Goal: Feedback & Contribution: Contribute content

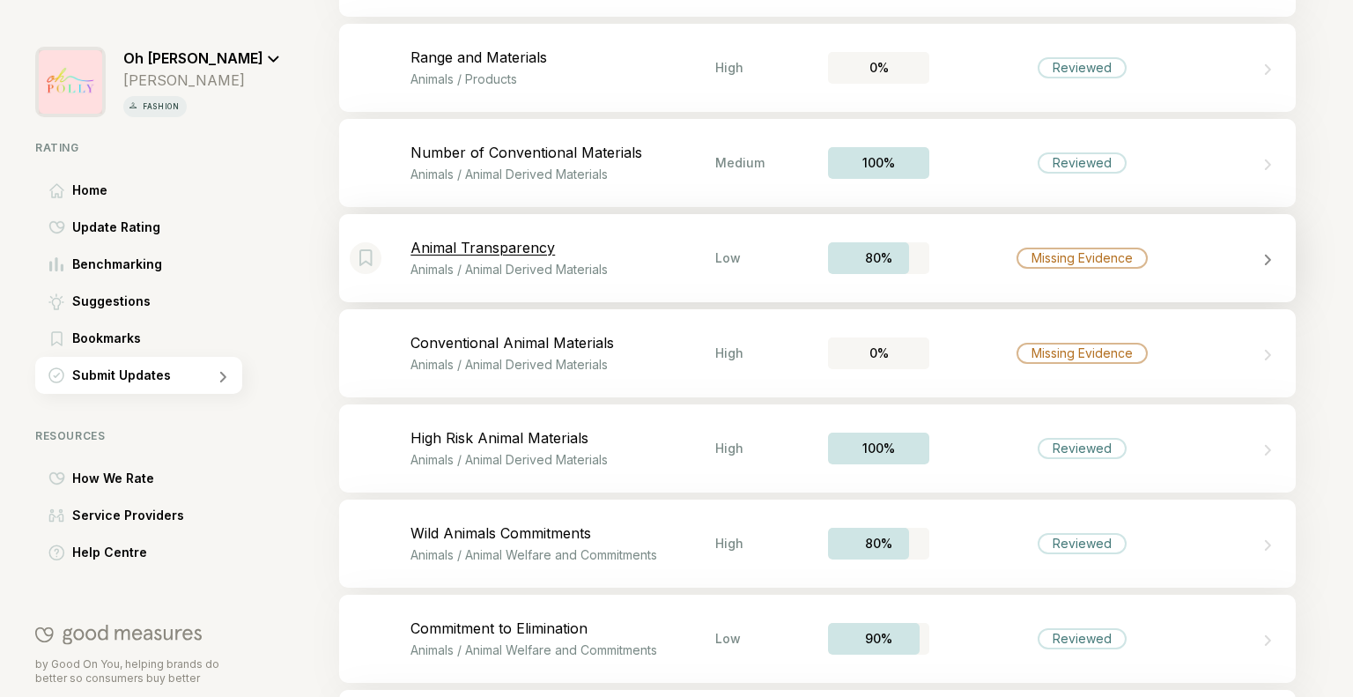
scroll to position [4333, 0]
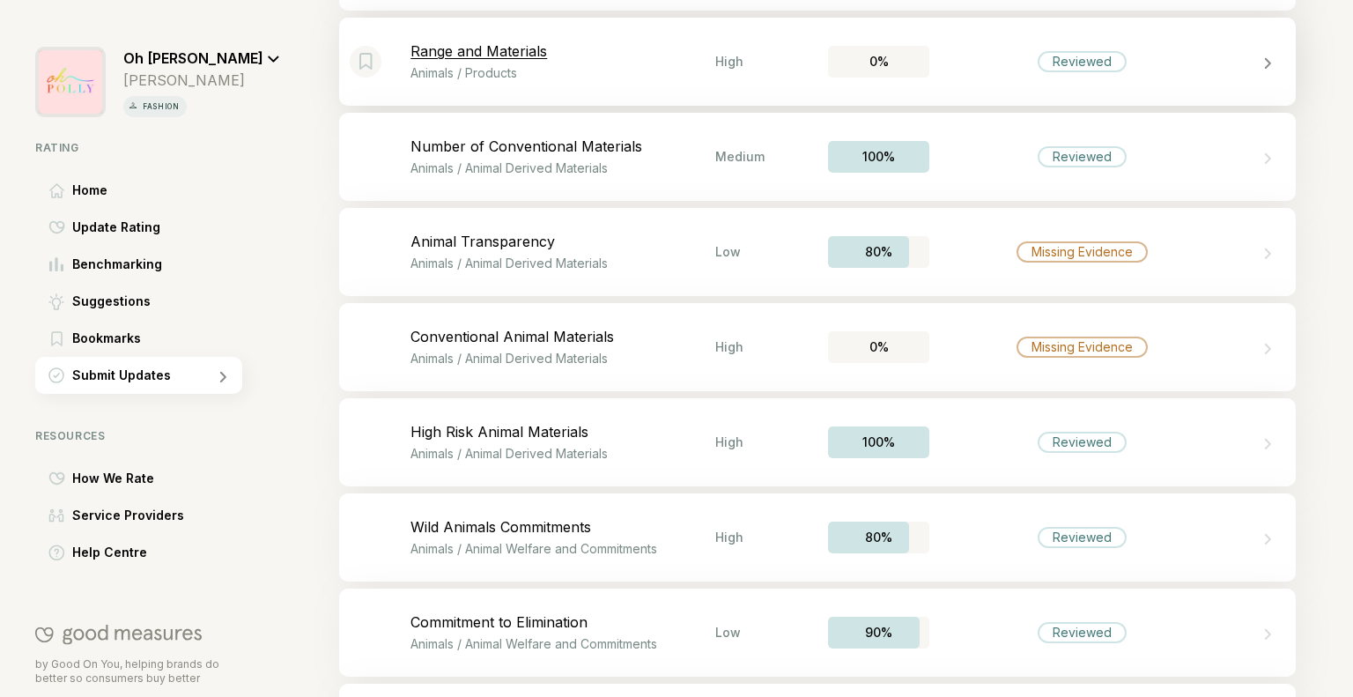
click at [739, 73] on div "Bookmark this item Range and Materials Animals / Products High 0% Reviewed" at bounding box center [817, 62] width 957 height 88
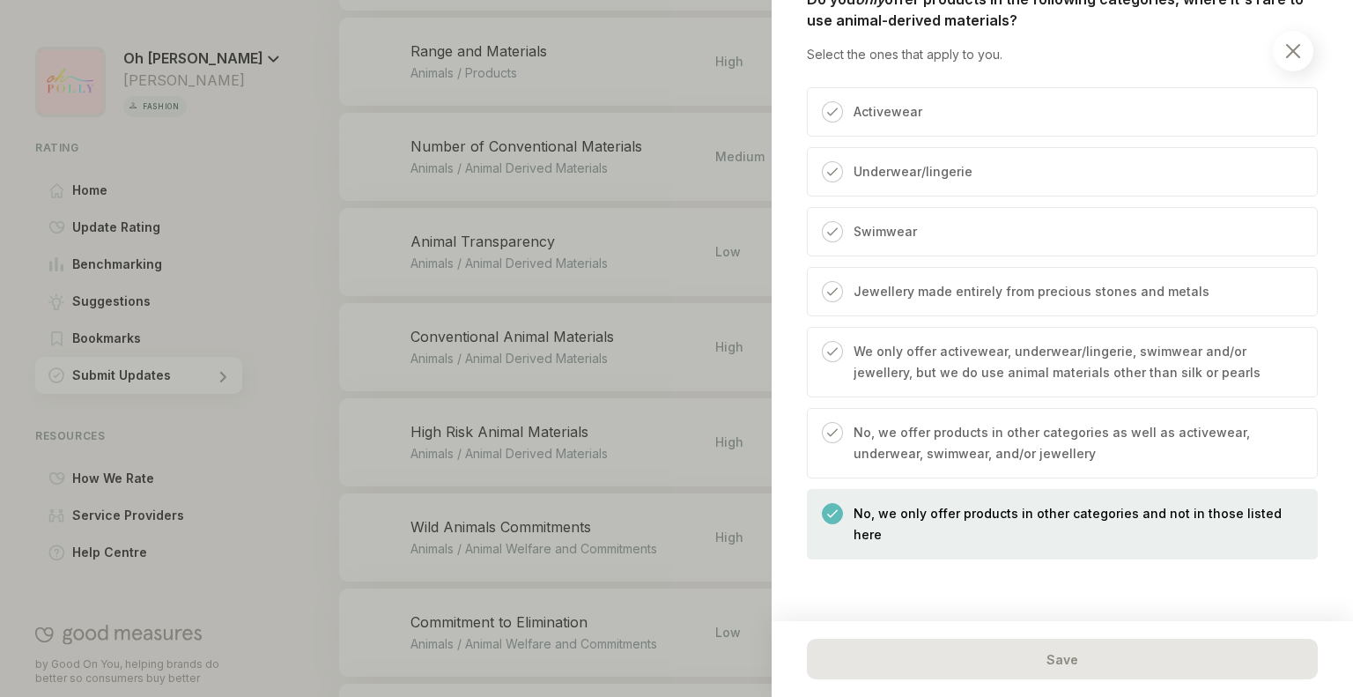
scroll to position [1350, 0]
click at [1040, 463] on p "No, we offer products in other categories as well as activewear, underwear, swi…" at bounding box center [1077, 442] width 446 height 42
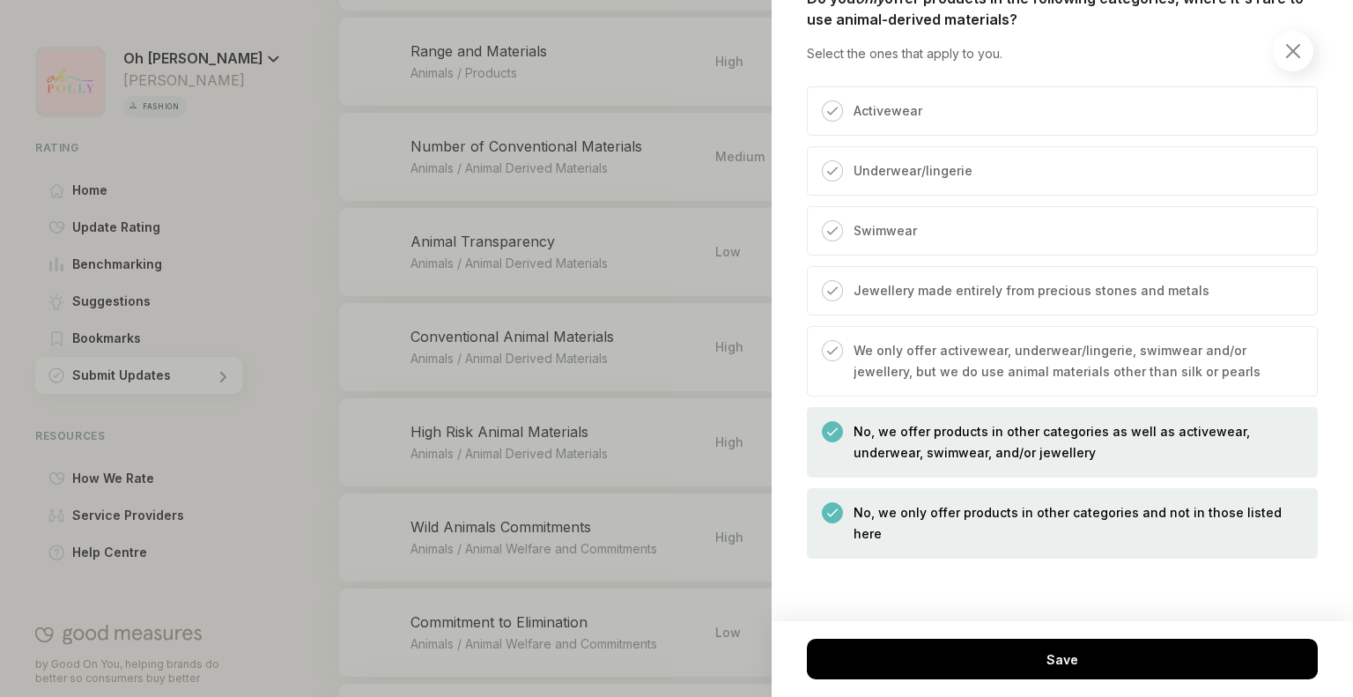
click at [1000, 533] on p "No, we only offer products in other categories and not in those listed here" at bounding box center [1077, 523] width 446 height 42
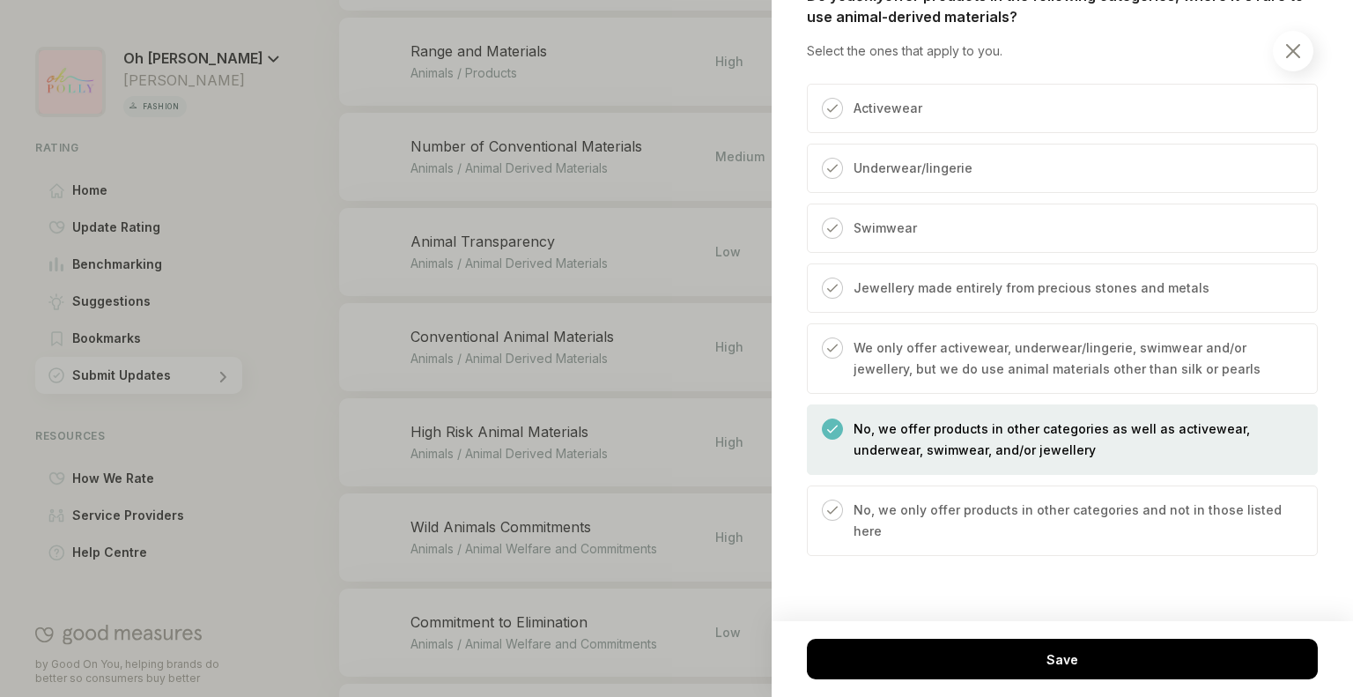
scroll to position [1364, 0]
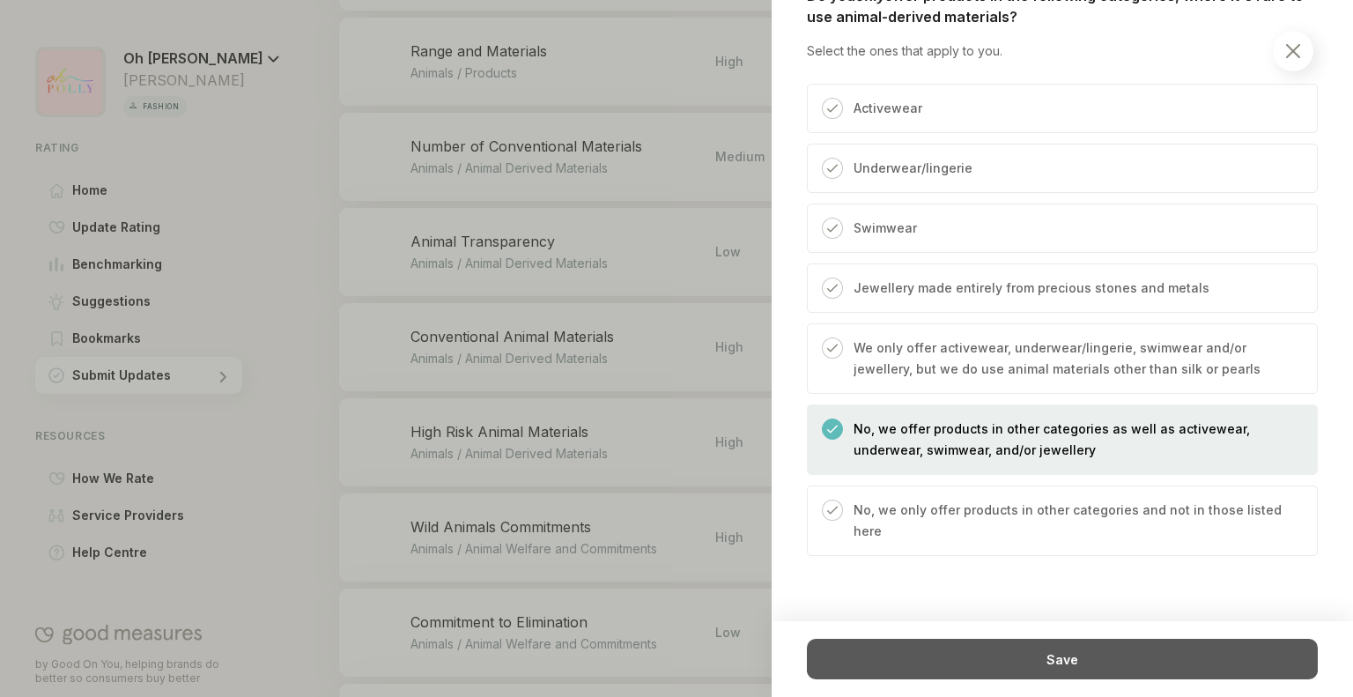
click at [963, 658] on div "Save" at bounding box center [1062, 659] width 511 height 41
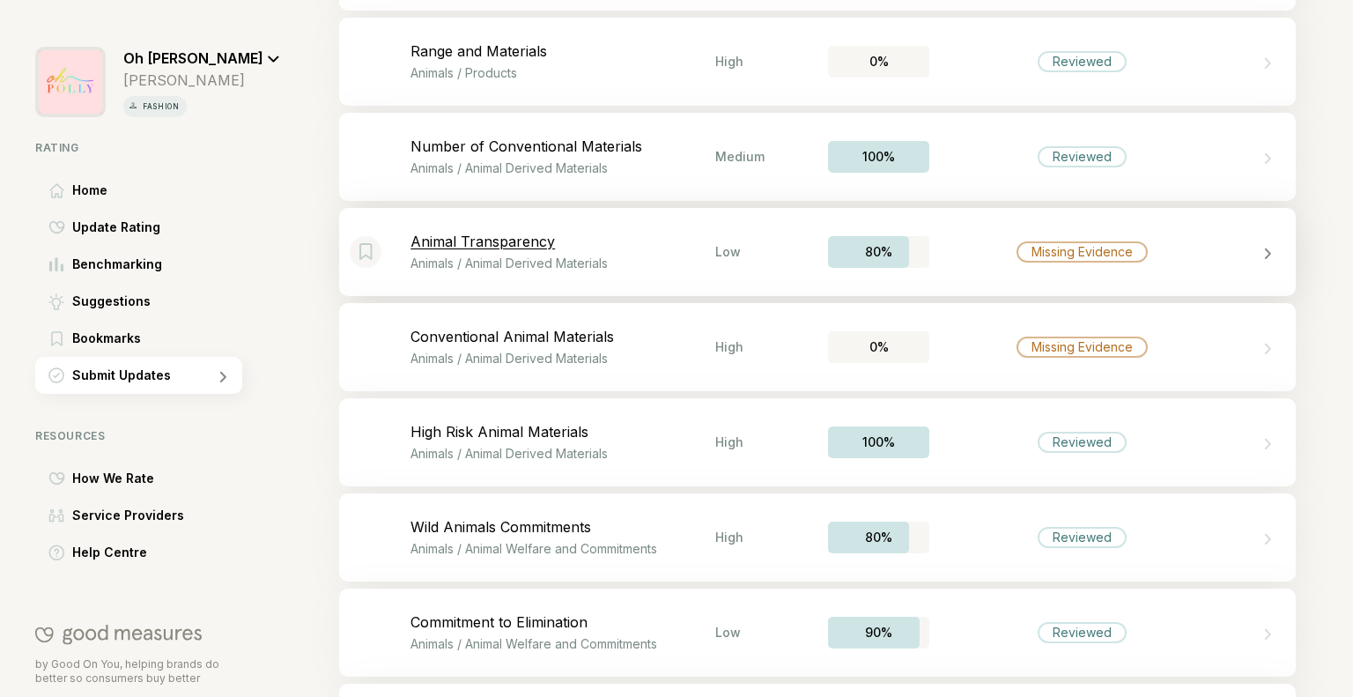
click at [970, 263] on div "Bookmark this item Animal Transparency Animals / Animal Derived Materials Low 8…" at bounding box center [817, 252] width 957 height 88
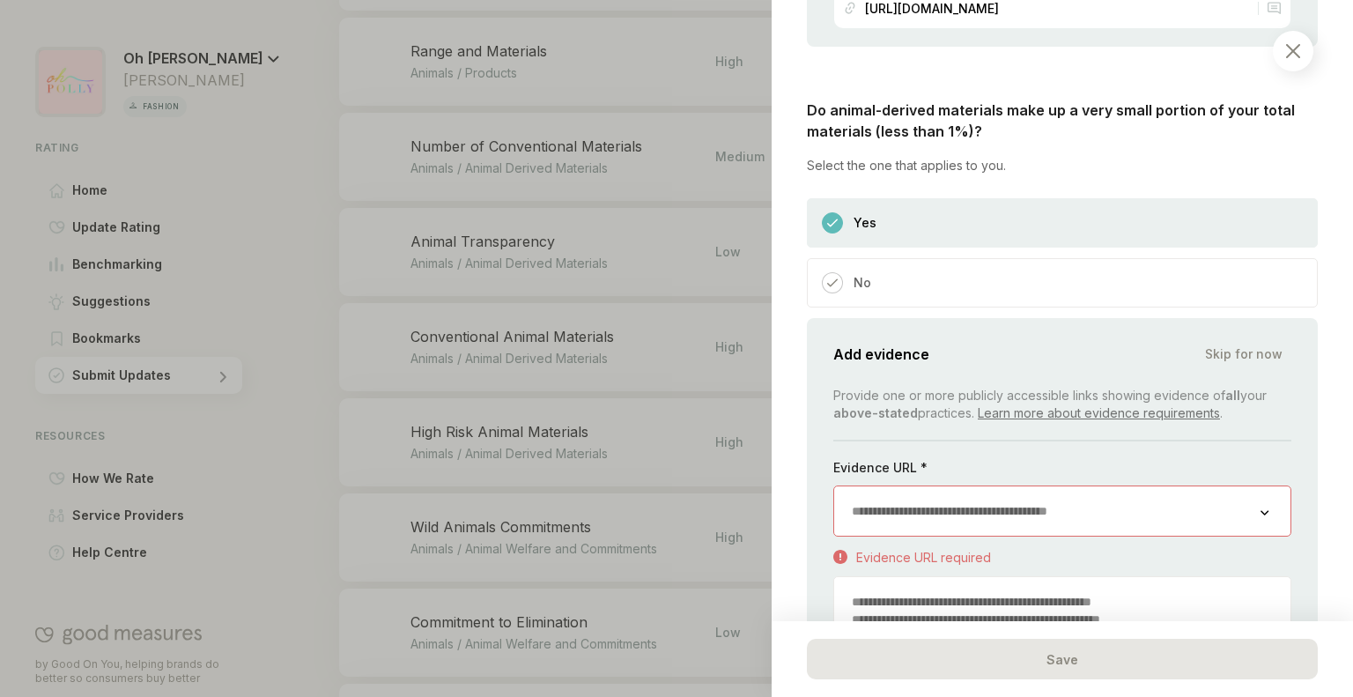
scroll to position [1448, 0]
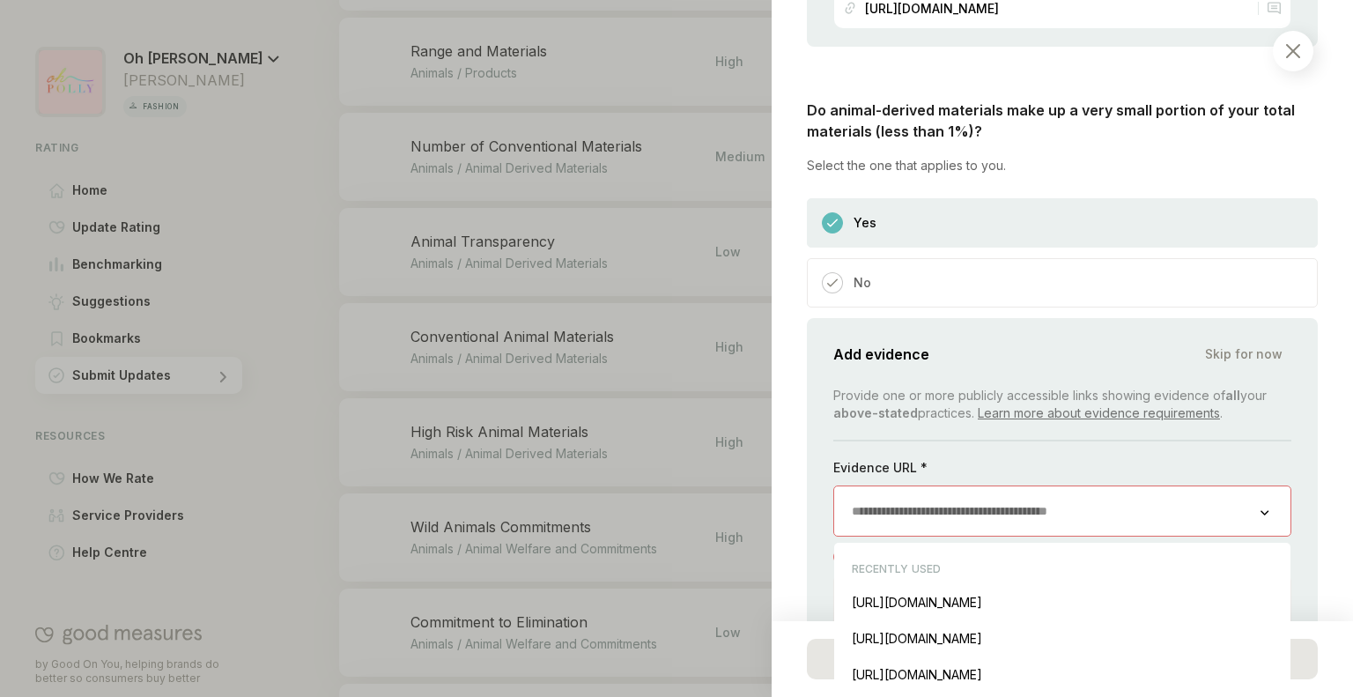
click at [923, 503] on input "url" at bounding box center [1047, 510] width 426 height 49
paste input "**********"
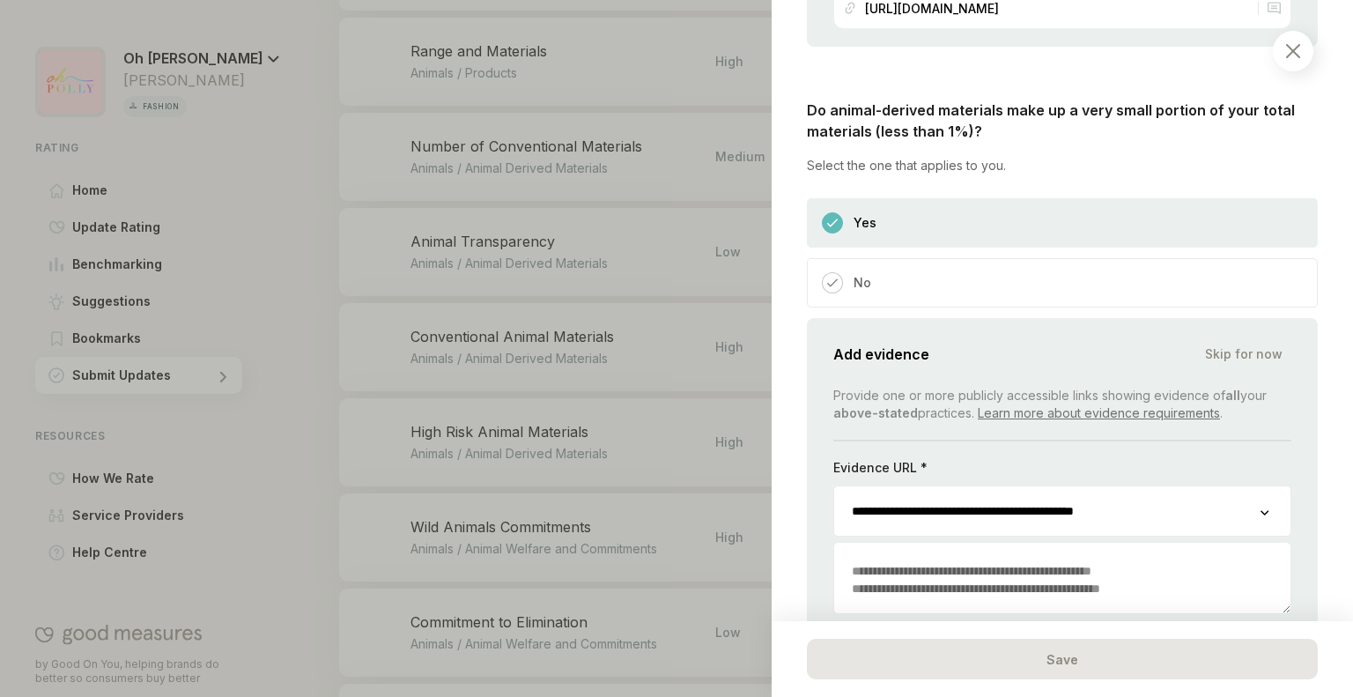
scroll to position [1637, 0]
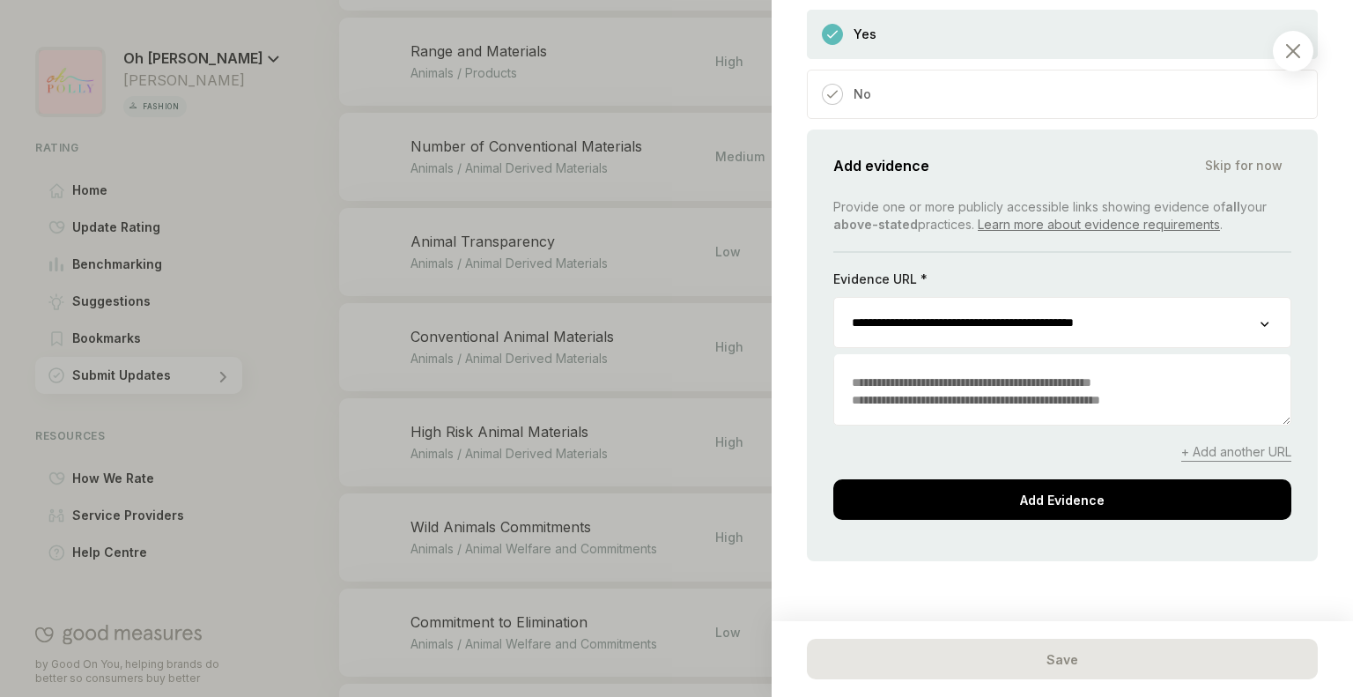
type input "**********"
click at [938, 392] on textarea "To enrich screen reader interactions, please activate Accessibility in Grammarl…" at bounding box center [1062, 391] width 456 height 67
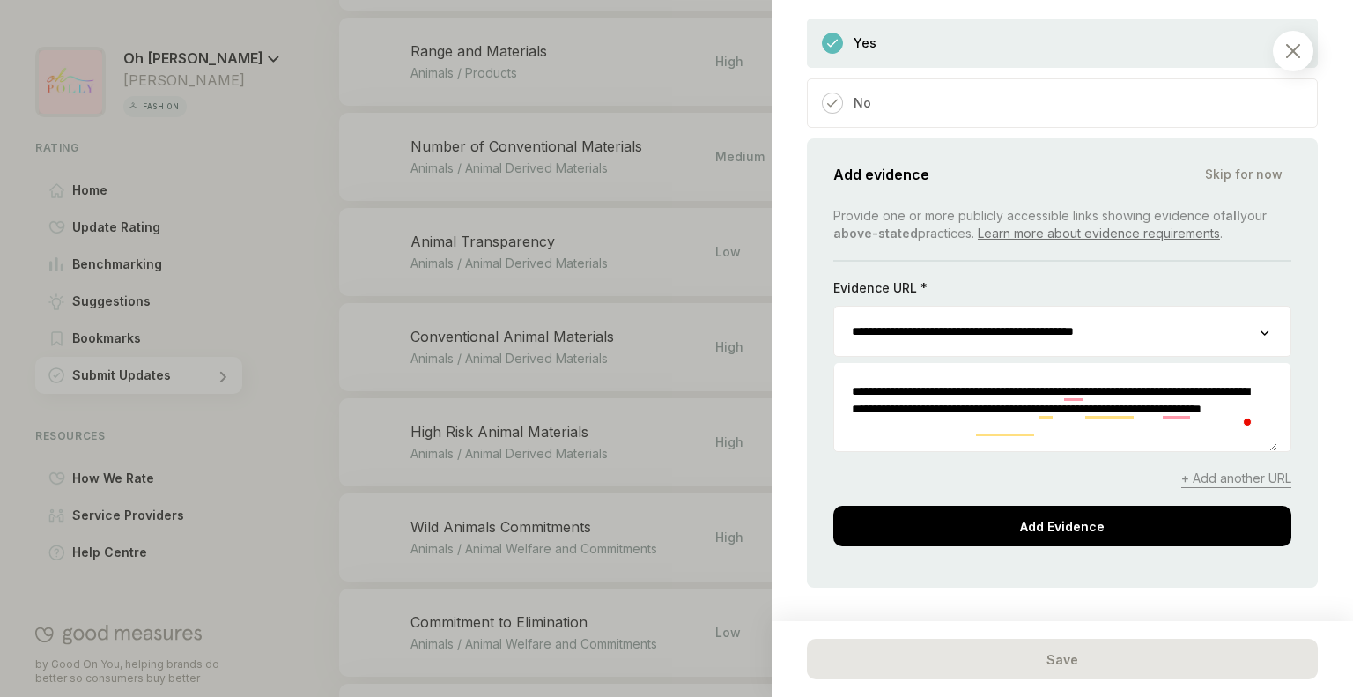
scroll to position [1655, 0]
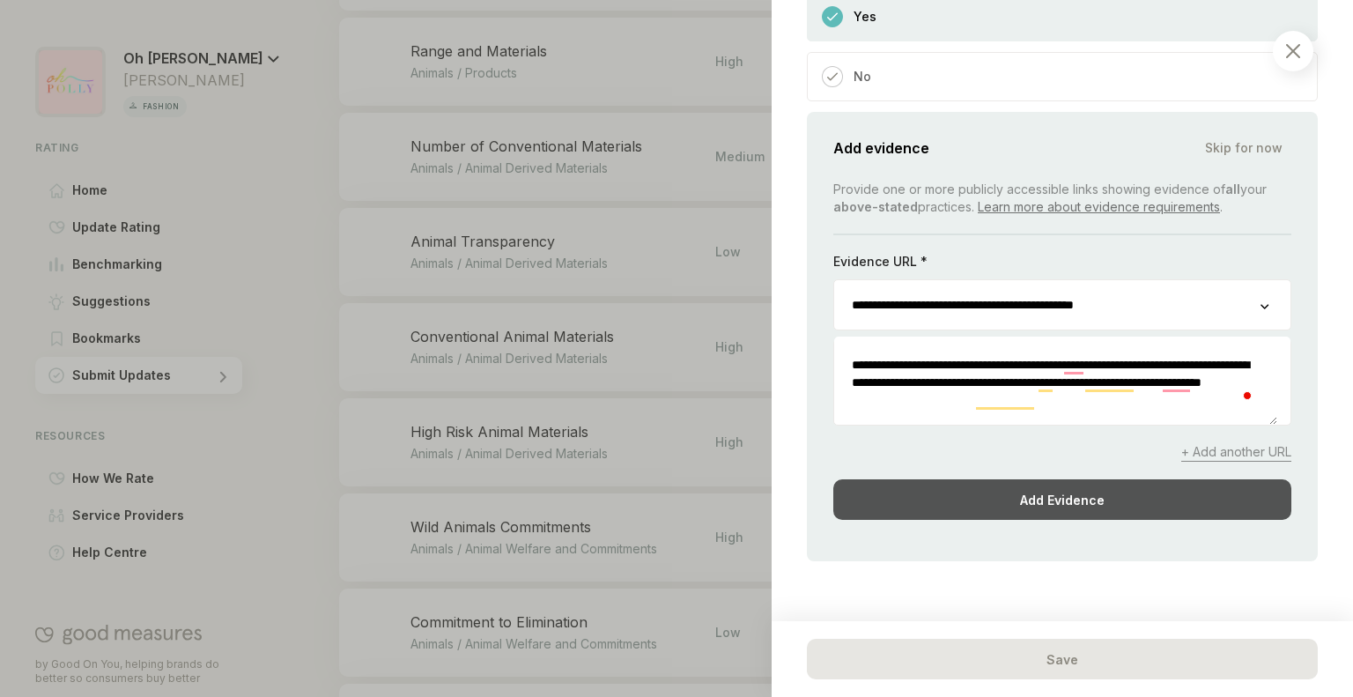
type textarea "**********"
click at [1078, 491] on div "Add Evidence" at bounding box center [1062, 499] width 458 height 41
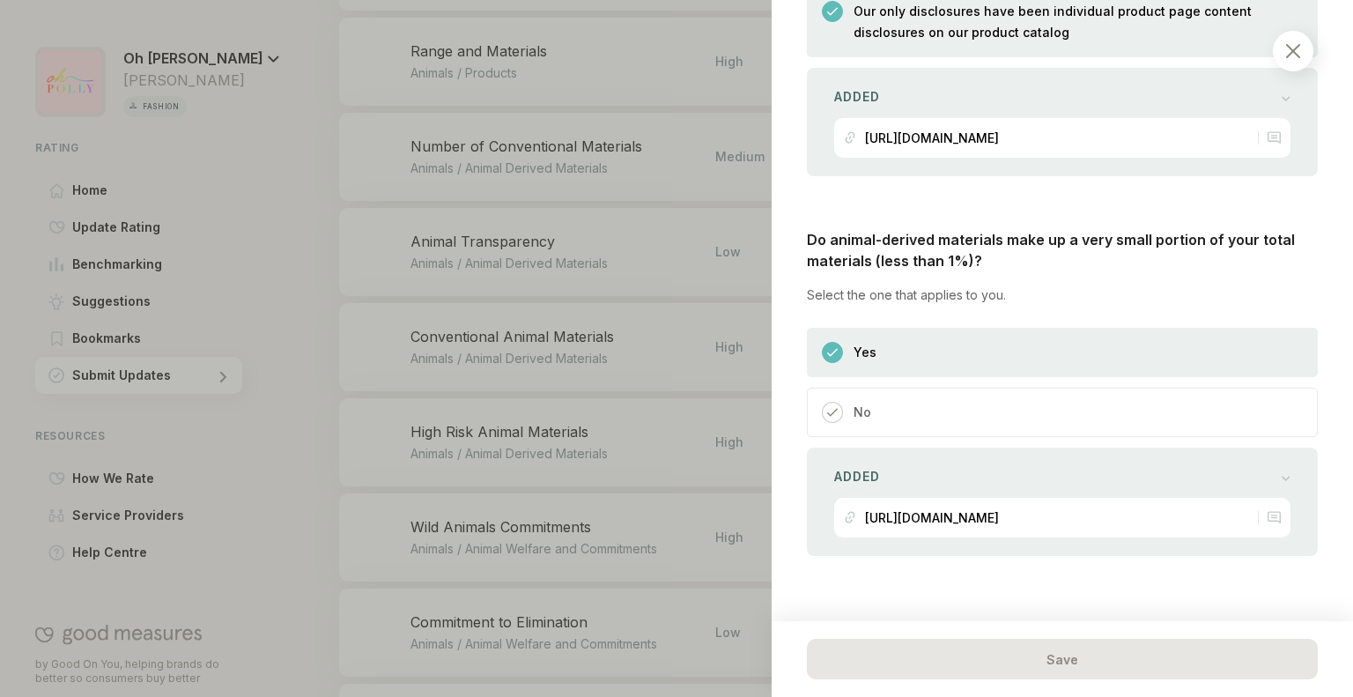
scroll to position [1315, 0]
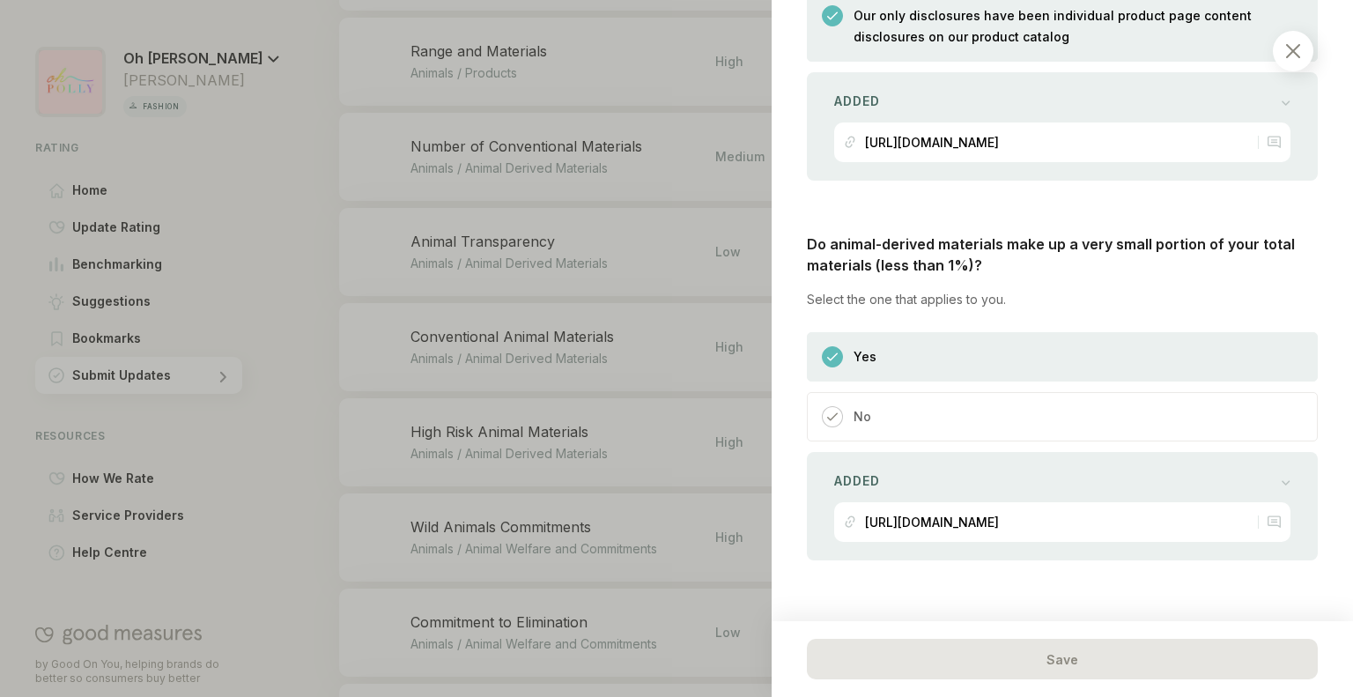
click at [1047, 612] on div "Animals / Animal Derived Materials Animal Transparency We consider how it is yo…" at bounding box center [1063, 348] width 582 height 697
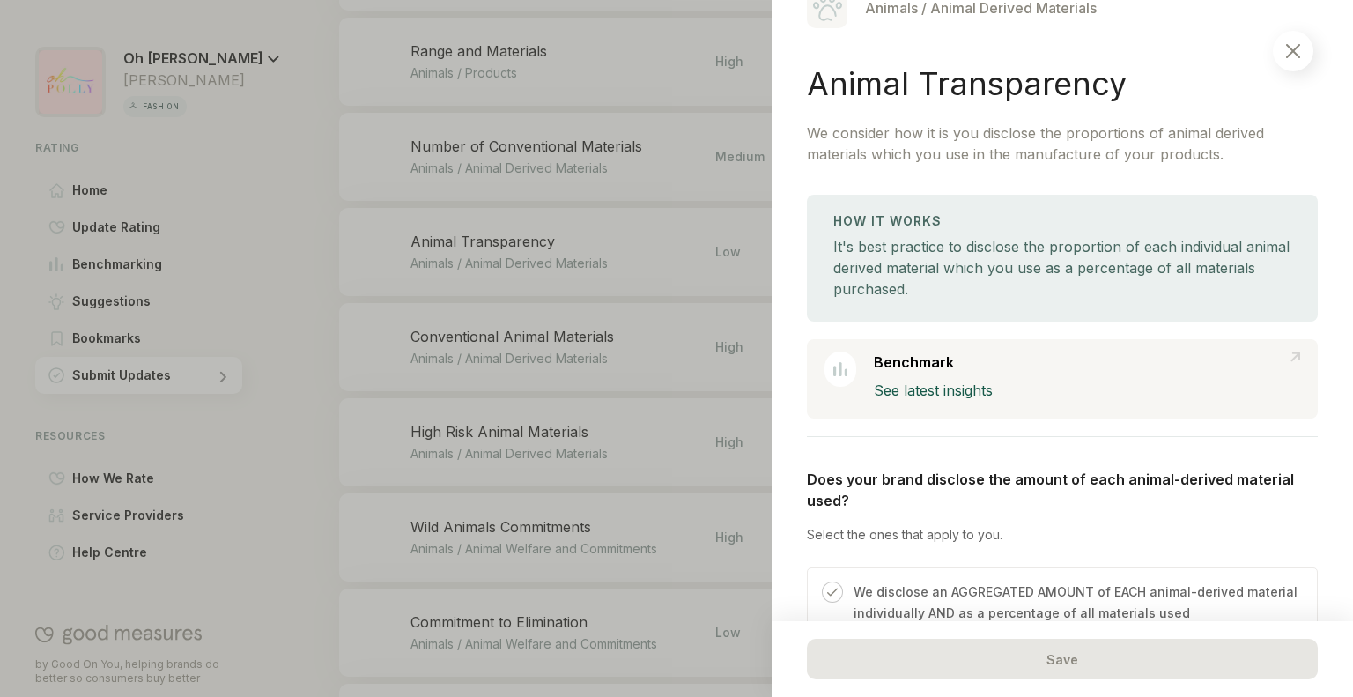
scroll to position [0, 0]
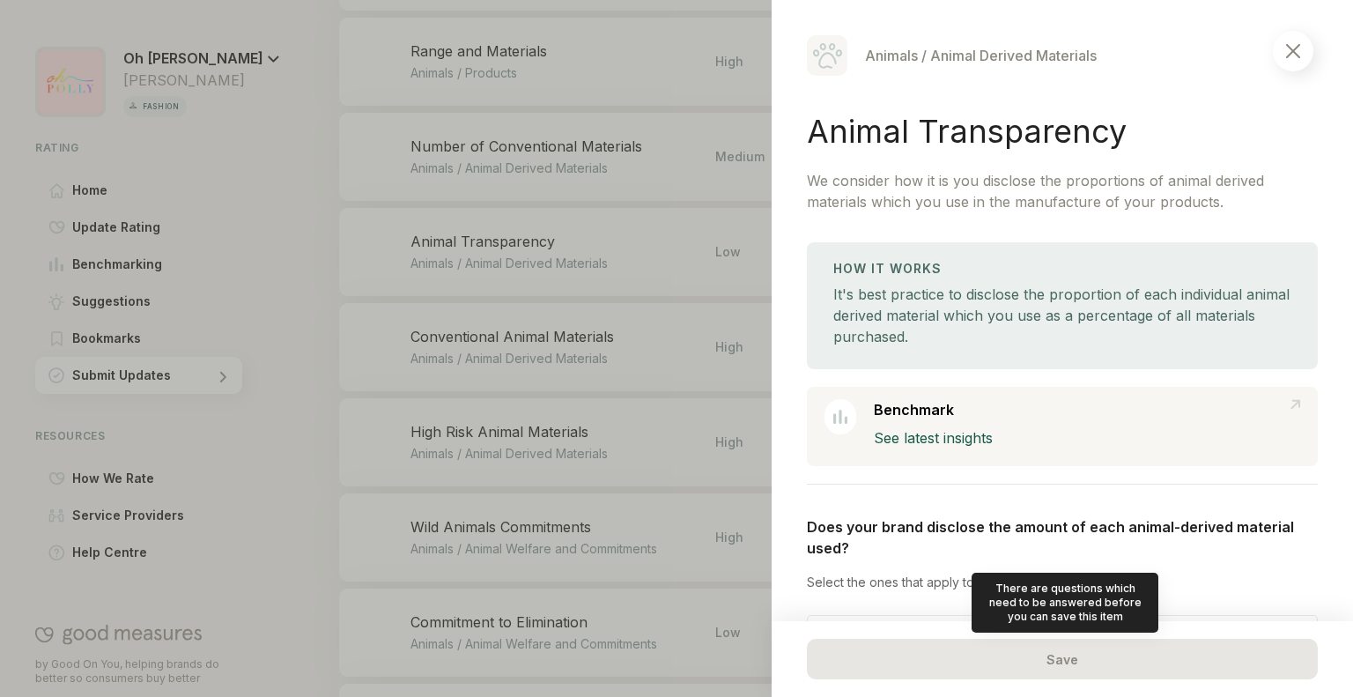
click at [1011, 663] on div "Save" at bounding box center [1062, 659] width 511 height 41
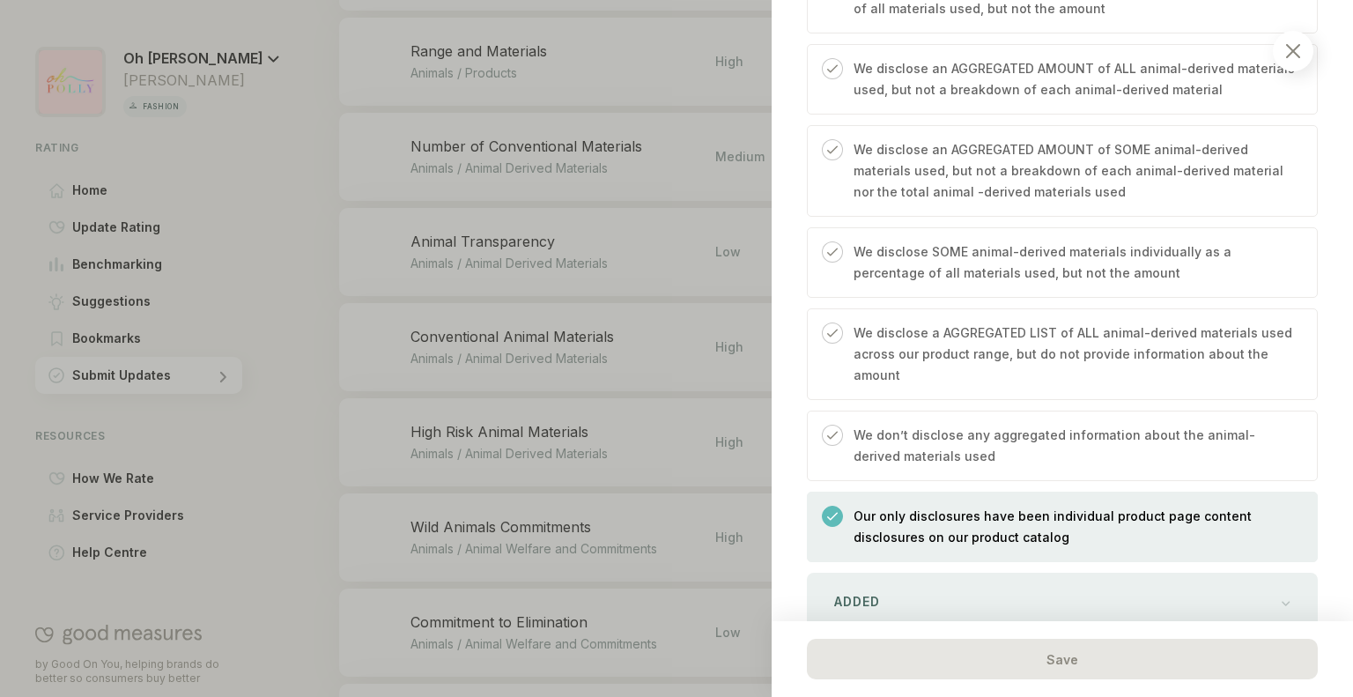
scroll to position [825, 0]
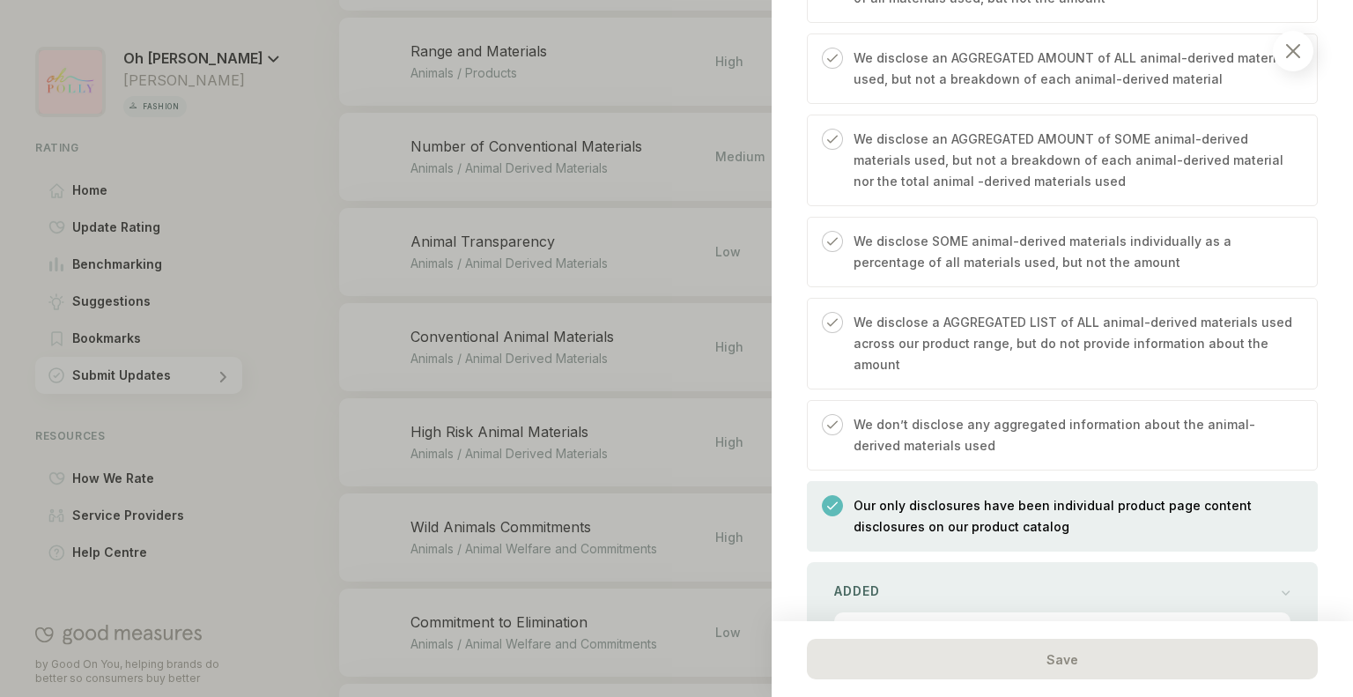
click at [976, 500] on p "Our only disclosures have been individual product page content disclosures on o…" at bounding box center [1077, 516] width 446 height 42
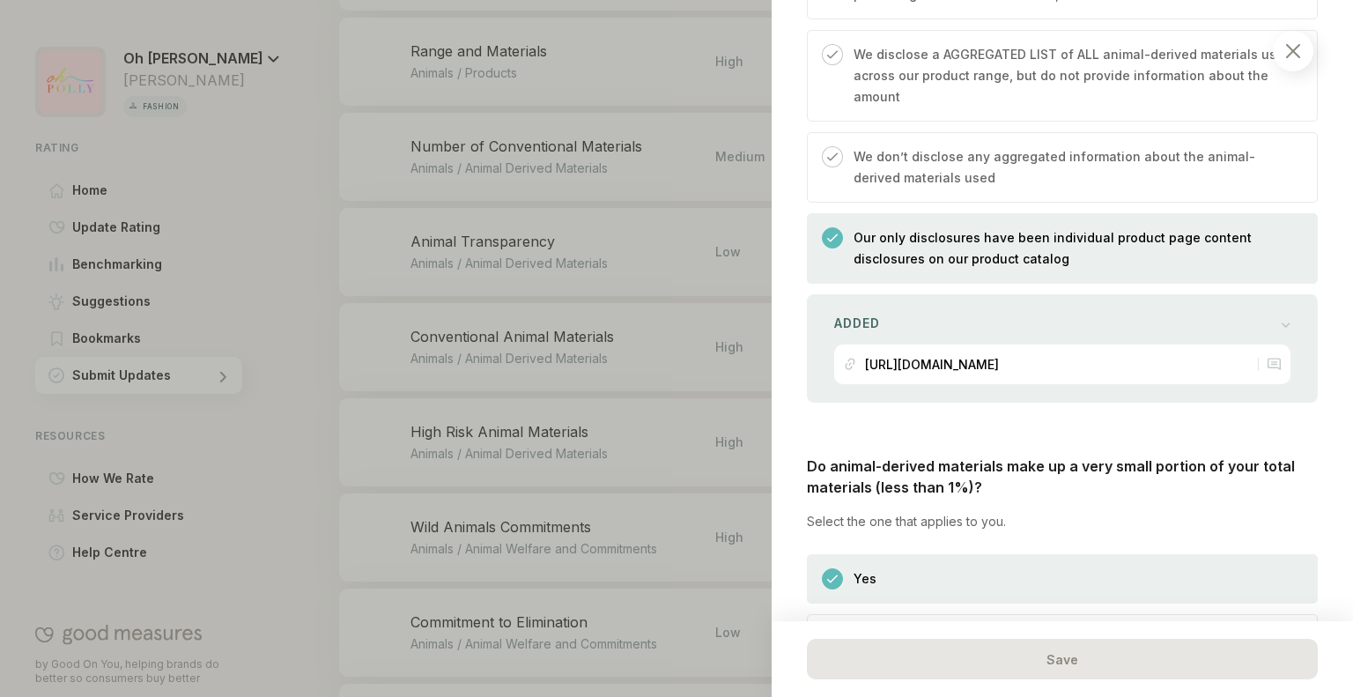
scroll to position [1315, 0]
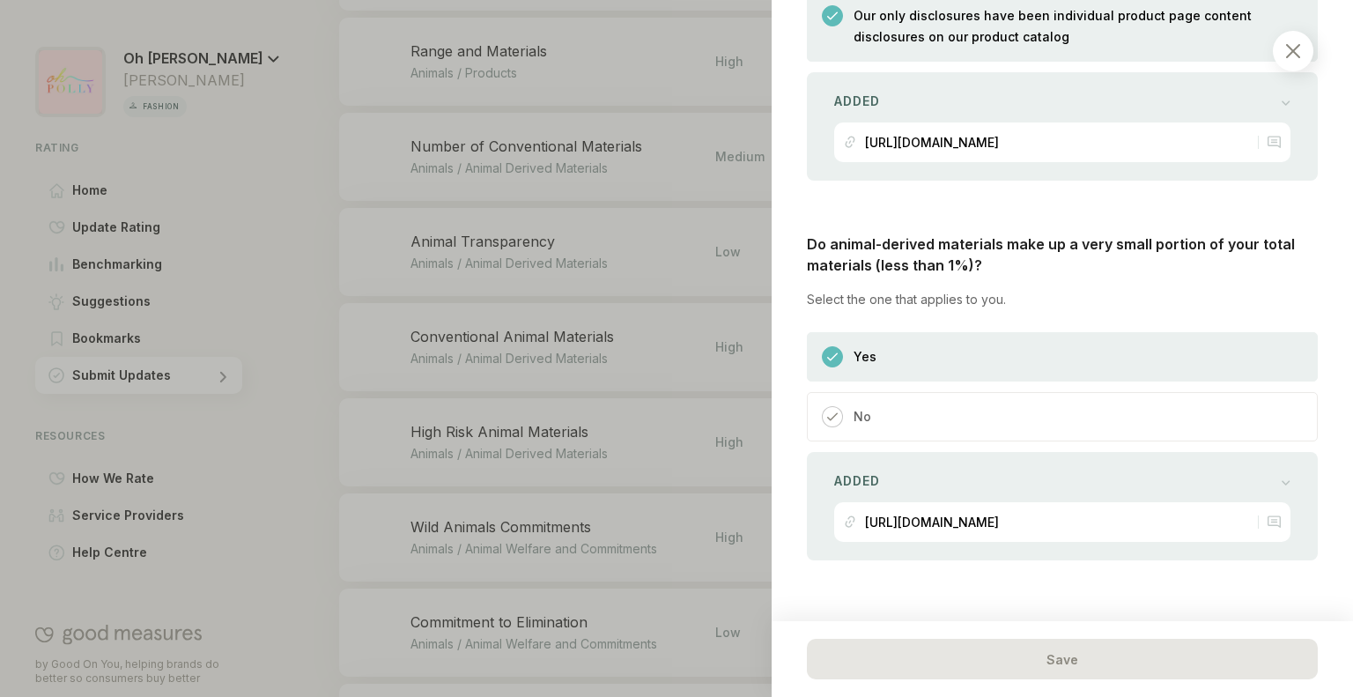
click at [1032, 351] on div "Yes" at bounding box center [1062, 356] width 511 height 49
click at [989, 506] on div "[URL][DOMAIN_NAME]" at bounding box center [932, 522] width 134 height 40
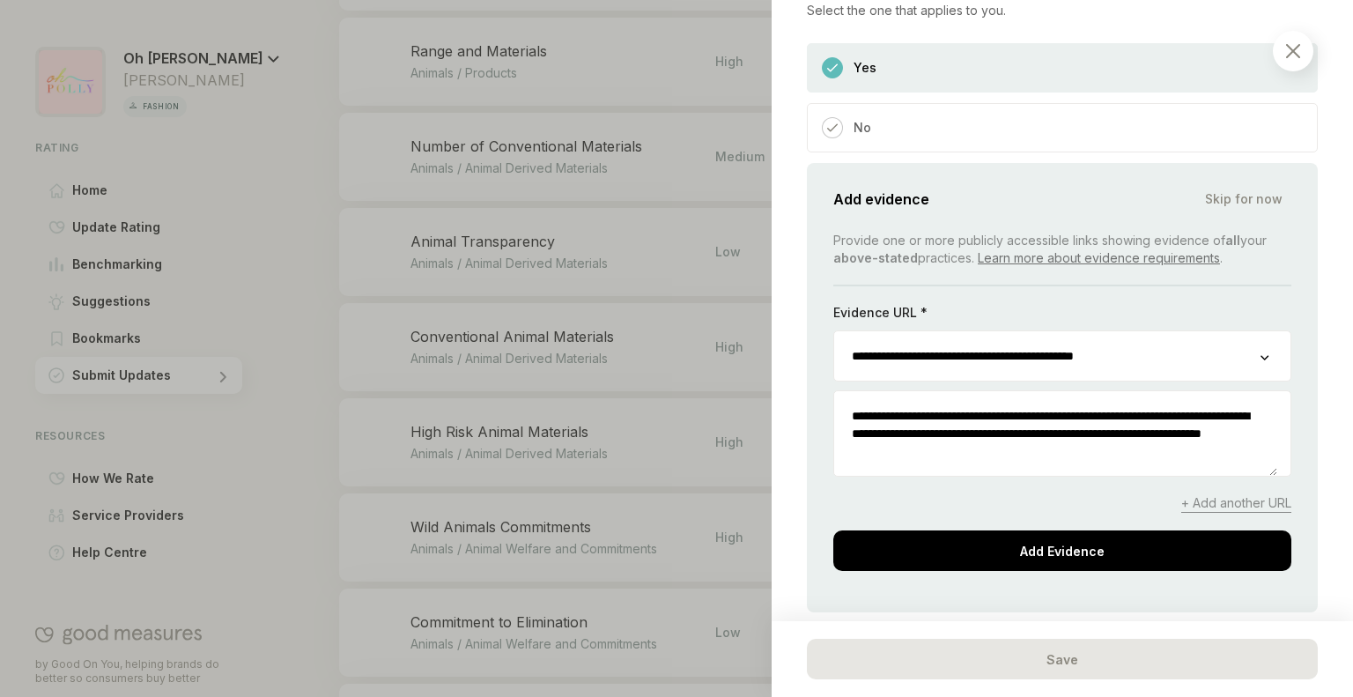
scroll to position [1655, 0]
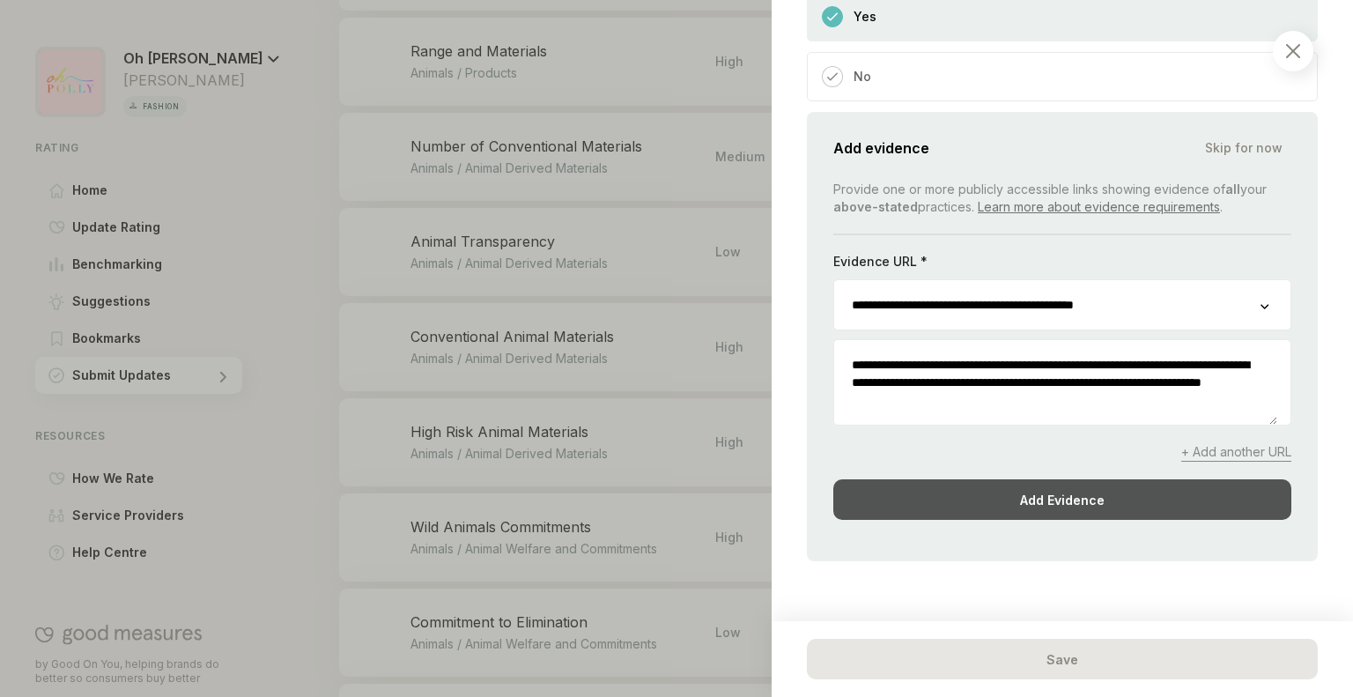
click at [948, 484] on div "Add Evidence" at bounding box center [1062, 499] width 458 height 41
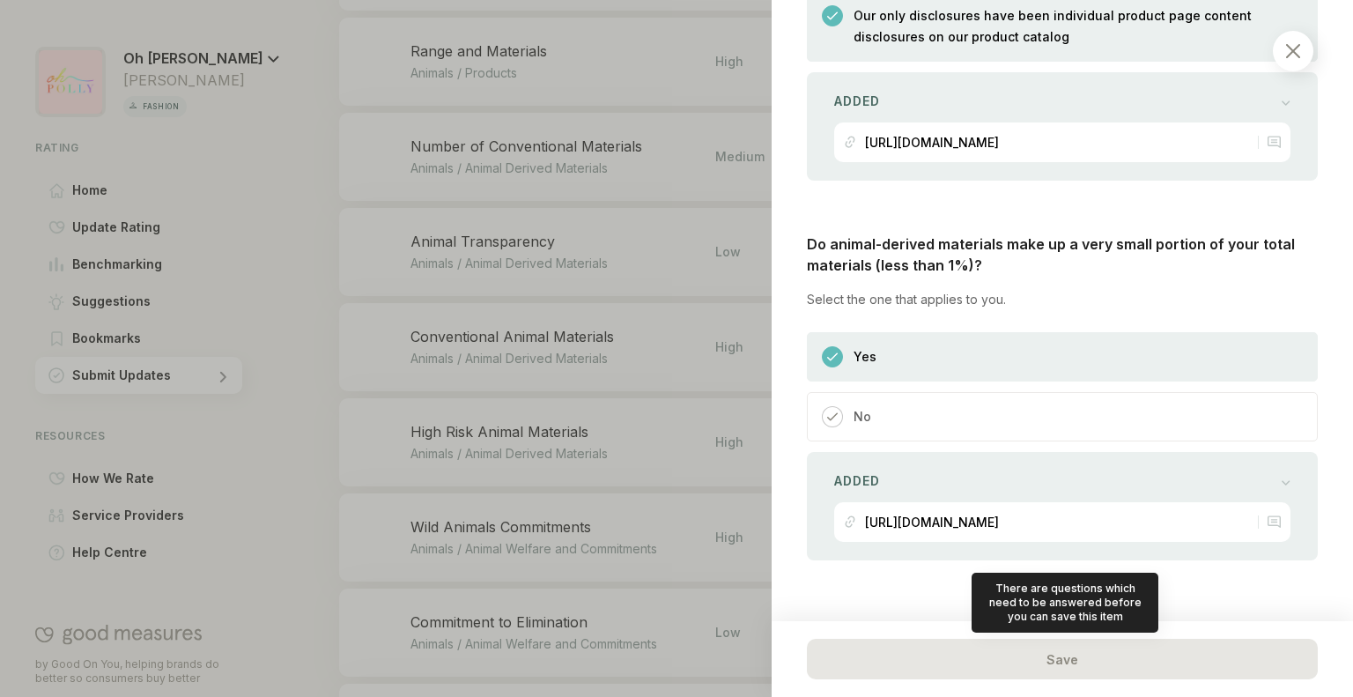
click at [950, 662] on div "Save" at bounding box center [1062, 659] width 511 height 41
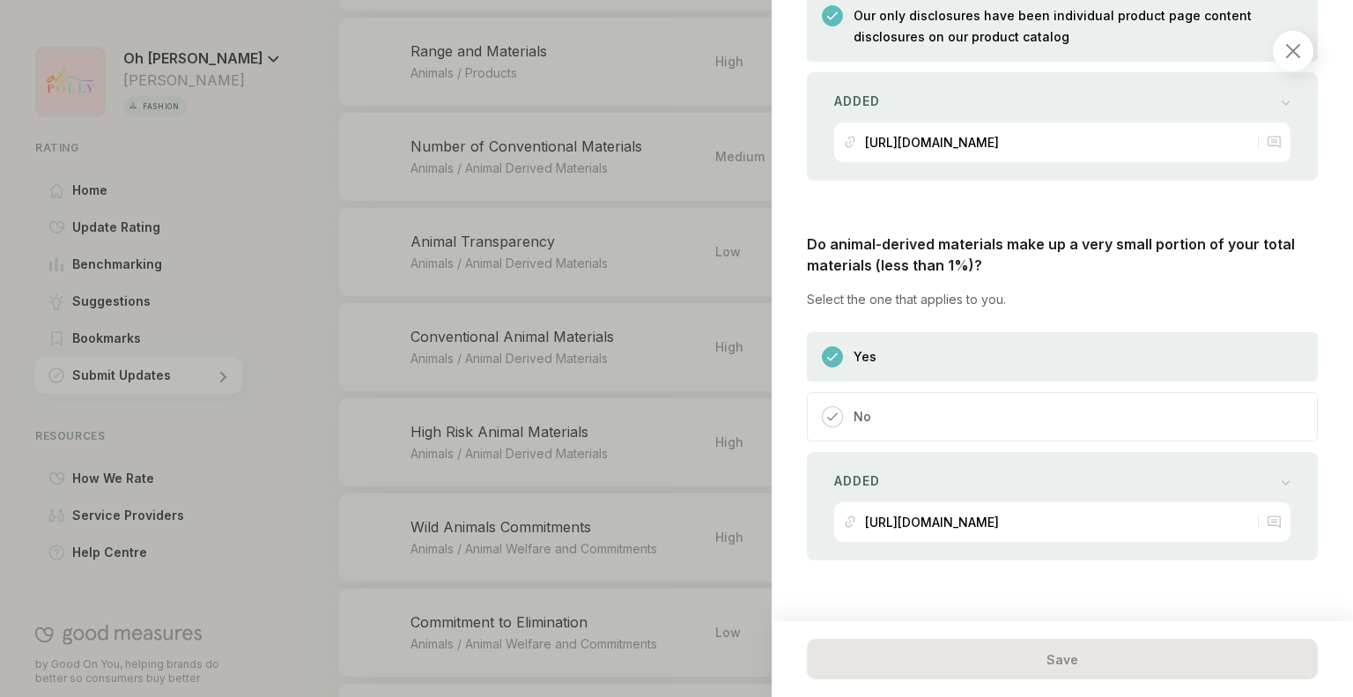
click at [1296, 57] on img at bounding box center [1293, 51] width 14 height 14
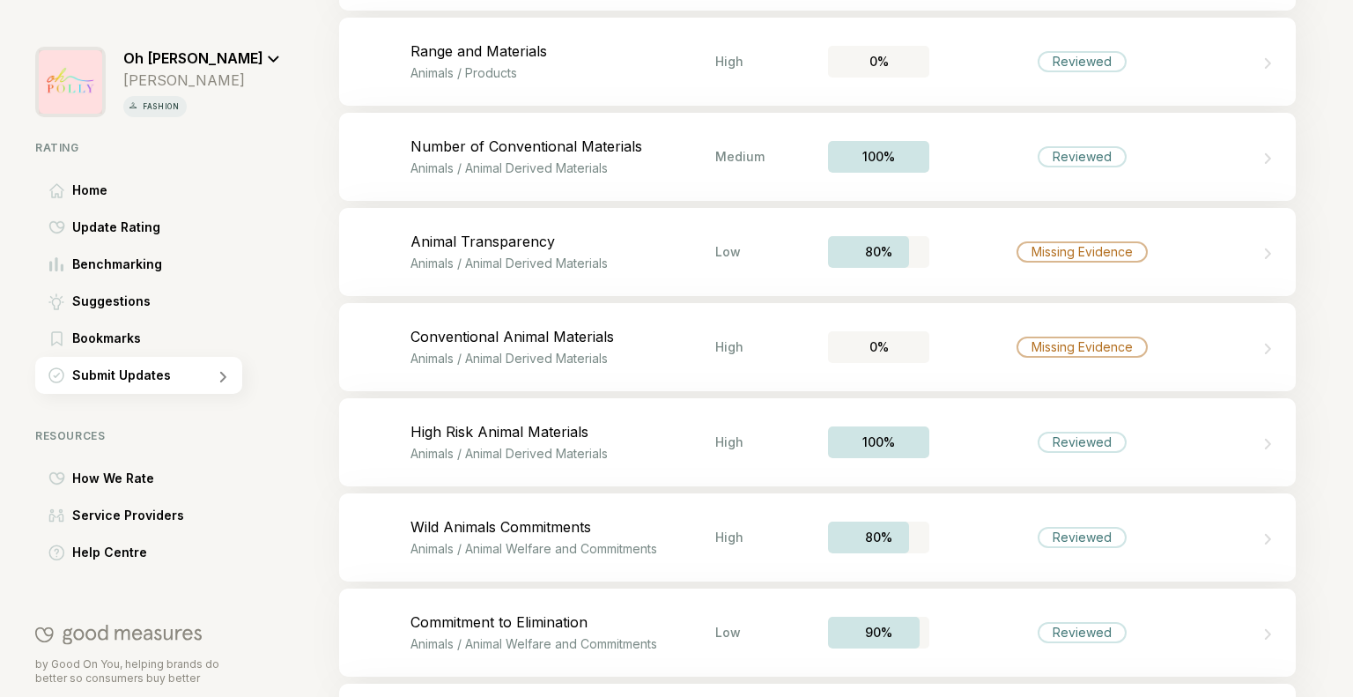
click at [881, 267] on div "Bookmark this item Animal Transparency Animals / Animal Derived Materials Low 8…" at bounding box center [817, 252] width 957 height 88
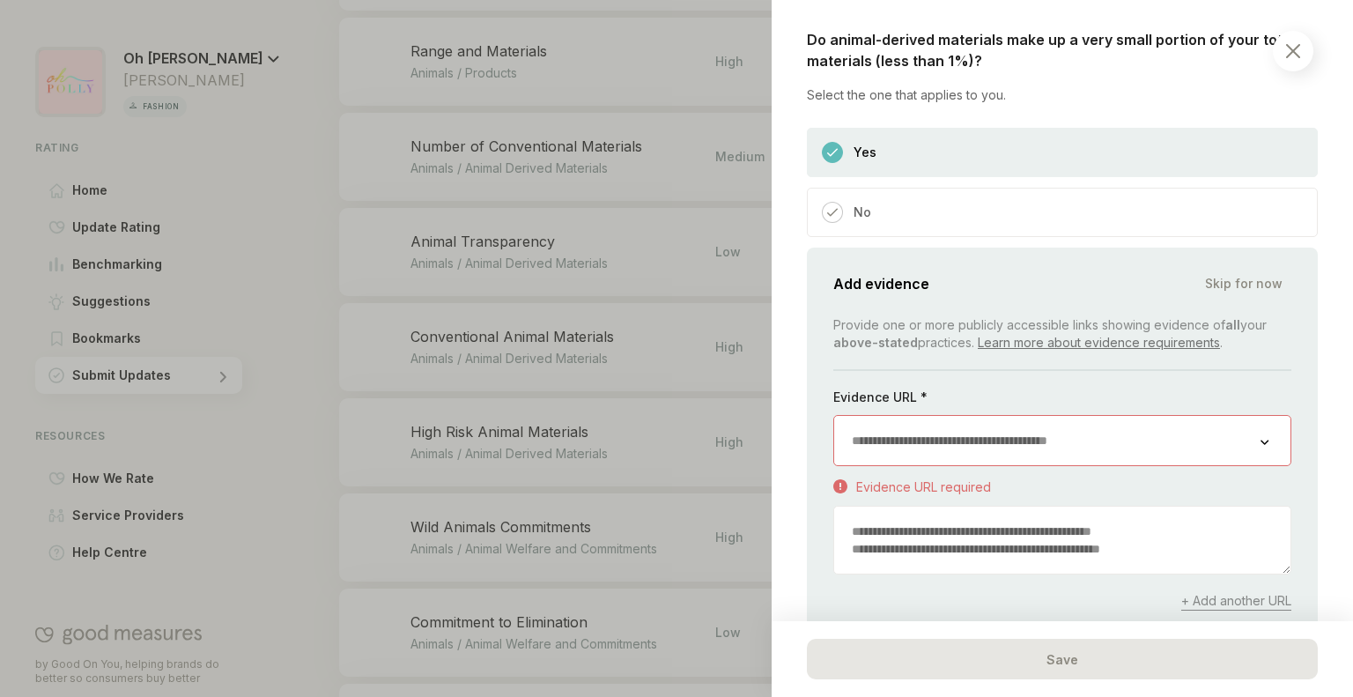
scroll to position [1508, 0]
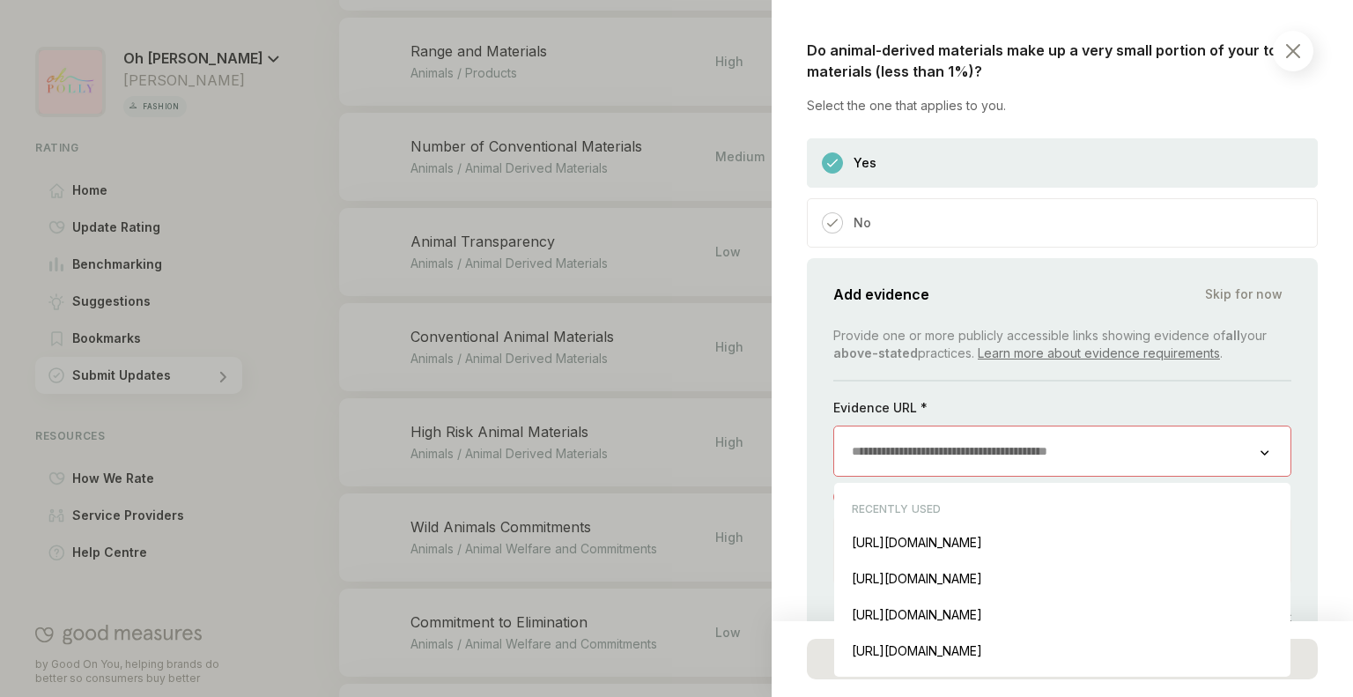
click at [913, 448] on input "url" at bounding box center [1047, 450] width 426 height 49
click at [890, 541] on div "https://www.ohpolly.com/pages/discover-our-fabrics Insert" at bounding box center [1062, 542] width 439 height 36
type input "**********"
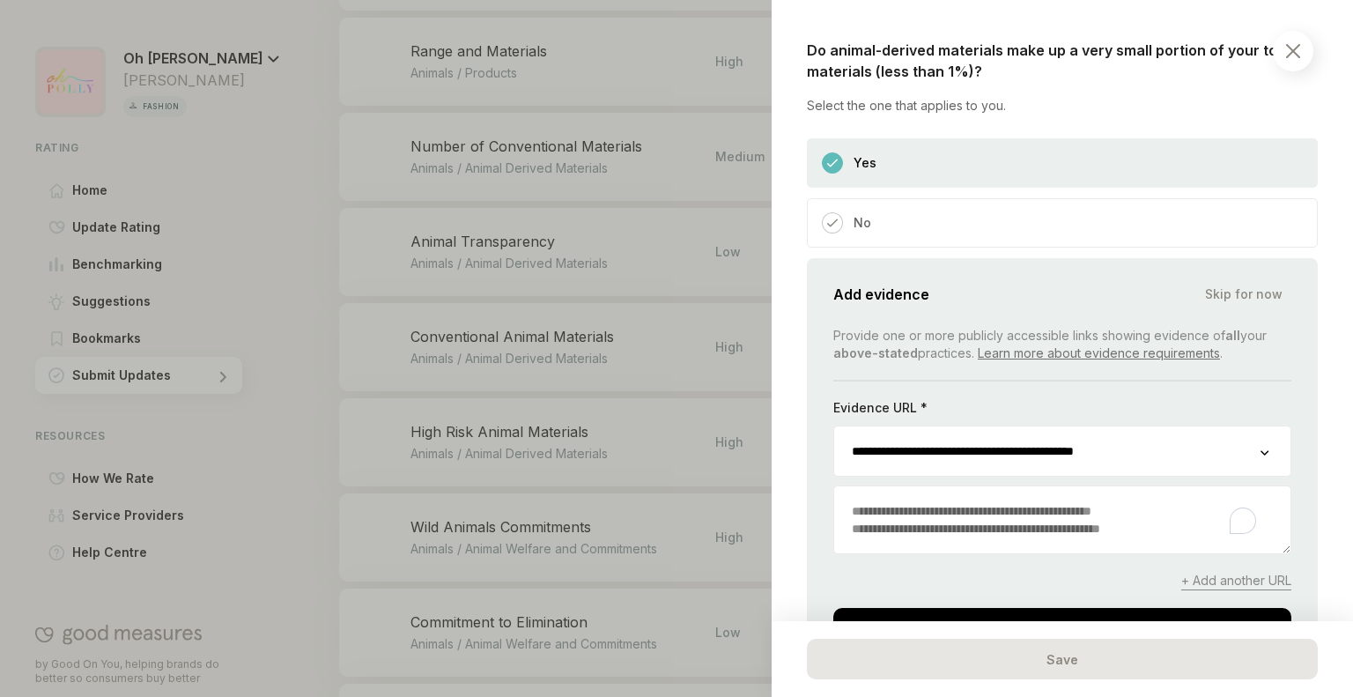
click at [865, 521] on textarea "To enrich screen reader interactions, please activate Accessibility in Grammarl…" at bounding box center [1062, 519] width 456 height 67
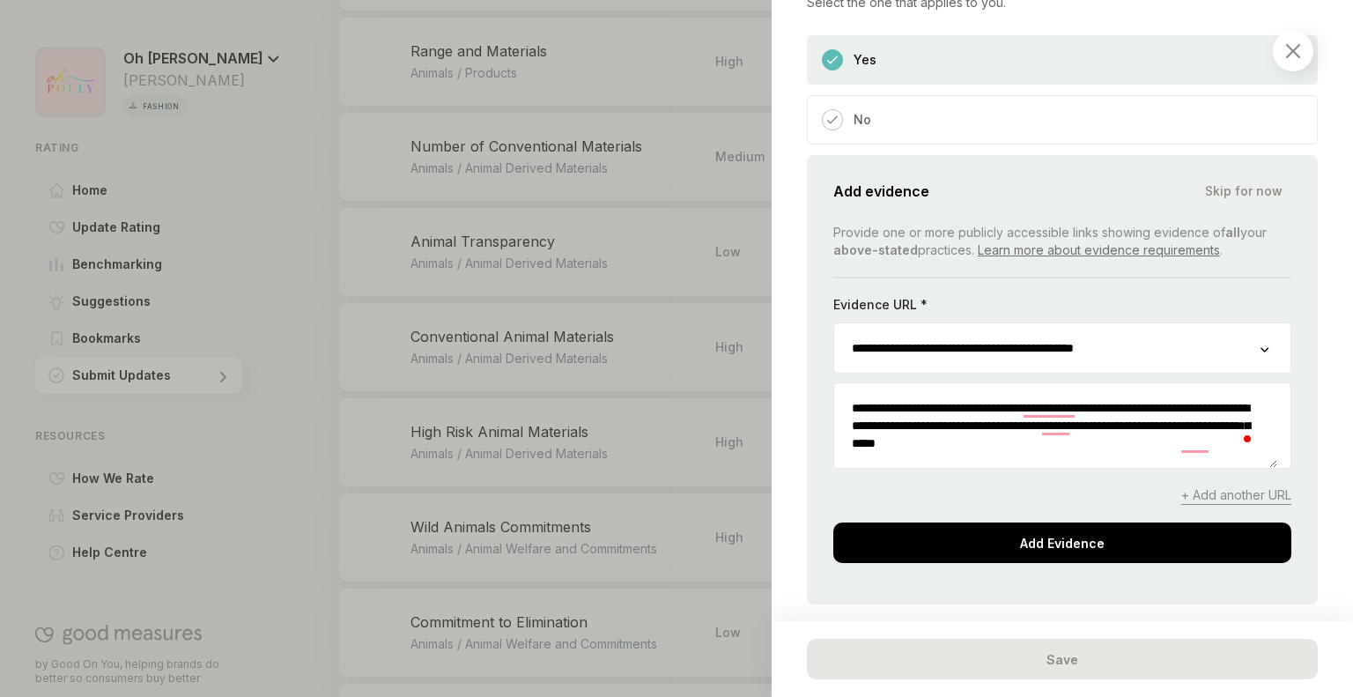
scroll to position [1613, 0]
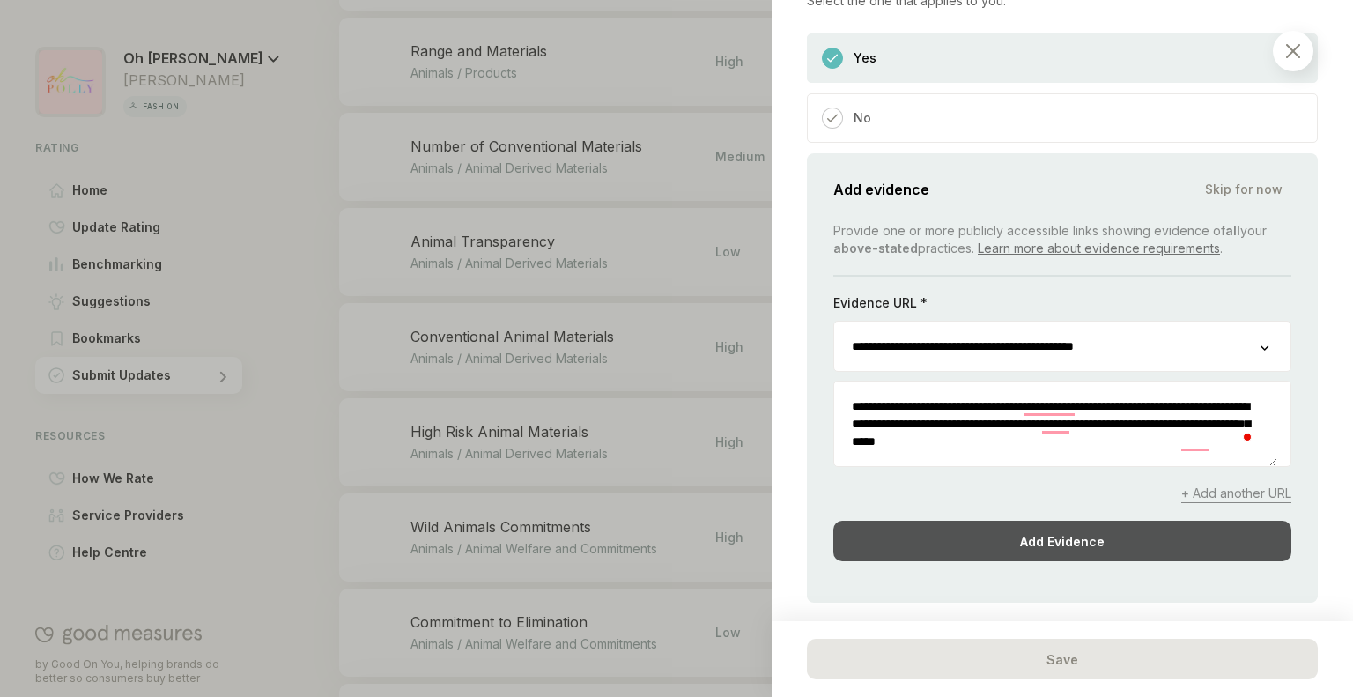
type textarea "**********"
click at [1018, 545] on div "Add Evidence" at bounding box center [1062, 541] width 458 height 41
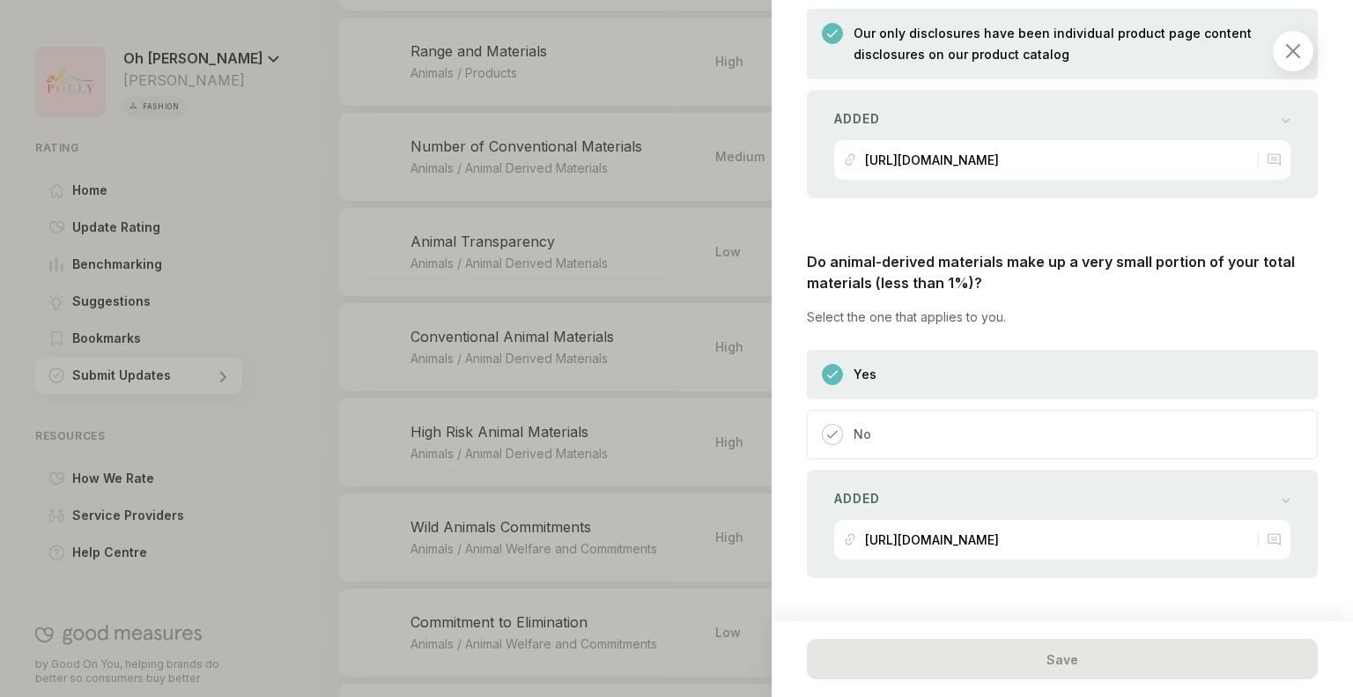
scroll to position [1315, 0]
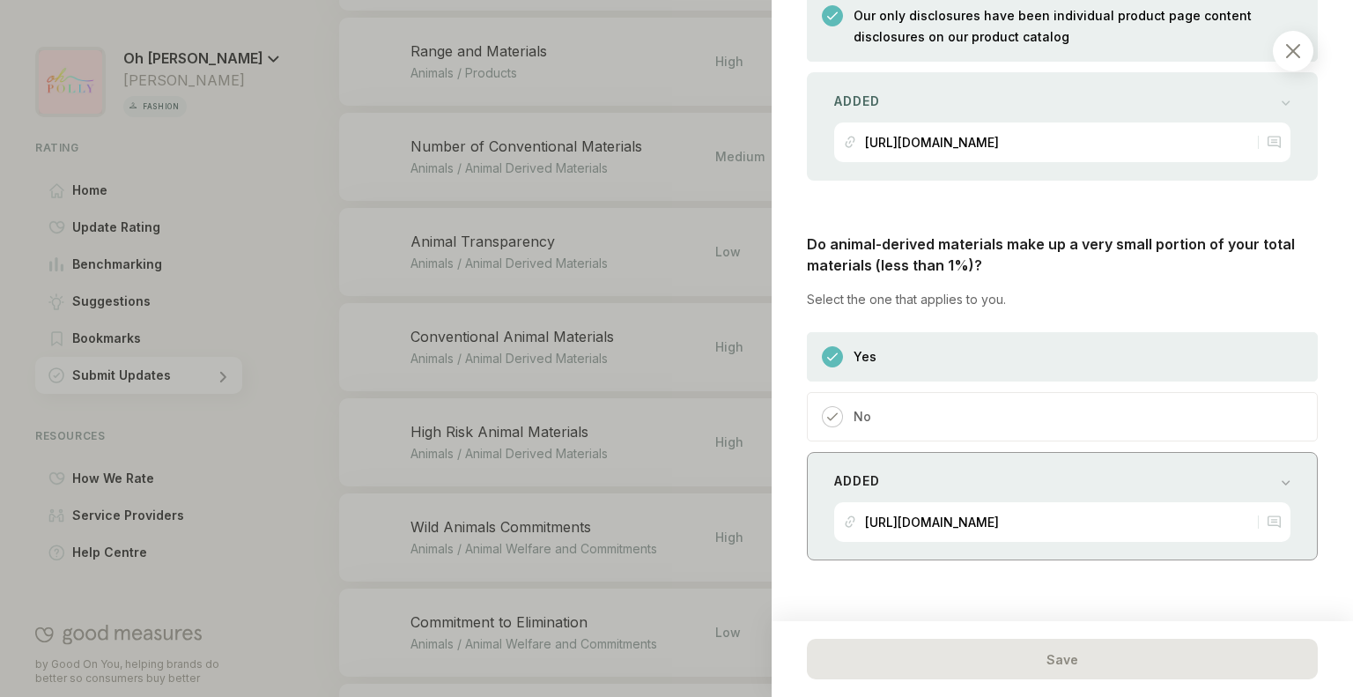
click at [1258, 515] on div at bounding box center [1269, 522] width 23 height 14
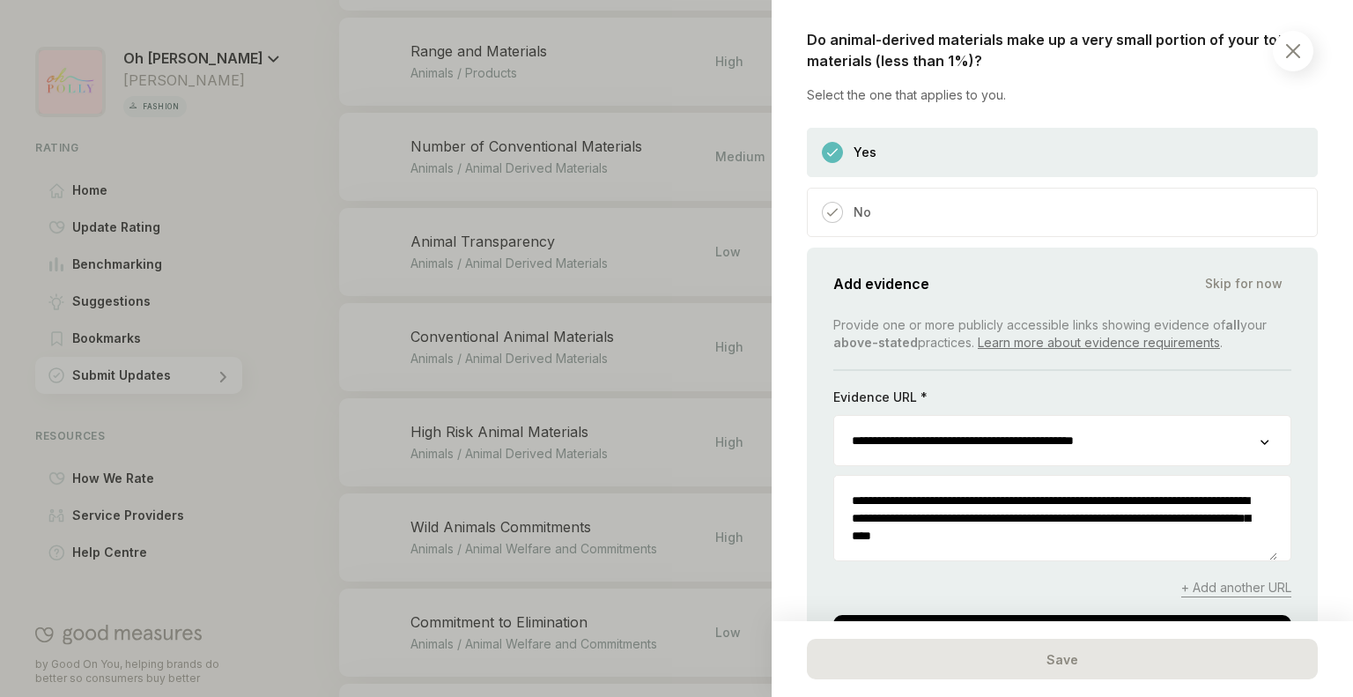
scroll to position [1655, 0]
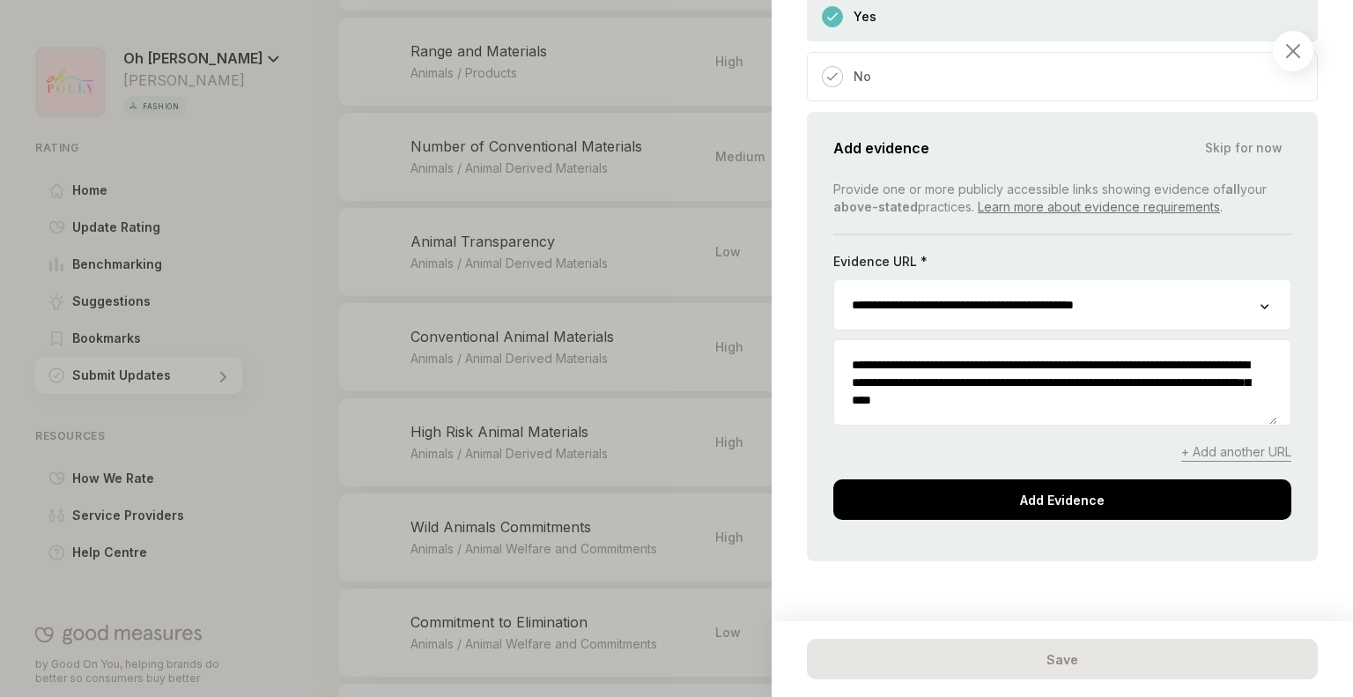
click at [1243, 139] on span "Skip for now" at bounding box center [1244, 148] width 78 height 18
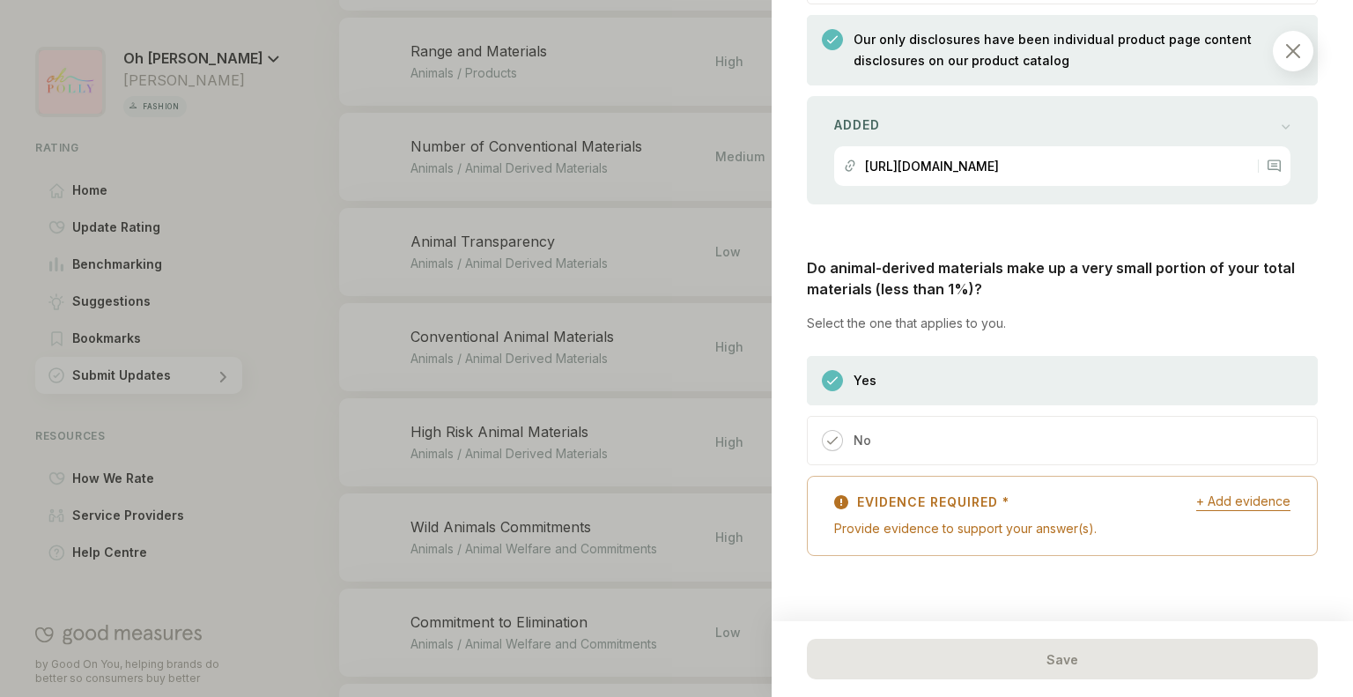
scroll to position [1286, 0]
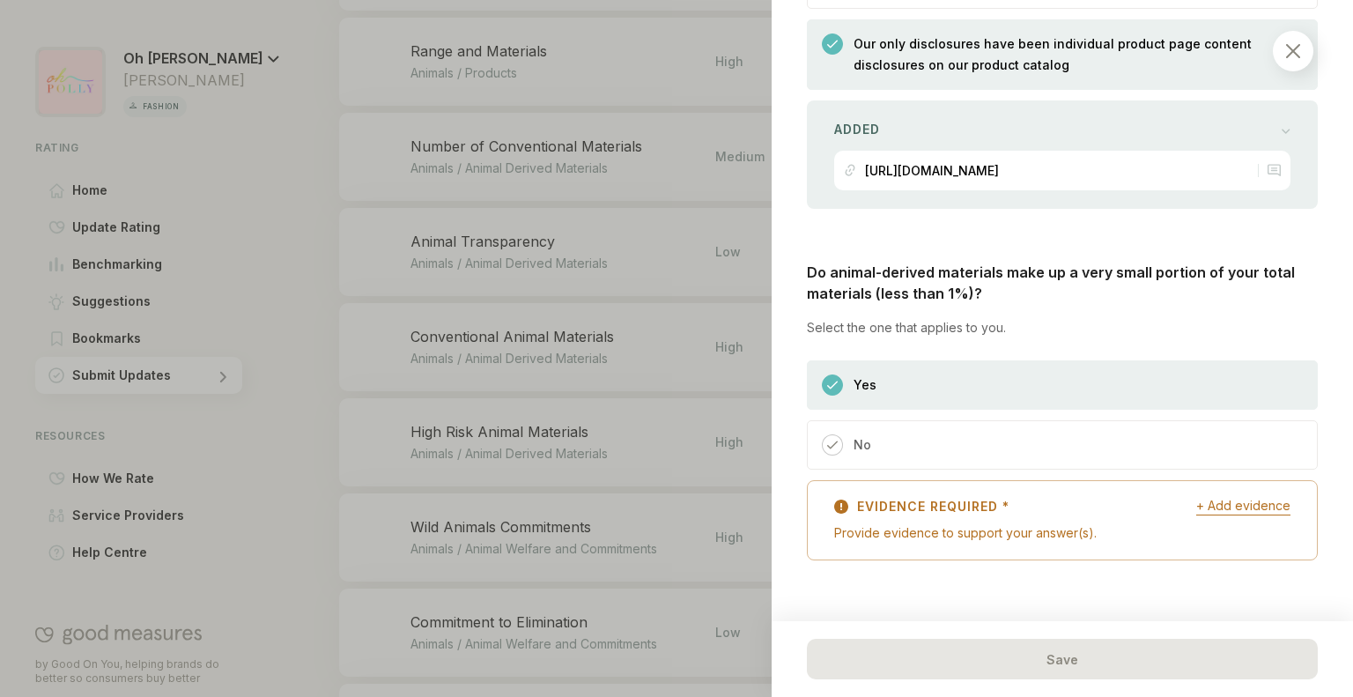
click at [1177, 532] on div "Provide evidence to support your answer(s)." at bounding box center [1062, 533] width 456 height 18
click at [1221, 497] on span "+ Add evidence" at bounding box center [1244, 506] width 94 height 18
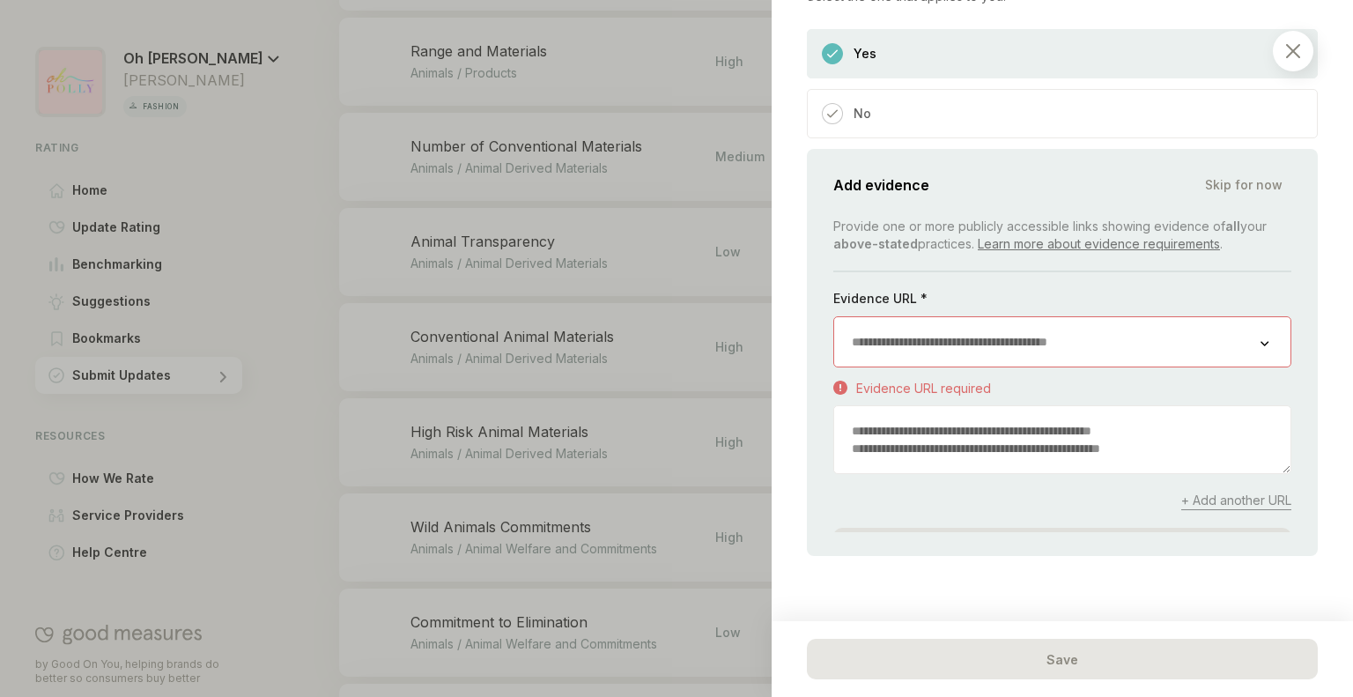
scroll to position [1655, 0]
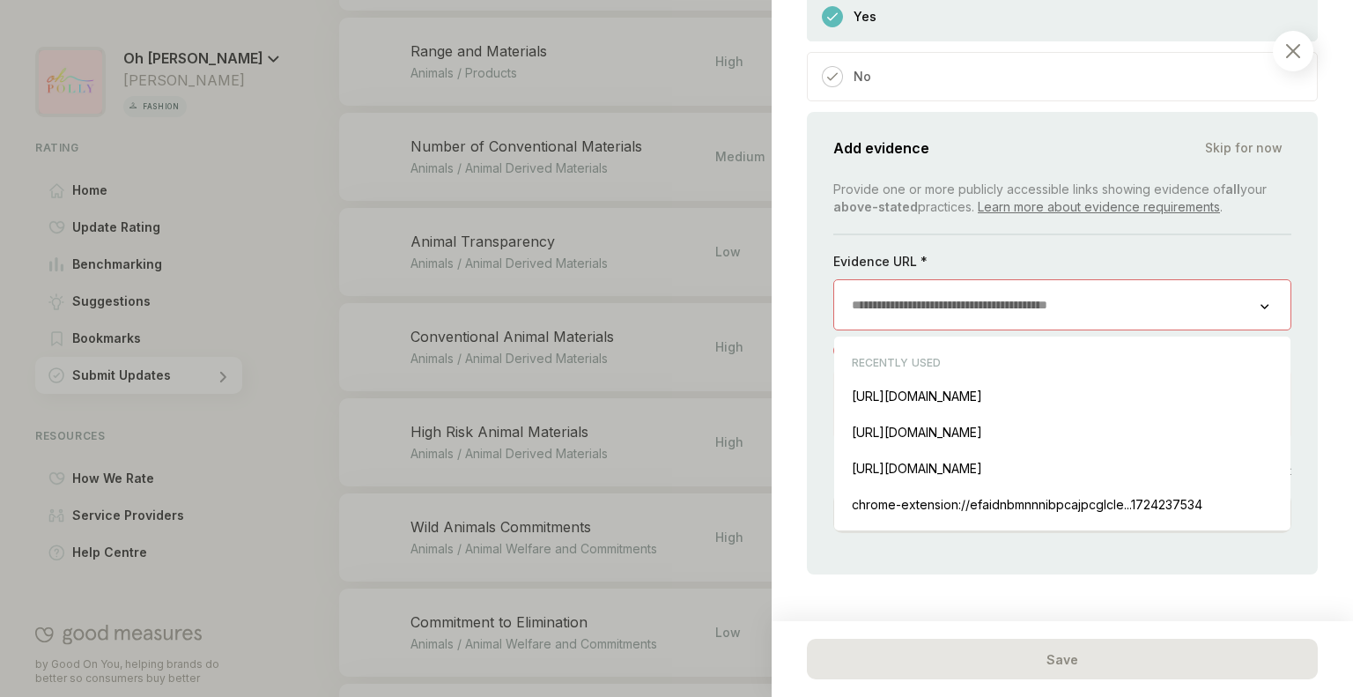
click at [1124, 299] on input "url" at bounding box center [1047, 304] width 426 height 49
paste input "**********"
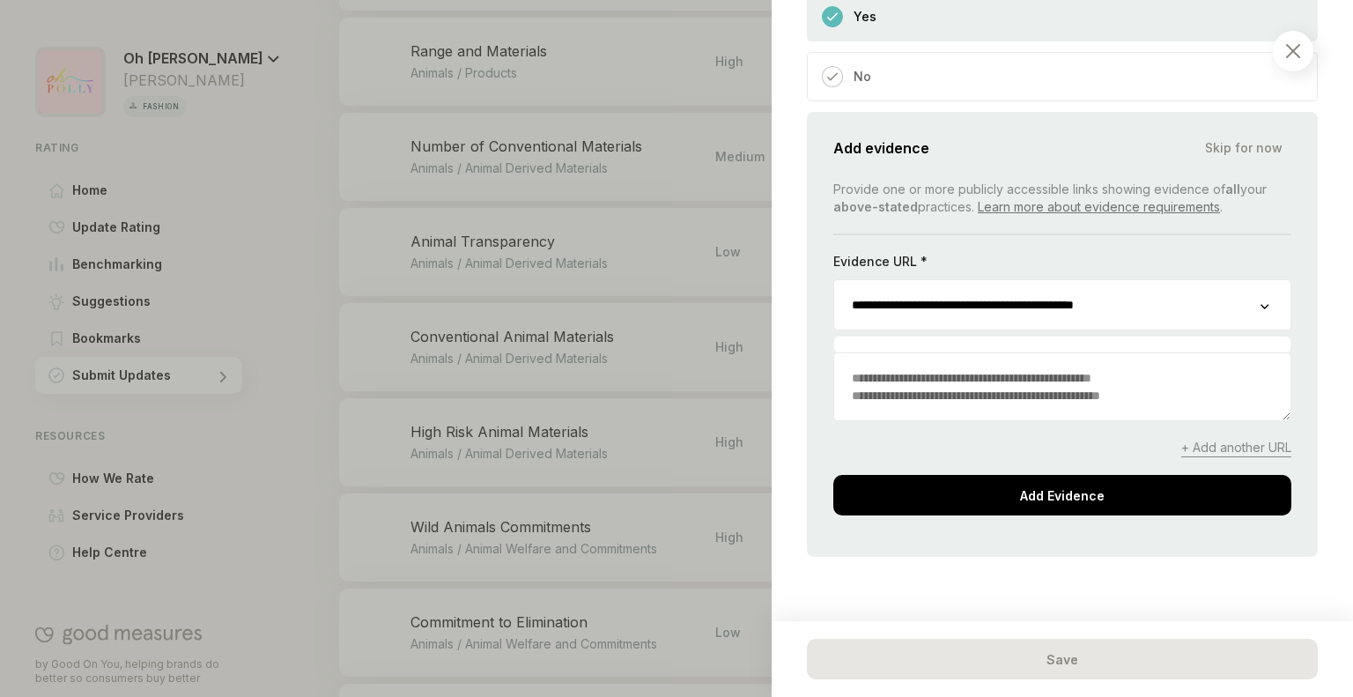
scroll to position [1637, 0]
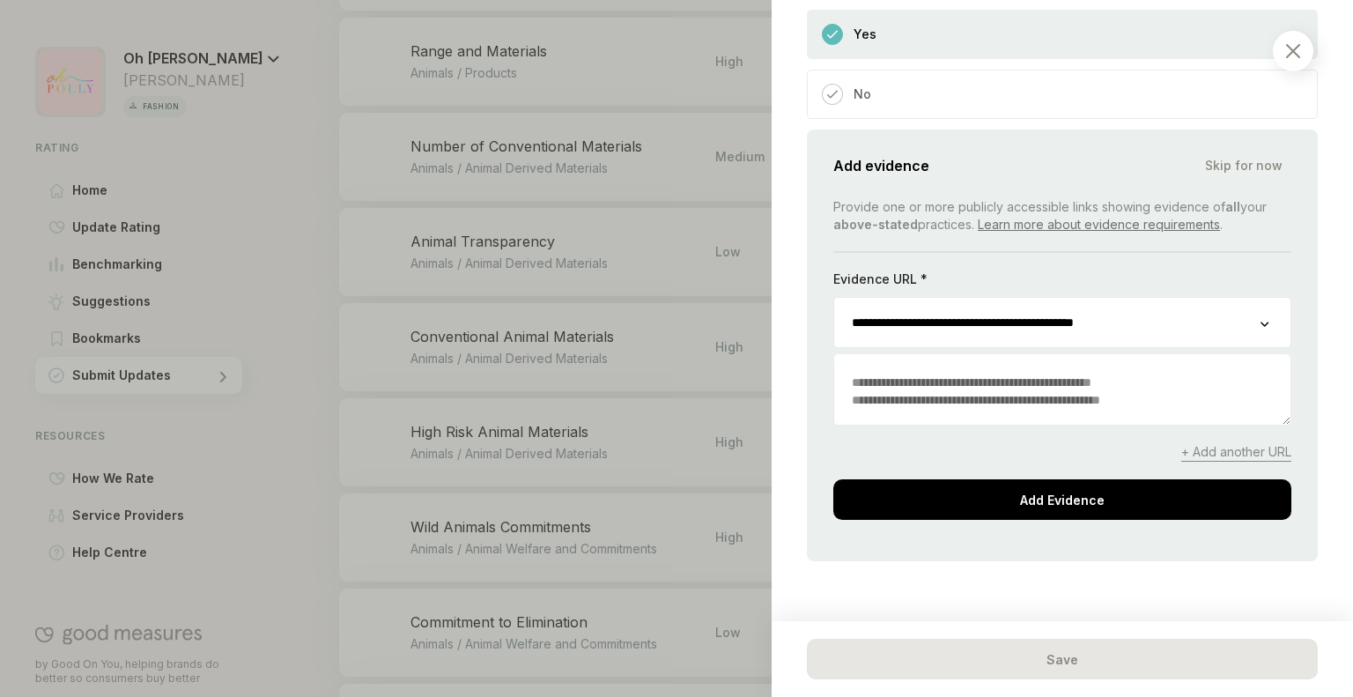
type input "**********"
click at [945, 387] on textarea "To enrich screen reader interactions, please activate Accessibility in Grammarl…" at bounding box center [1062, 391] width 456 height 67
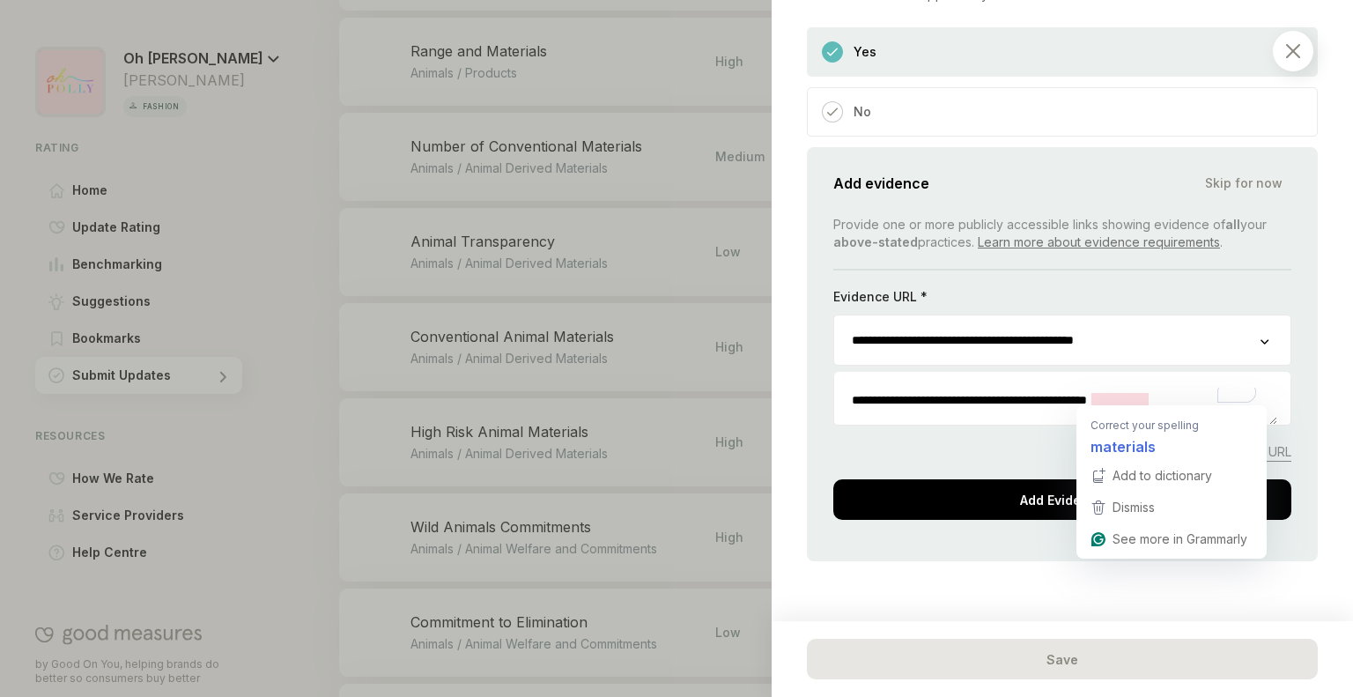
click at [1117, 394] on textarea "**********" at bounding box center [1055, 399] width 443 height 49
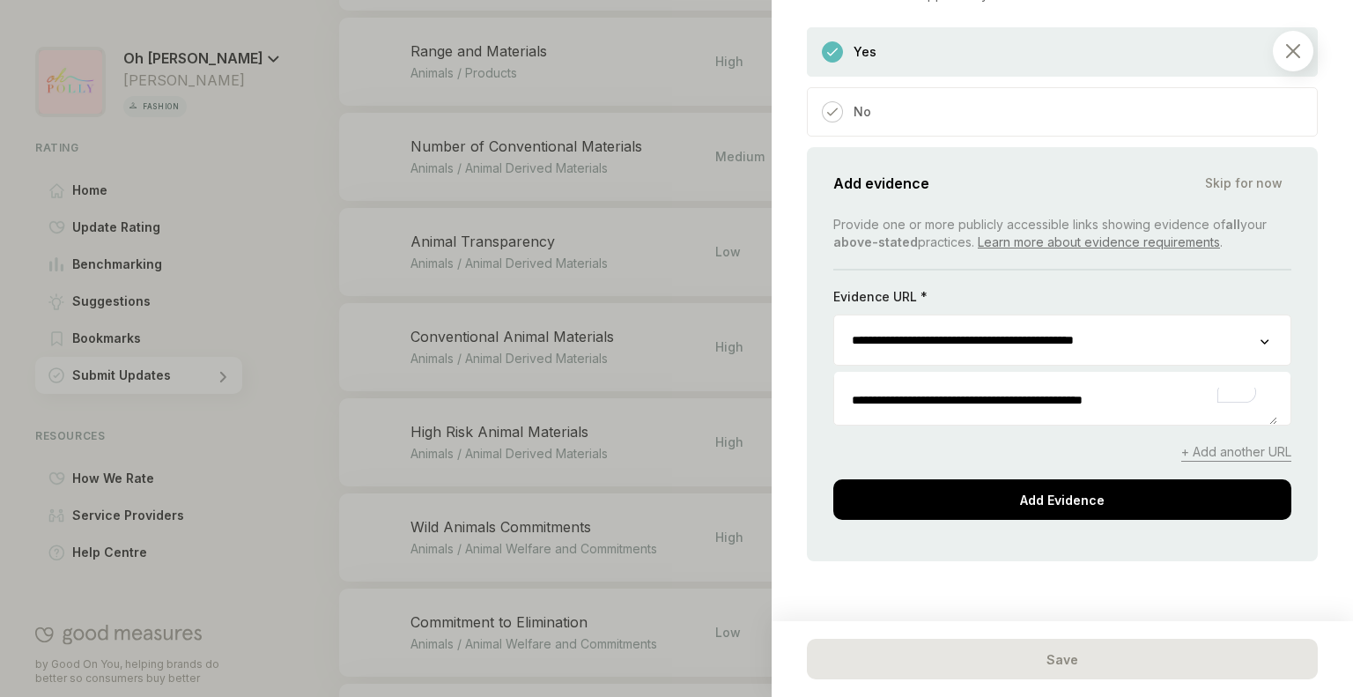
click at [1162, 398] on textarea "**********" at bounding box center [1055, 399] width 443 height 49
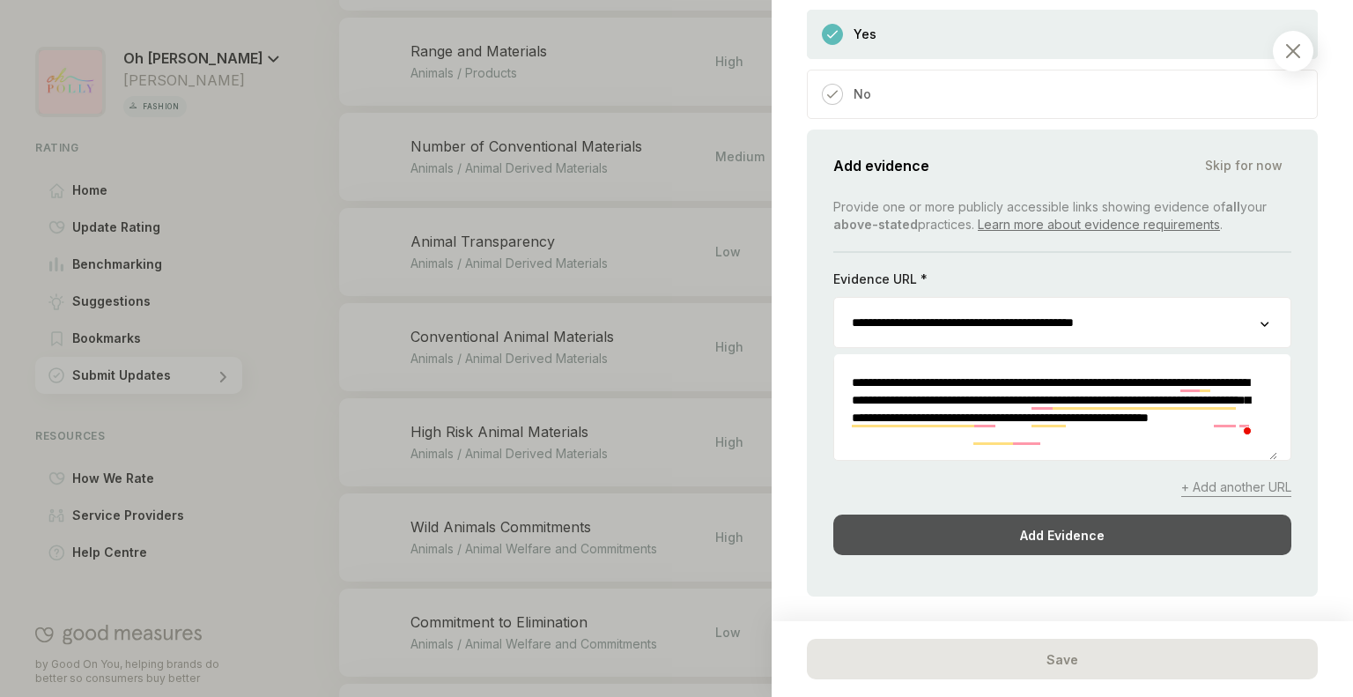
type textarea "**********"
click at [1059, 530] on div "Add Evidence" at bounding box center [1062, 535] width 458 height 41
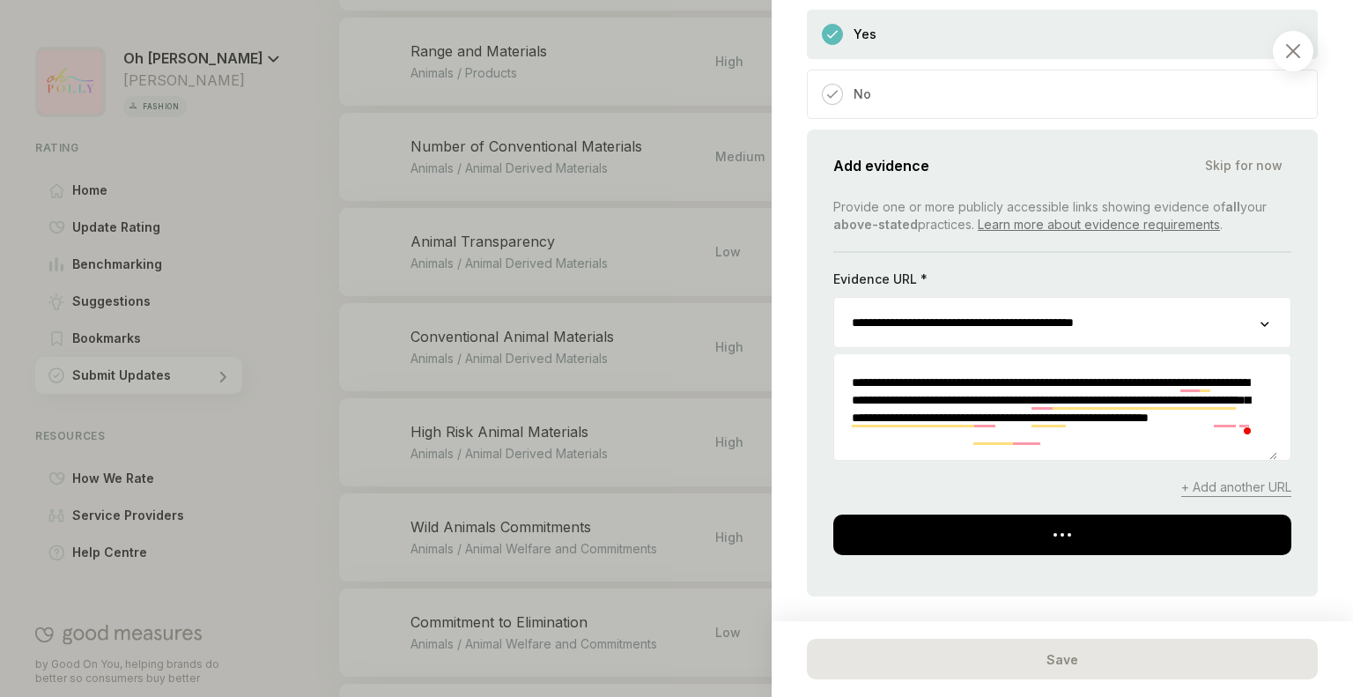
scroll to position [1315, 0]
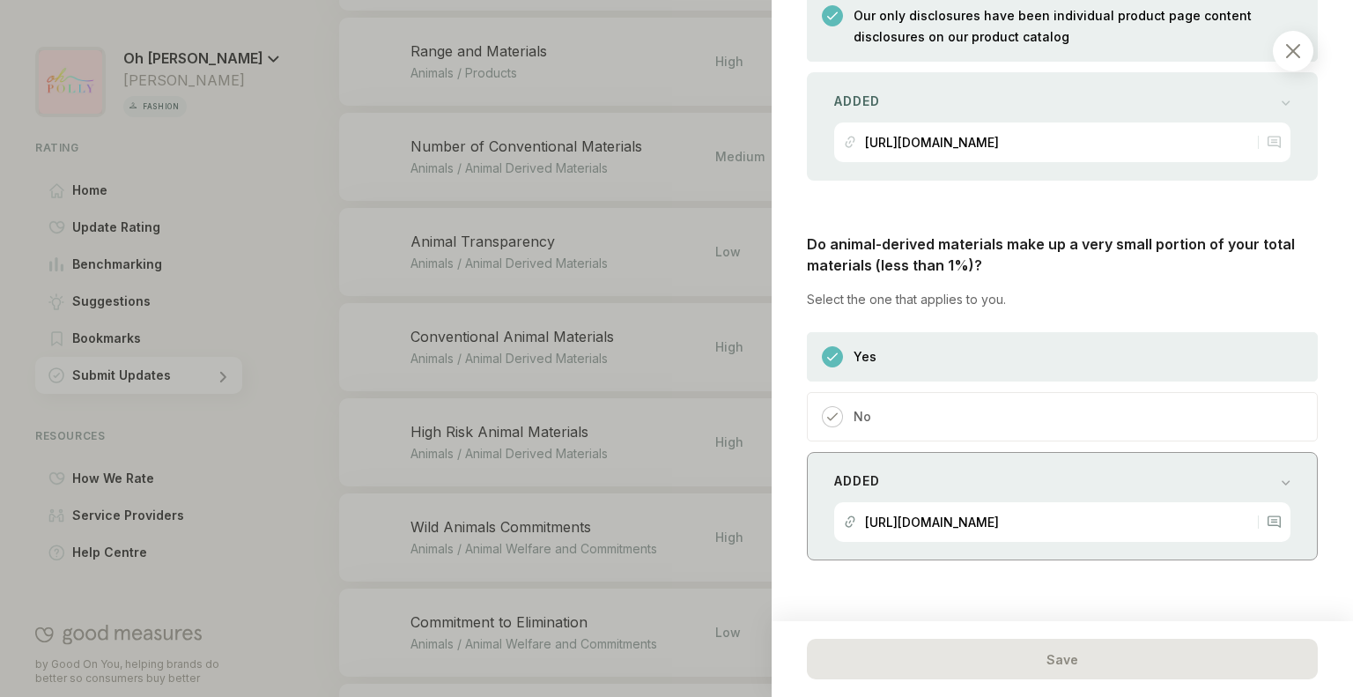
click at [999, 522] on p "[URL][DOMAIN_NAME]" at bounding box center [932, 522] width 134 height 15
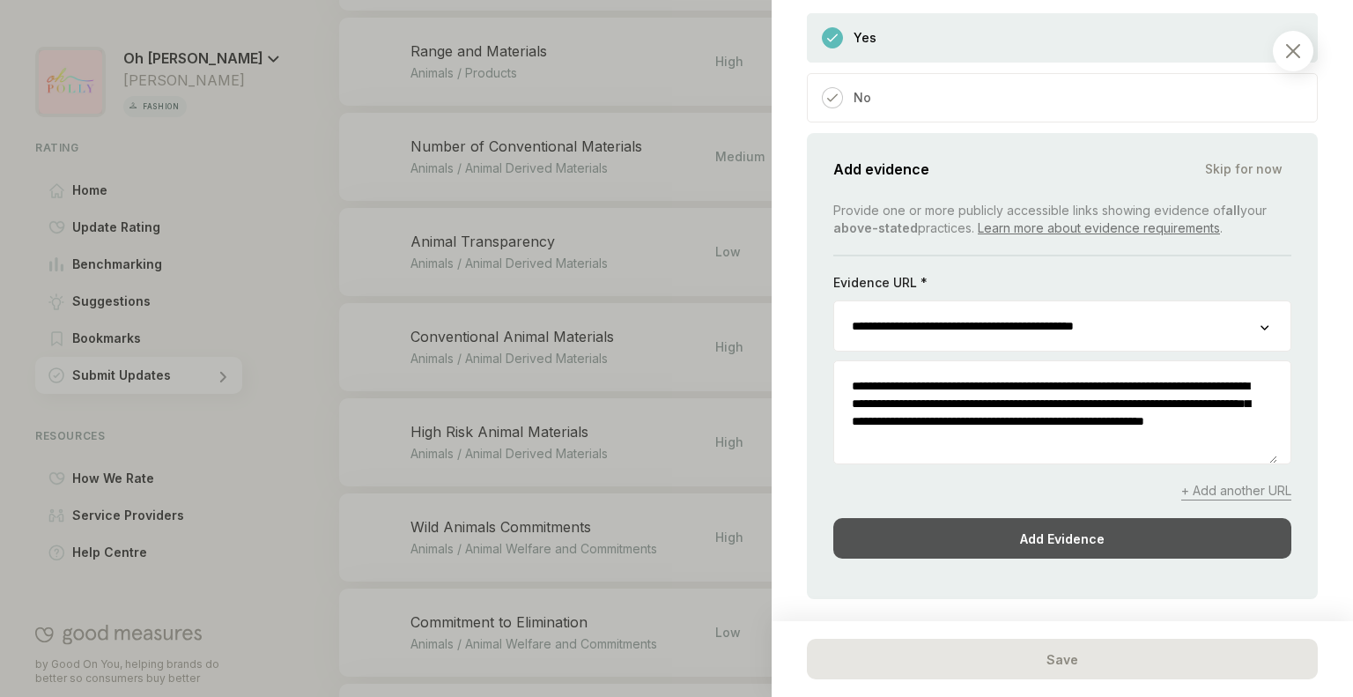
scroll to position [1637, 0]
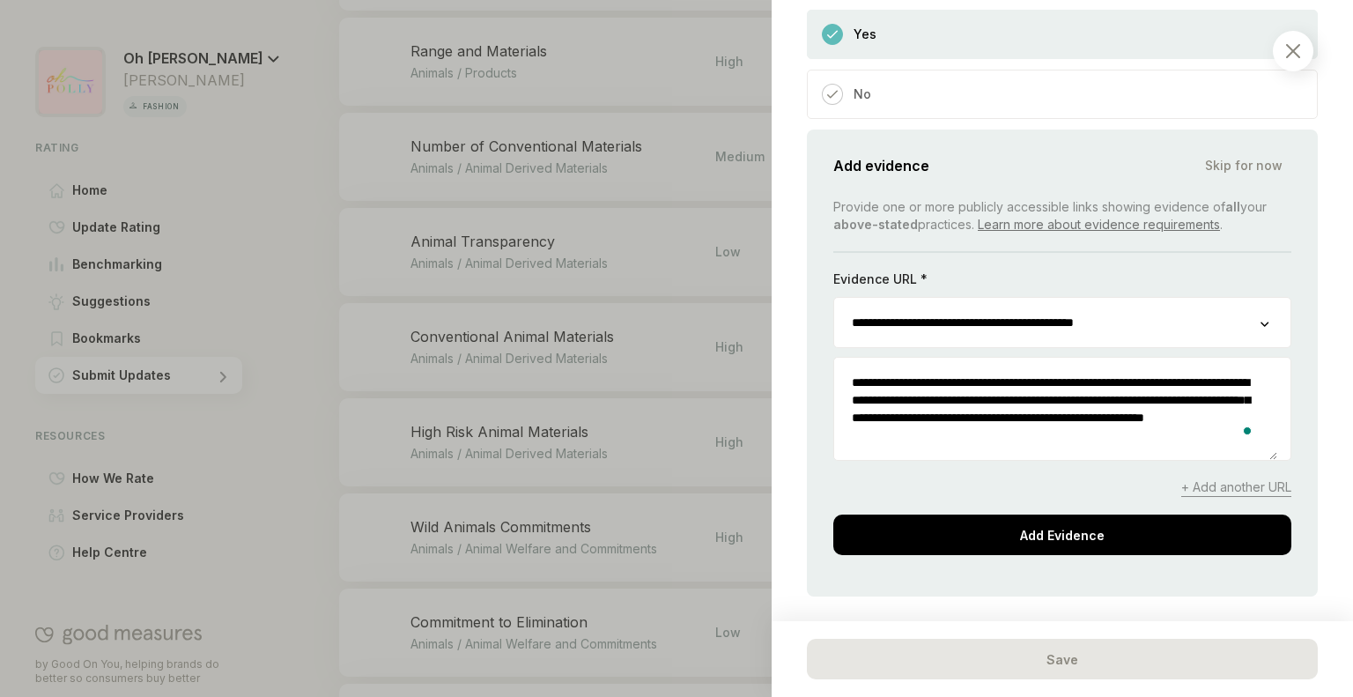
drag, startPoint x: 1135, startPoint y: 427, endPoint x: 774, endPoint y: 369, distance: 365.0
click at [774, 369] on div "Animals / Animal Derived Materials Animal Transparency We consider how it is yo…" at bounding box center [1063, 348] width 582 height 697
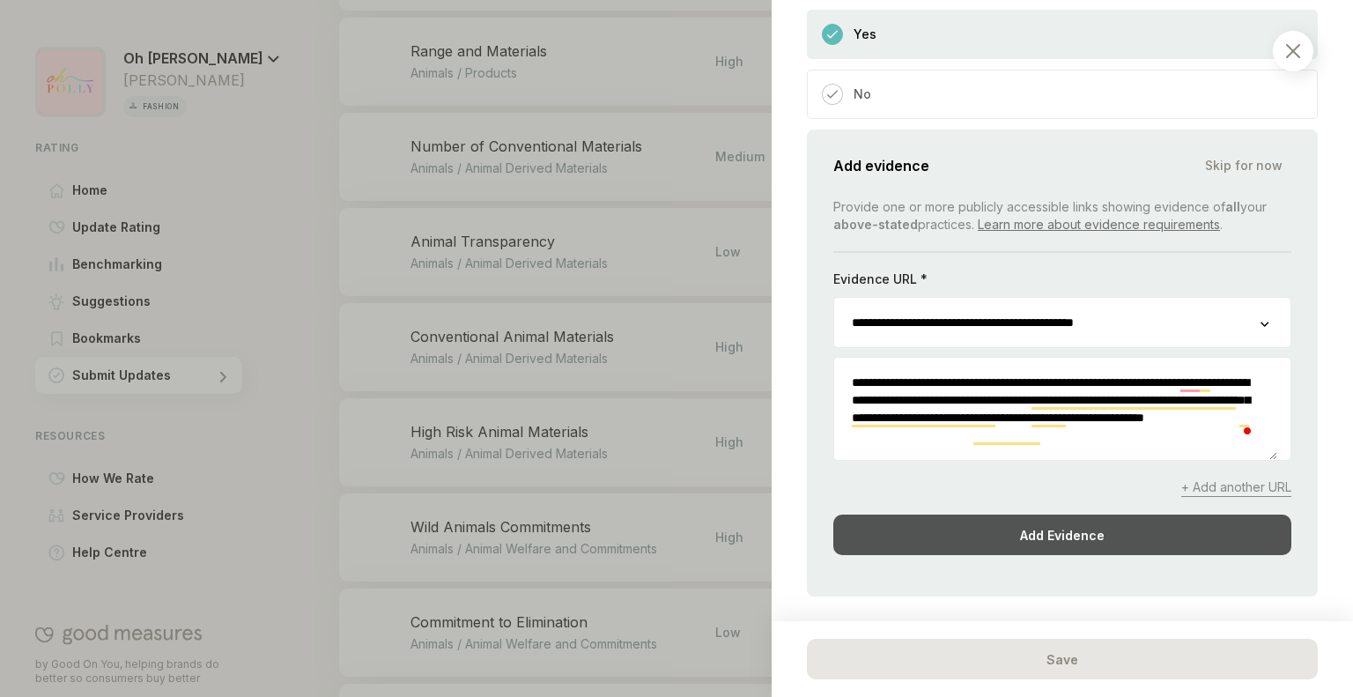
click at [1079, 536] on div "Add Evidence" at bounding box center [1062, 535] width 458 height 41
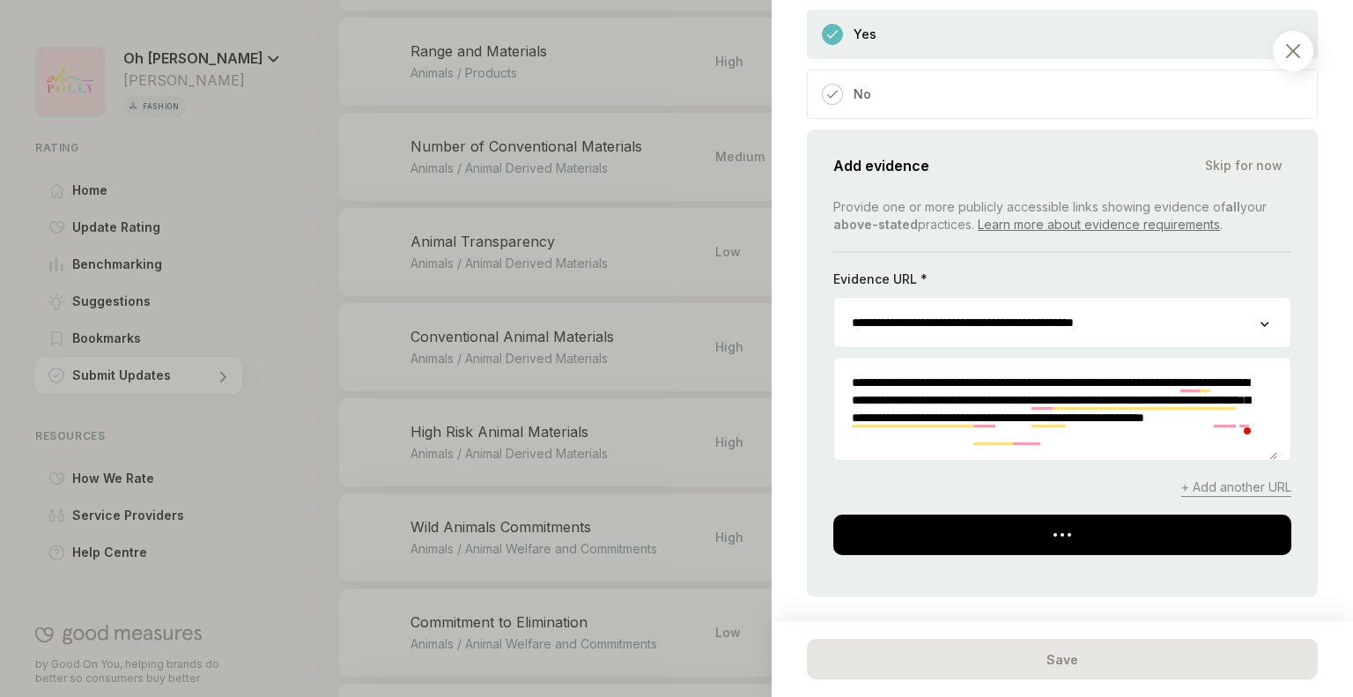
scroll to position [1315, 0]
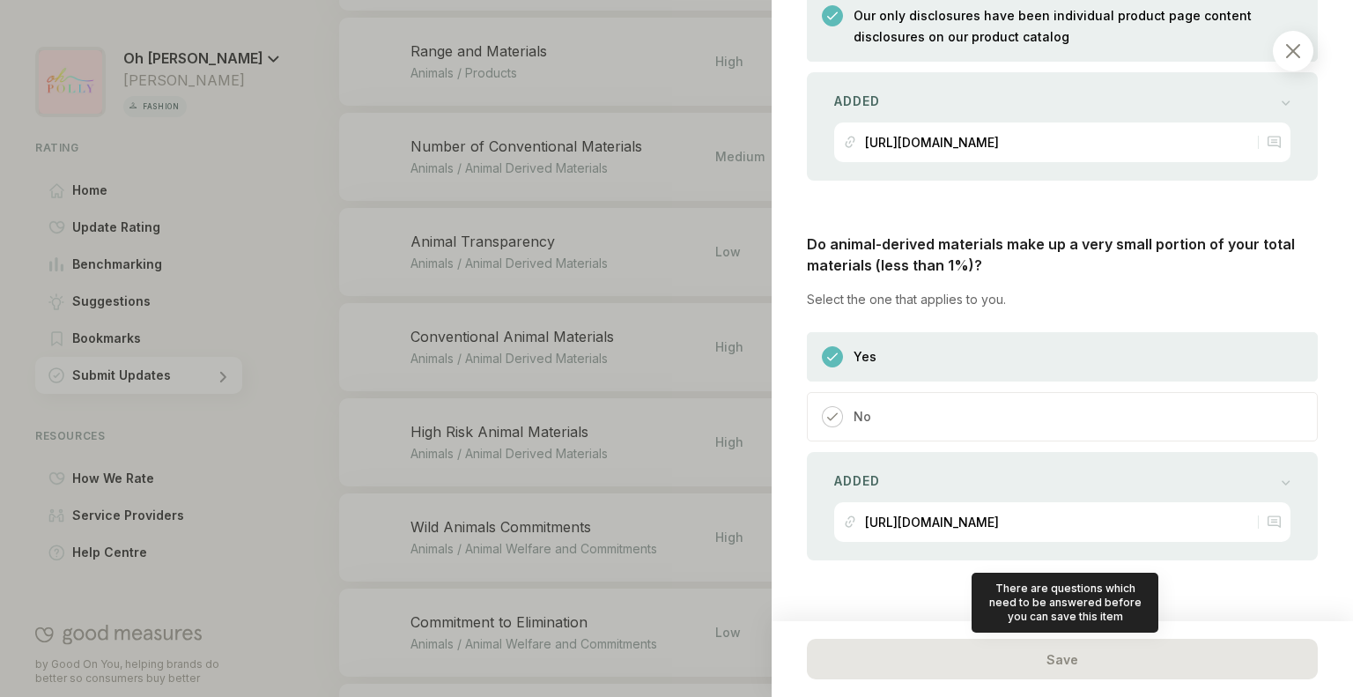
click at [1047, 654] on div "Save" at bounding box center [1062, 659] width 511 height 41
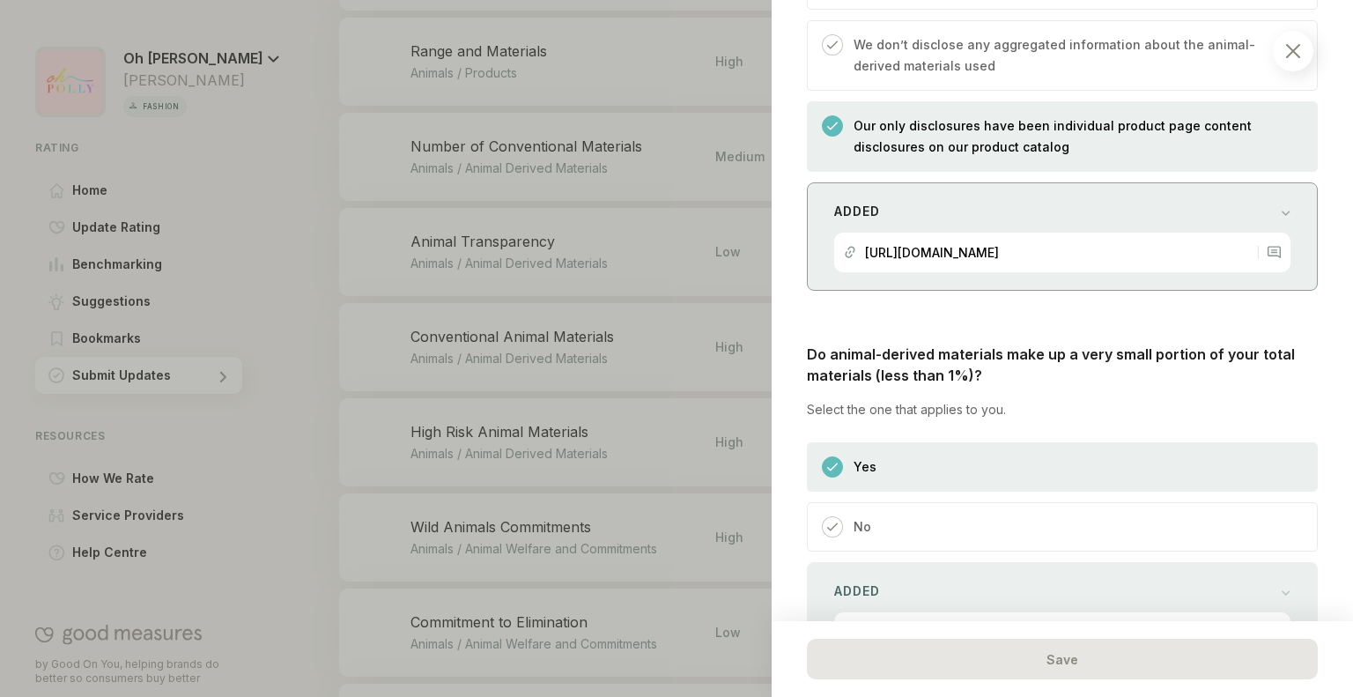
scroll to position [1195, 0]
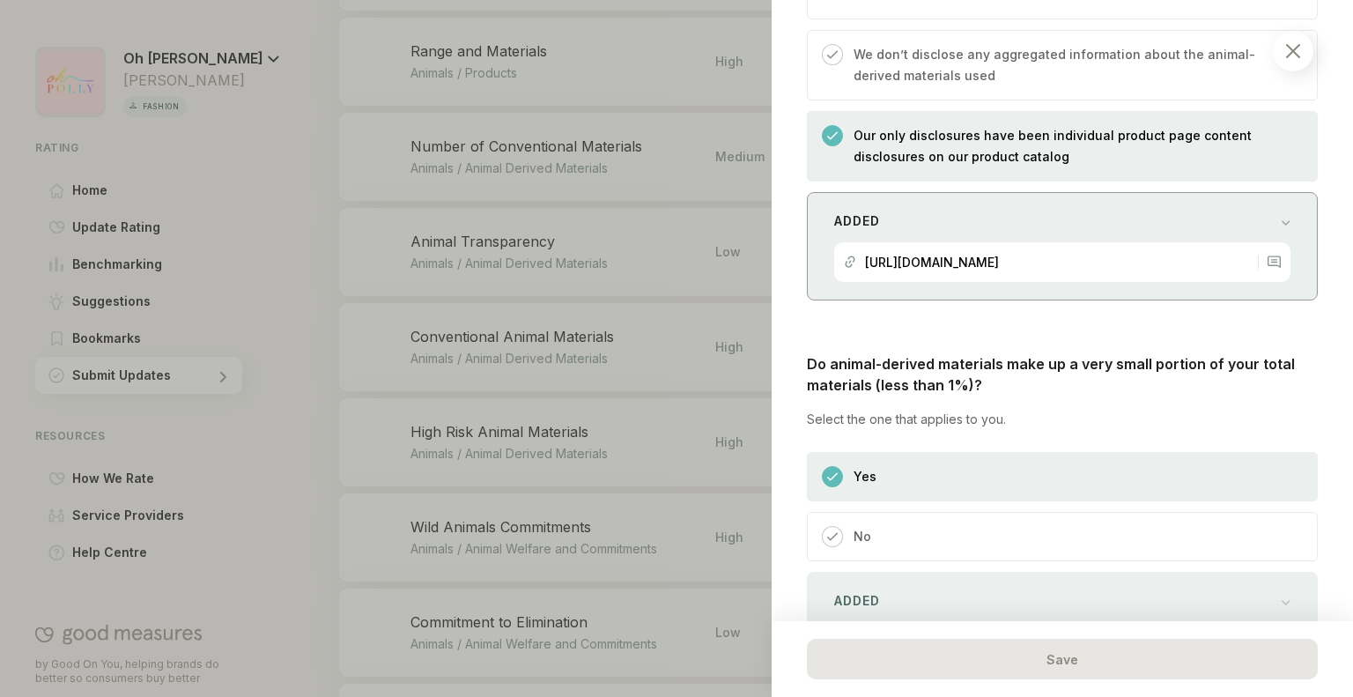
click at [997, 204] on div "Added https://www.ohpolly.com/products/thais-moda...ress-taupe" at bounding box center [1062, 246] width 511 height 108
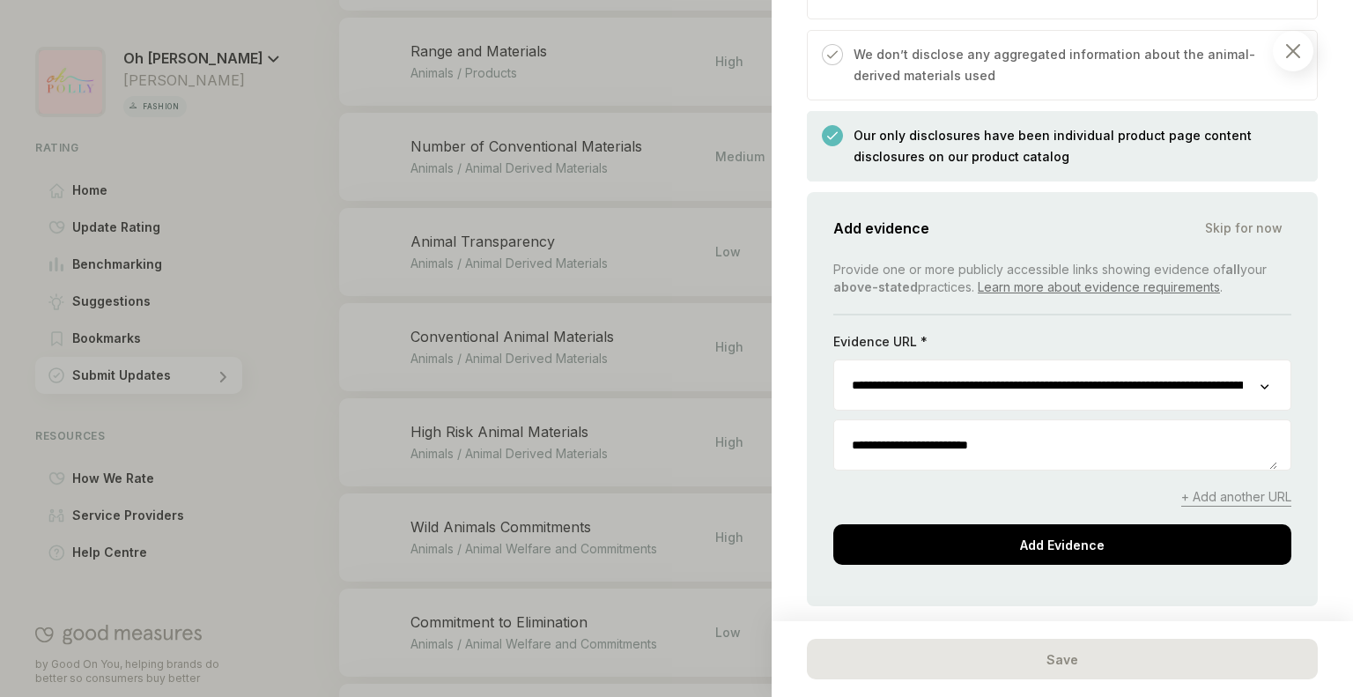
click at [952, 464] on div "**********" at bounding box center [1062, 444] width 458 height 51
click at [964, 435] on textarea "**********" at bounding box center [1055, 444] width 443 height 49
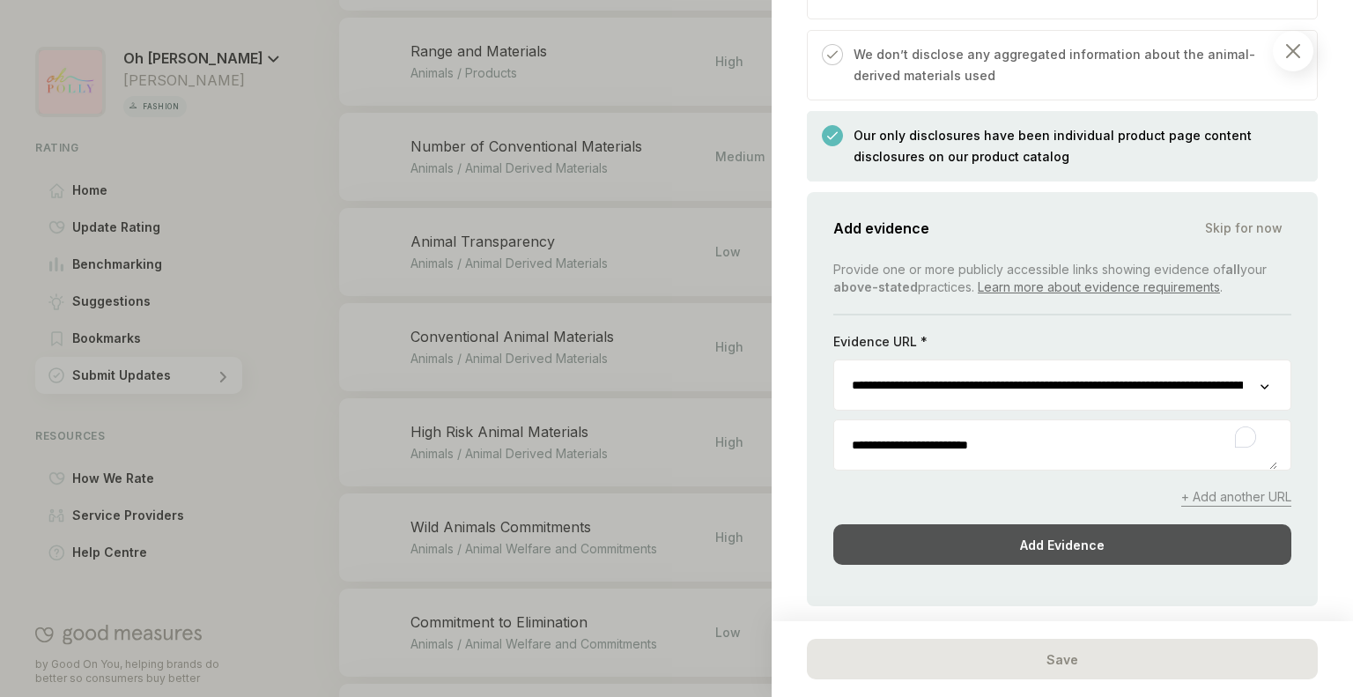
click at [988, 535] on div "Add Evidence" at bounding box center [1062, 544] width 458 height 41
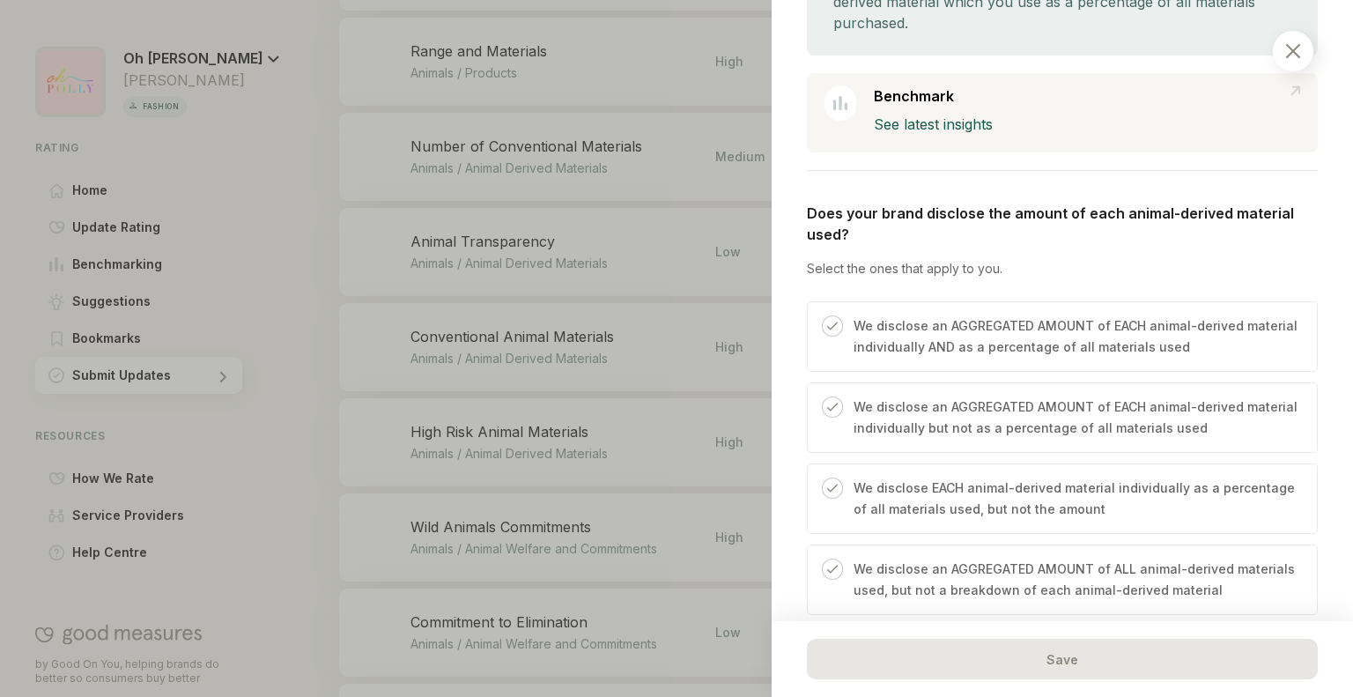
scroll to position [0, 0]
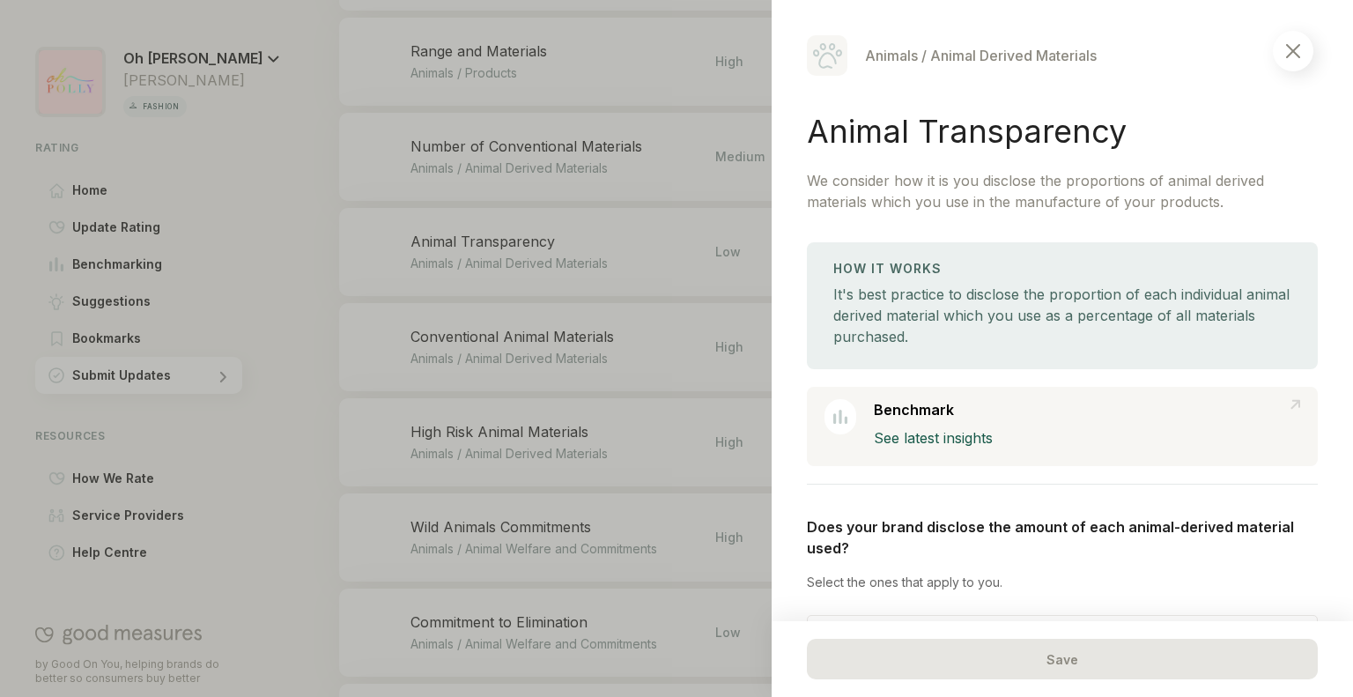
click at [1295, 56] on img at bounding box center [1293, 51] width 14 height 14
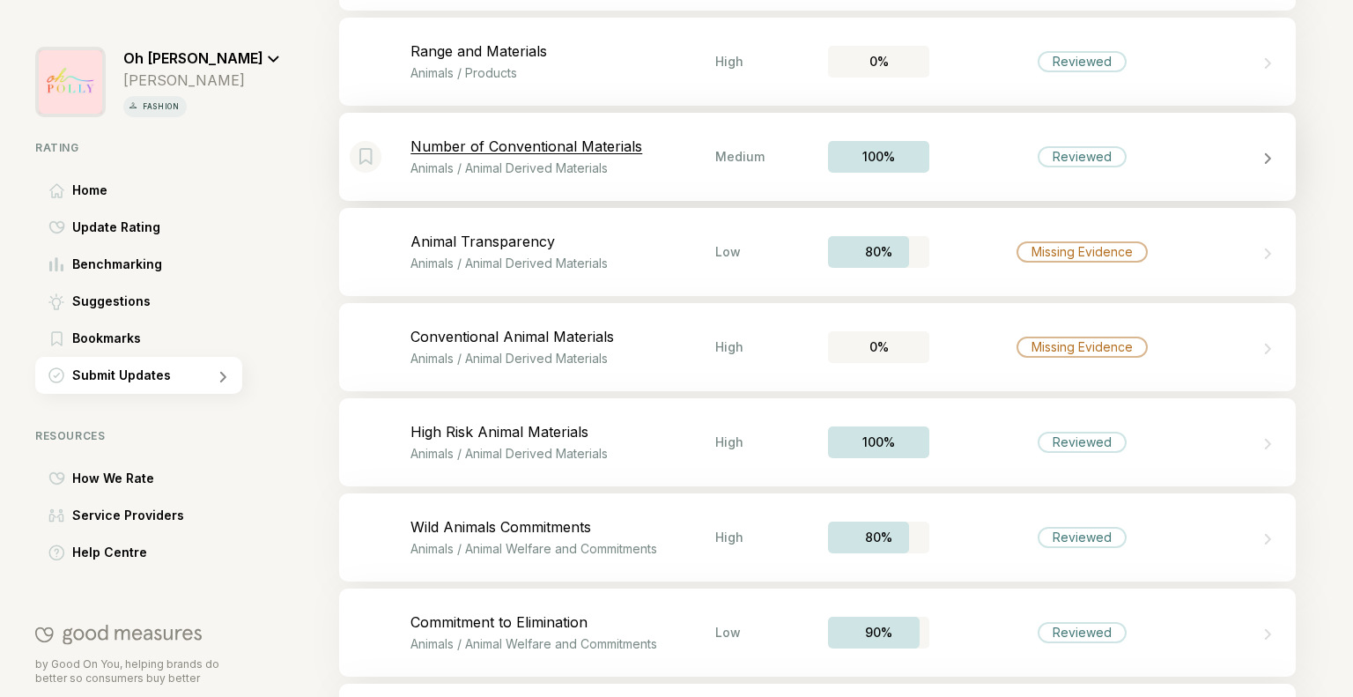
click at [1047, 172] on div "Bookmark this item Number of Conventional Materials Animals / Animal Derived Ma…" at bounding box center [817, 157] width 957 height 88
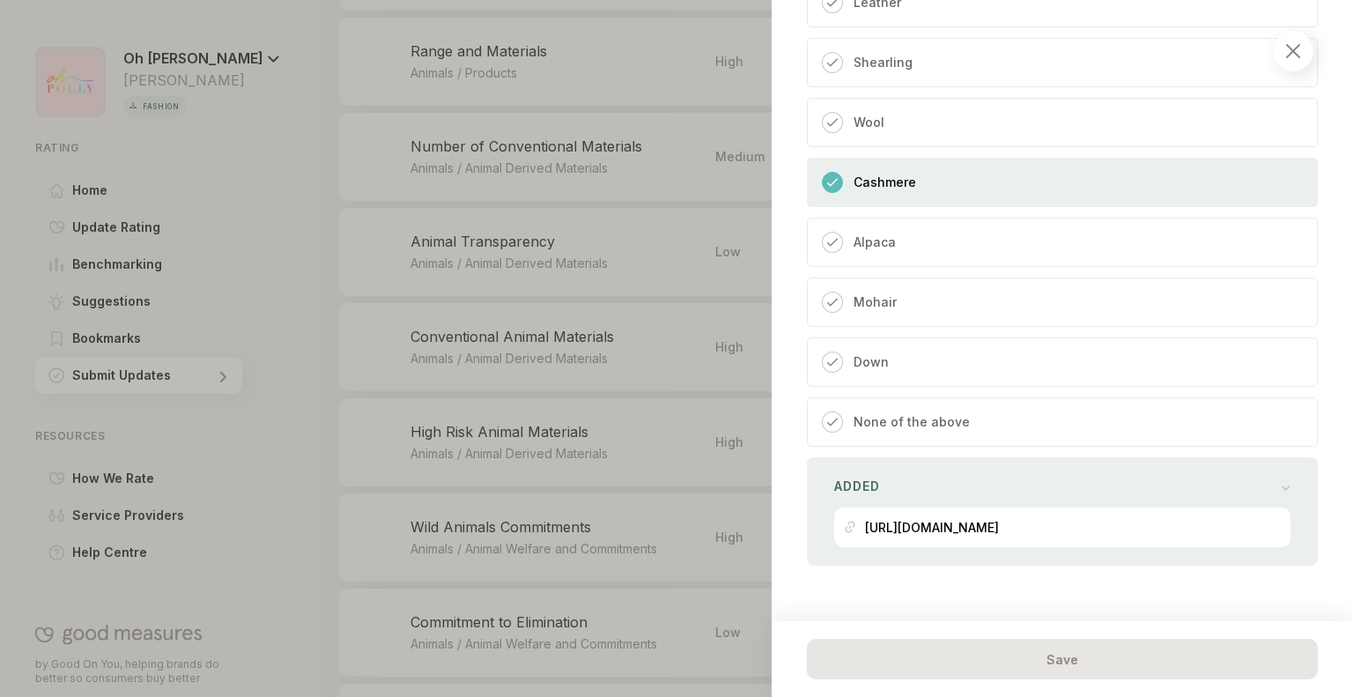
scroll to position [640, 0]
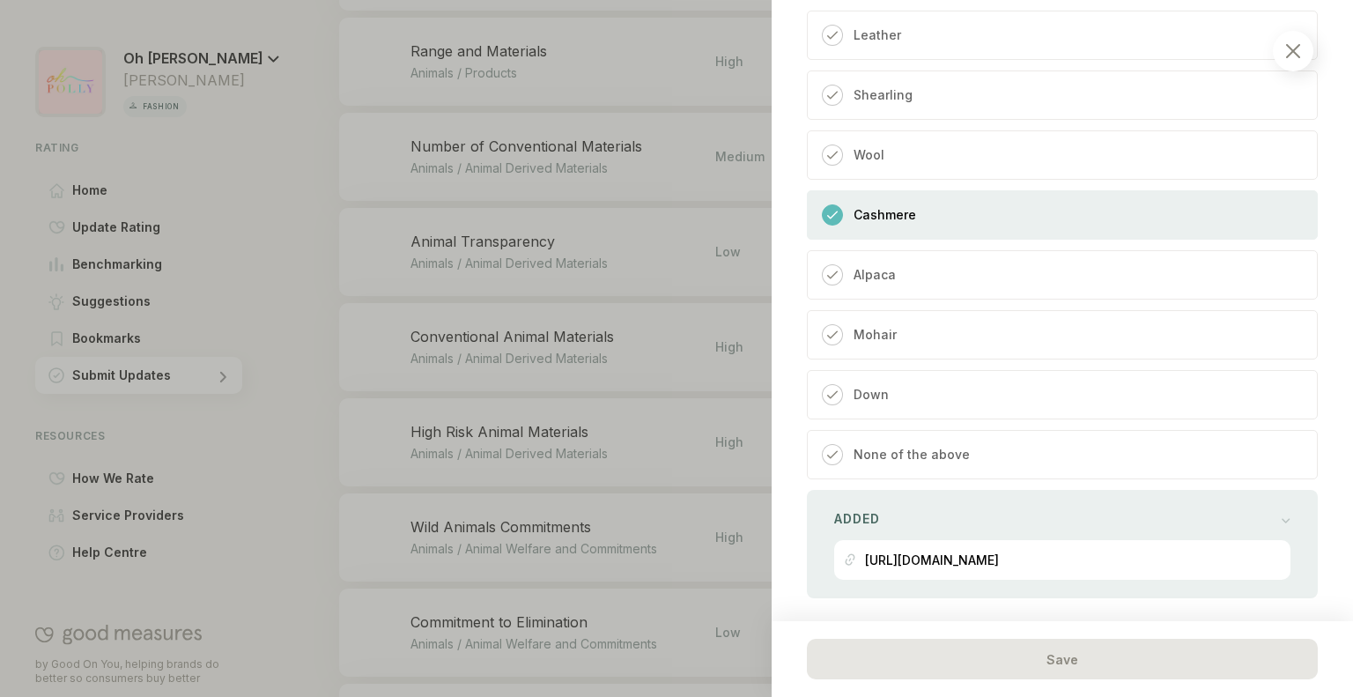
click at [976, 341] on div "Mohair" at bounding box center [1062, 334] width 511 height 49
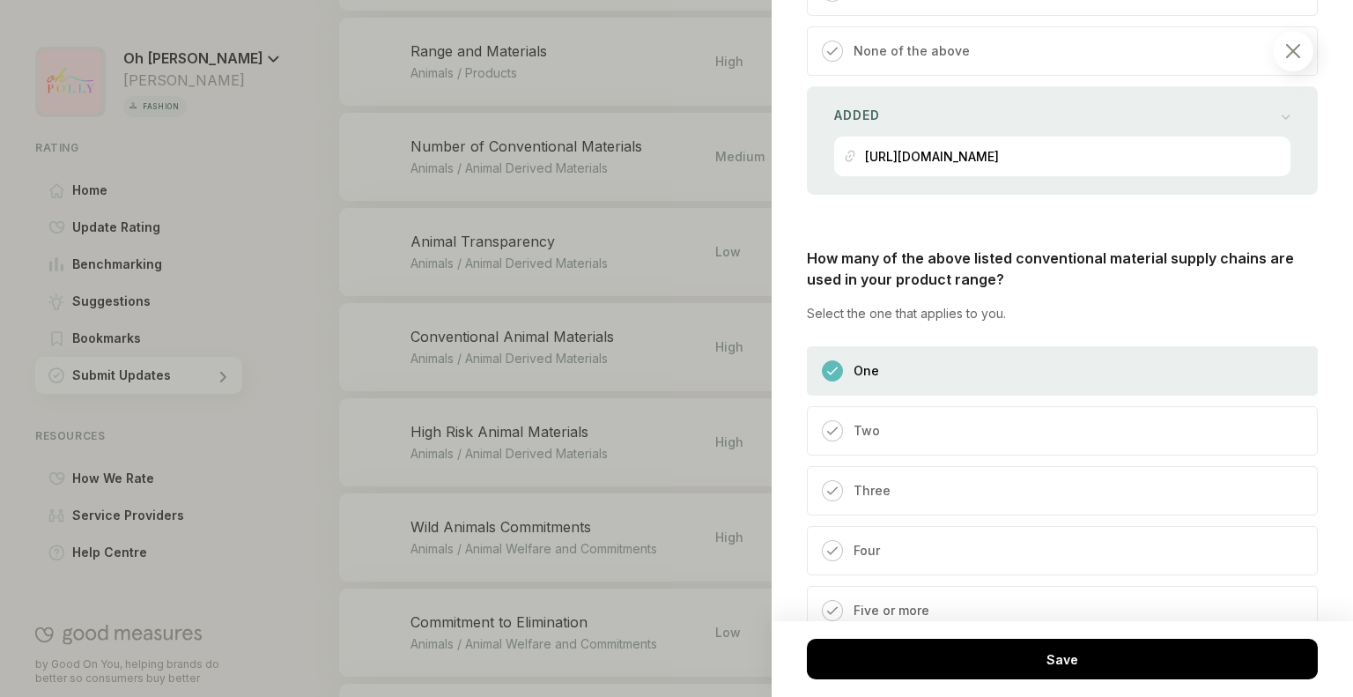
scroll to position [1241, 0]
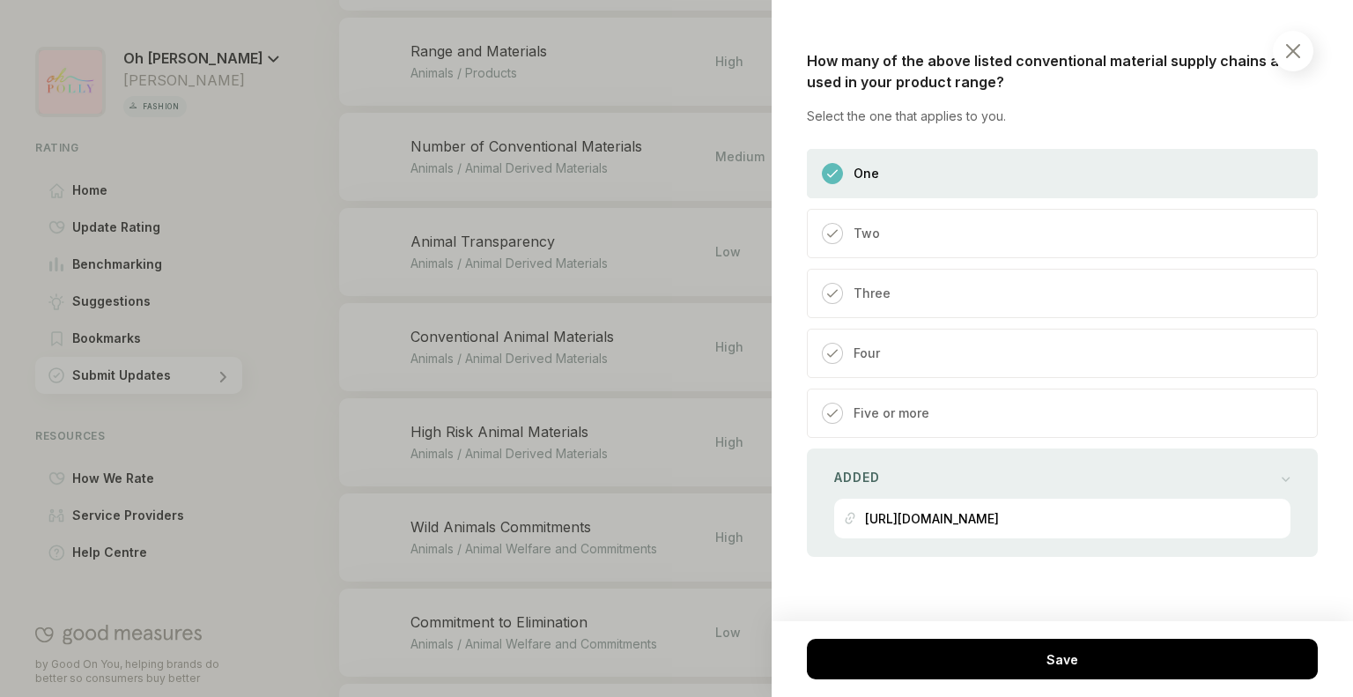
click at [980, 233] on div "Two" at bounding box center [1062, 233] width 511 height 49
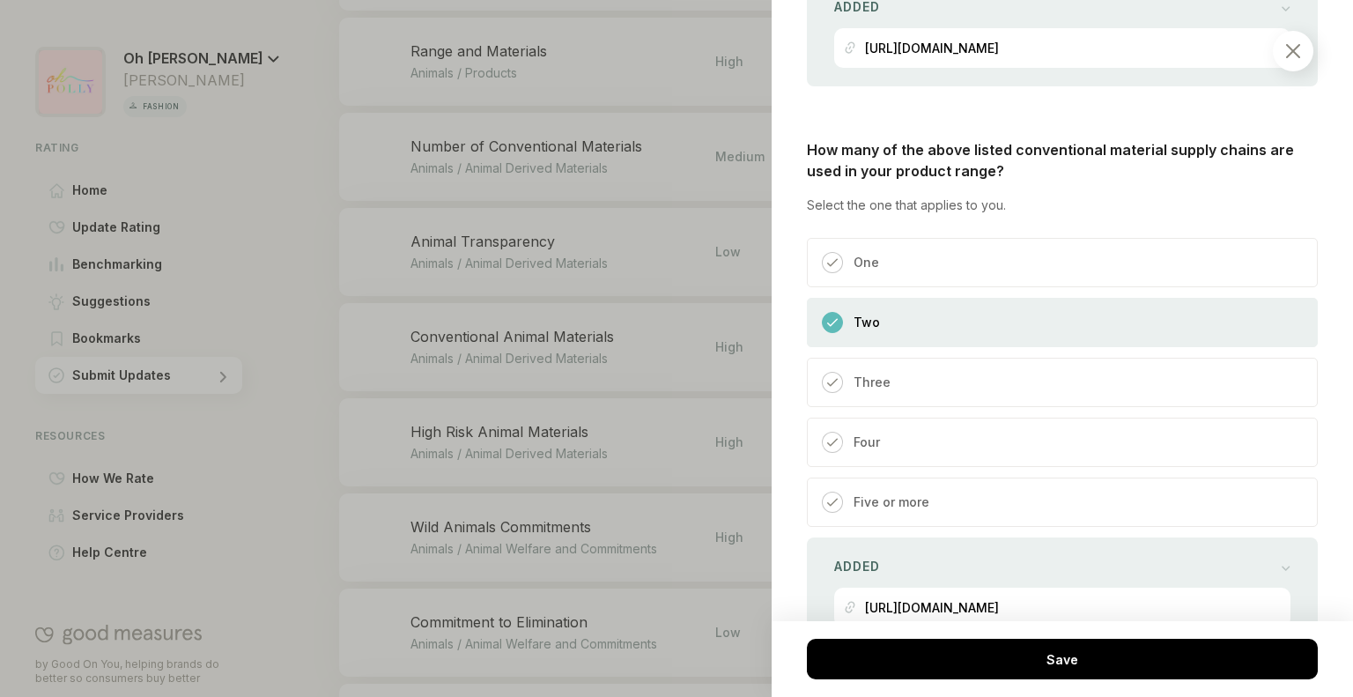
scroll to position [1145, 0]
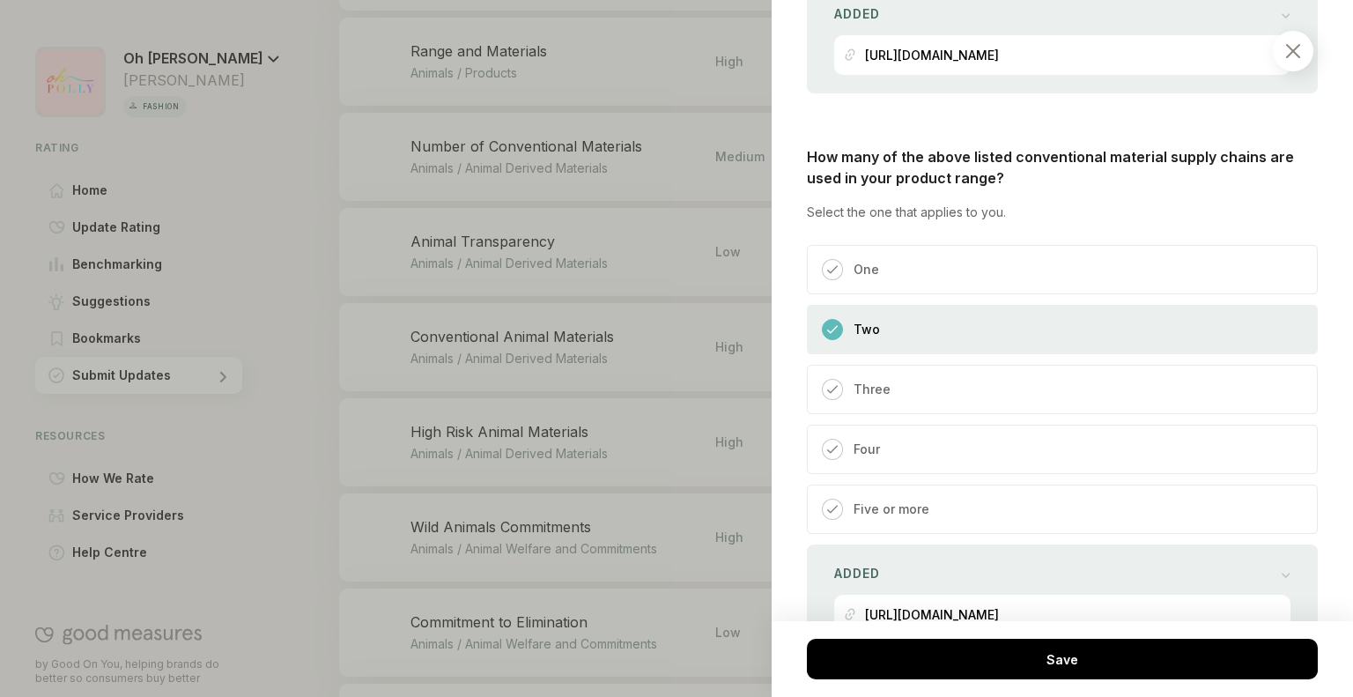
click at [973, 285] on div "One" at bounding box center [1062, 269] width 511 height 49
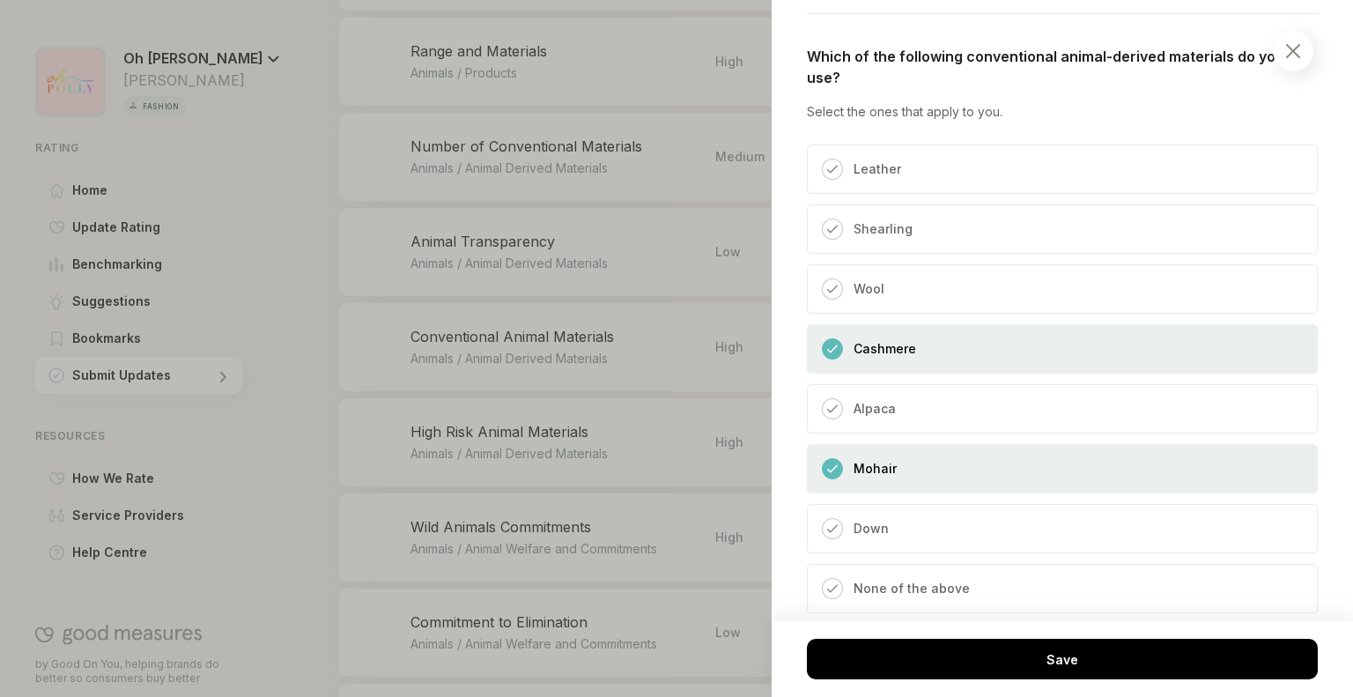
scroll to position [507, 0]
click at [873, 283] on p "Wool" at bounding box center [869, 288] width 31 height 21
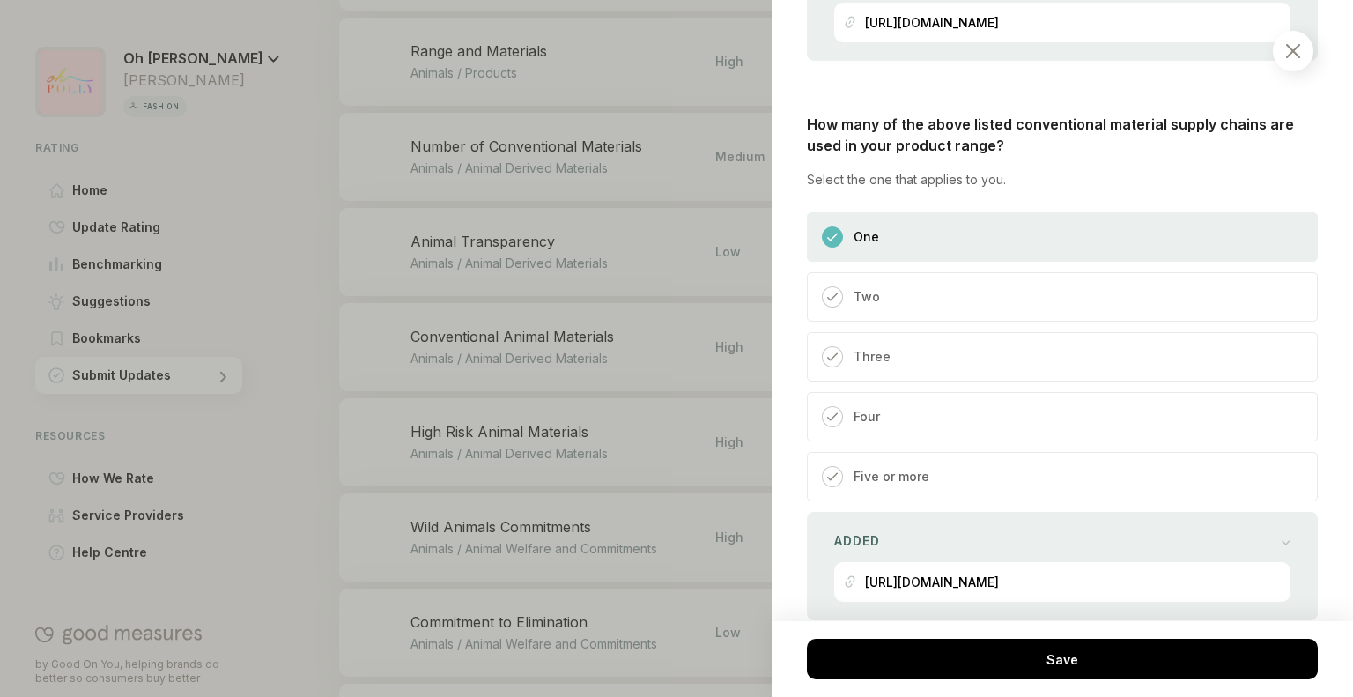
scroll to position [1241, 0]
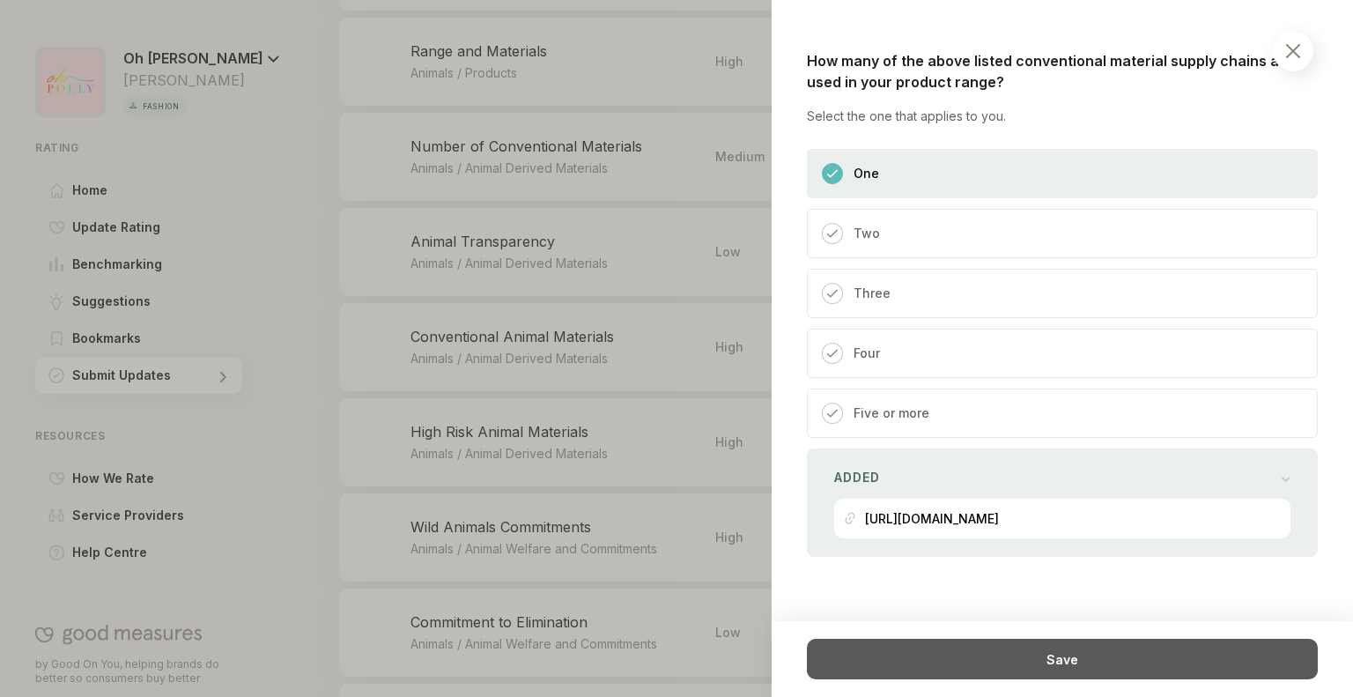
click at [923, 665] on div "Save" at bounding box center [1062, 659] width 511 height 41
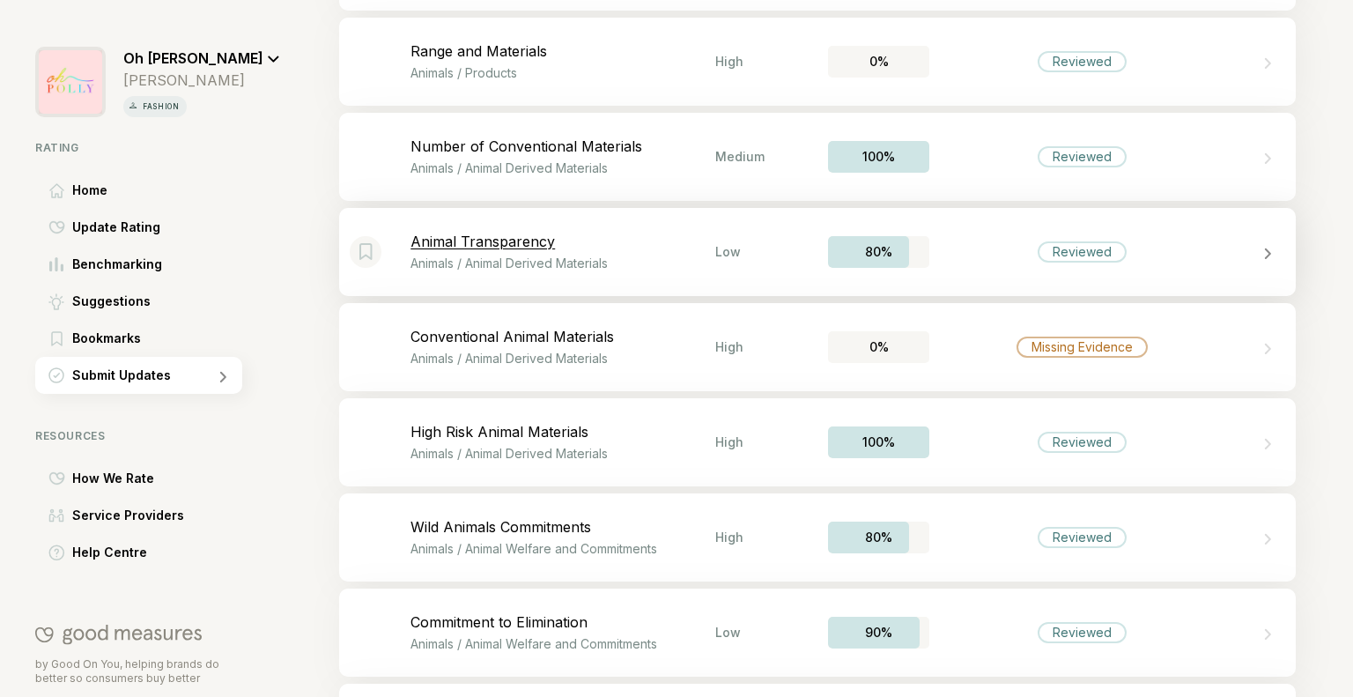
click at [1197, 263] on div "Bookmark this item Animal Transparency Animals / Animal Derived Materials Low 8…" at bounding box center [817, 252] width 957 height 88
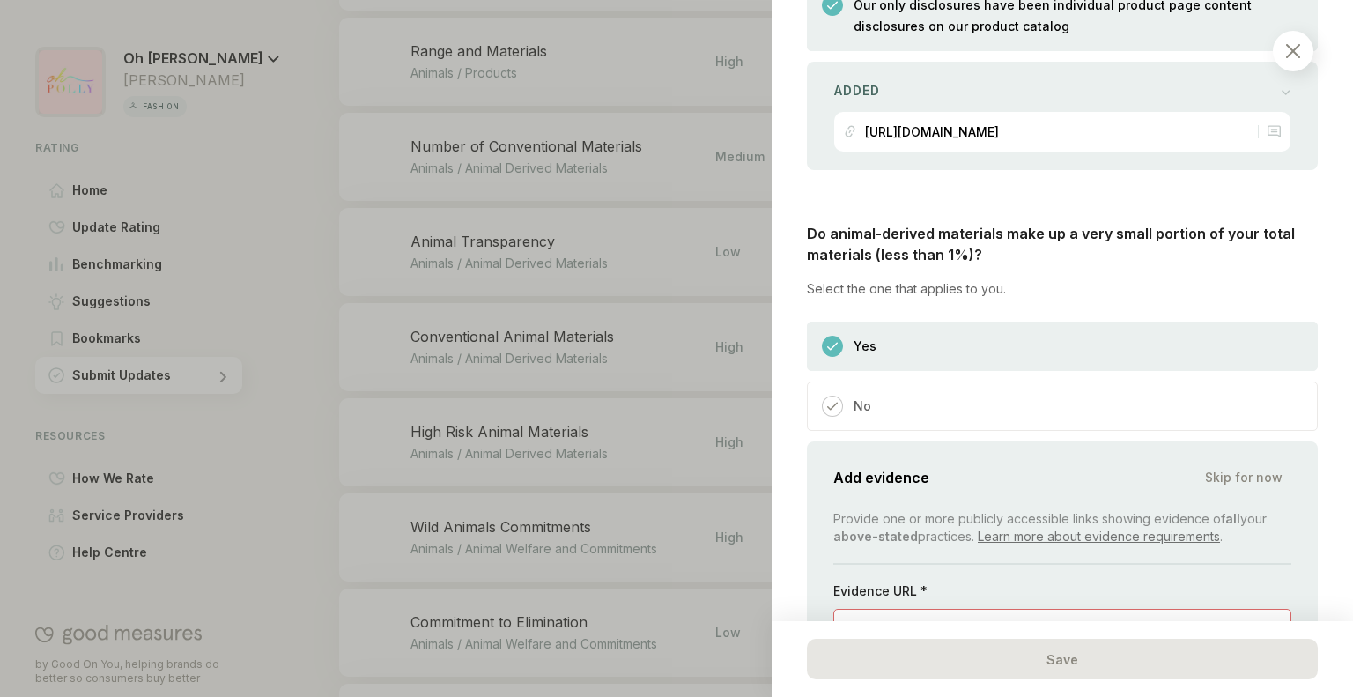
scroll to position [1667, 0]
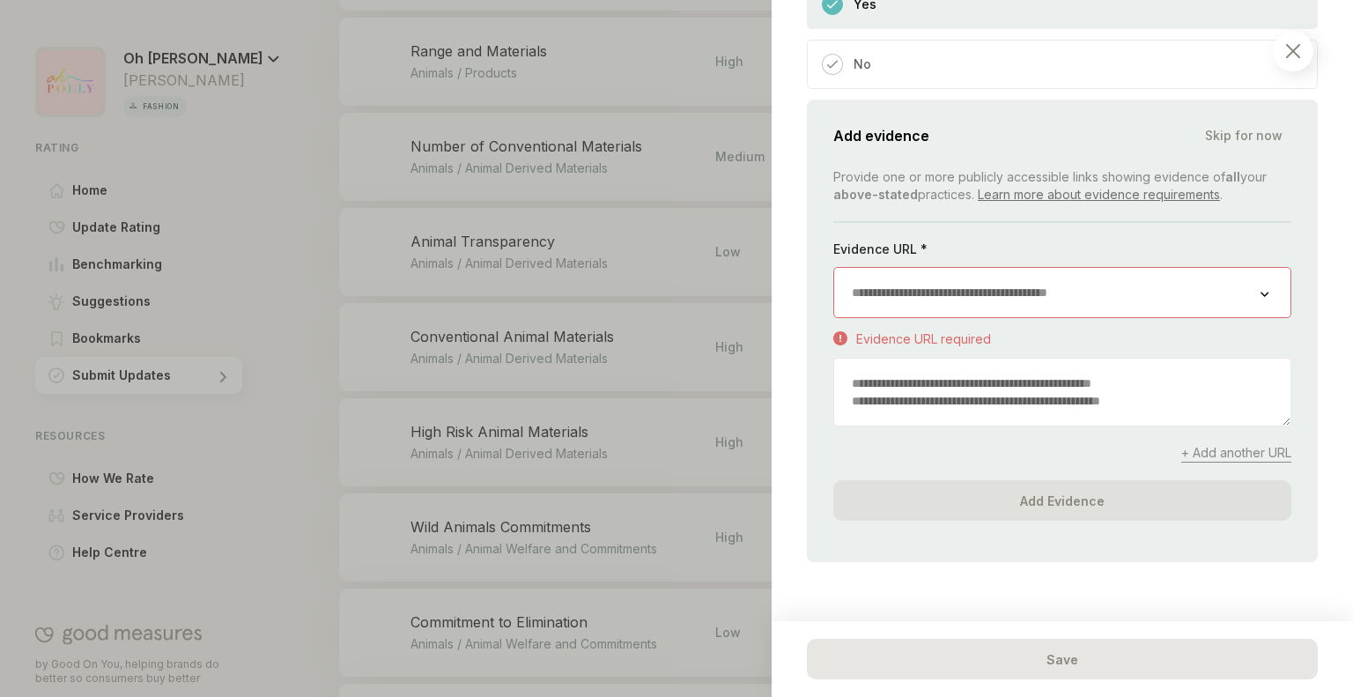
click at [1025, 378] on textarea at bounding box center [1062, 392] width 456 height 67
paste textarea "**********"
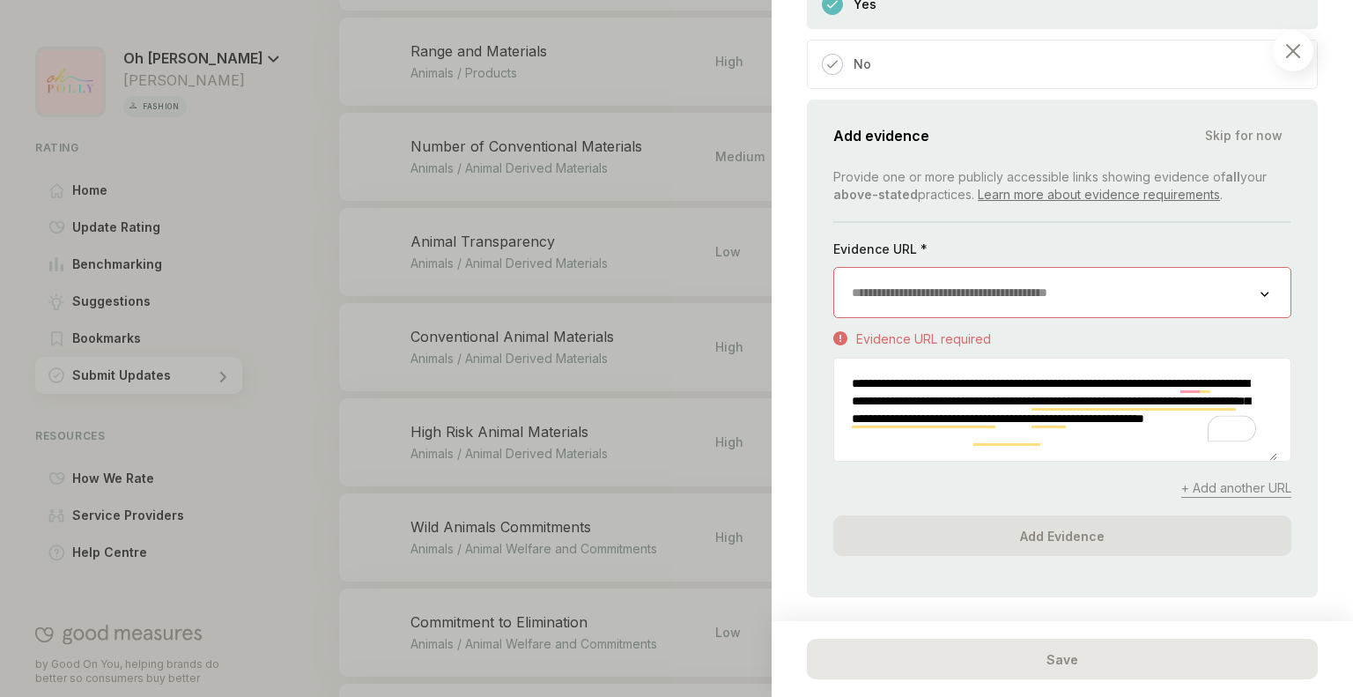
type textarea "**********"
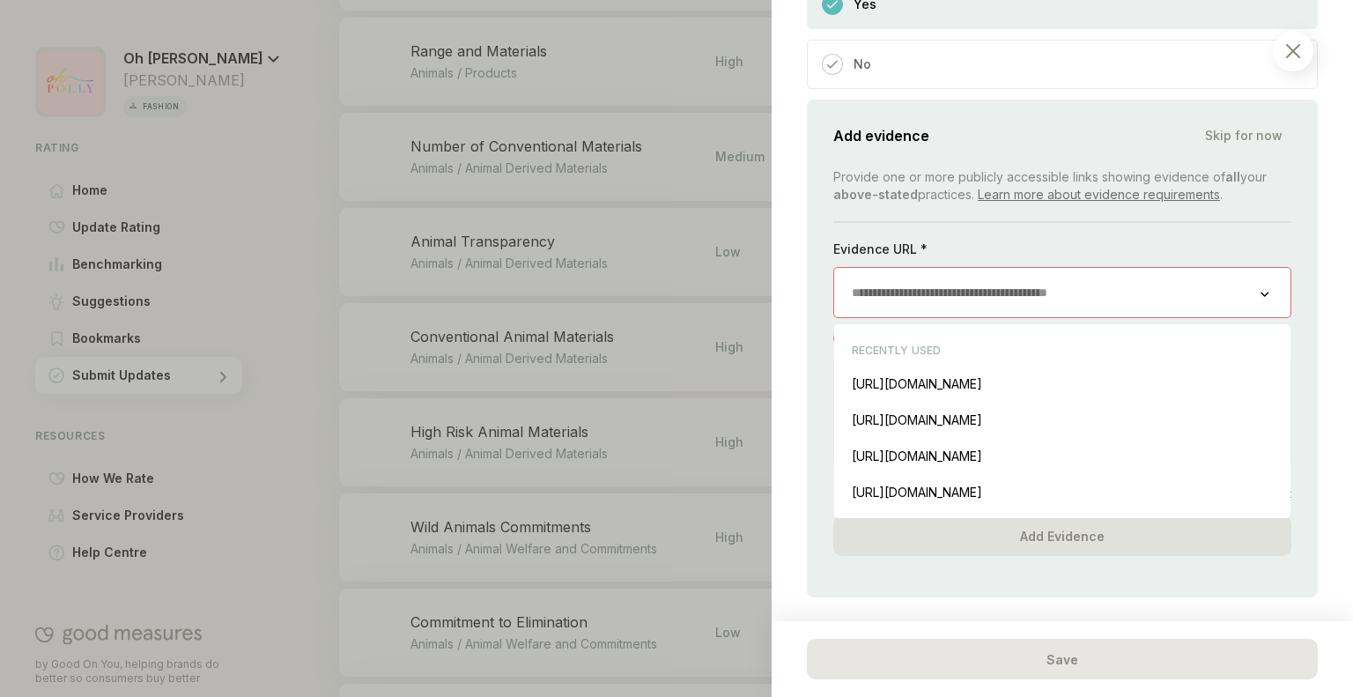
click at [998, 282] on input "url" at bounding box center [1047, 292] width 426 height 49
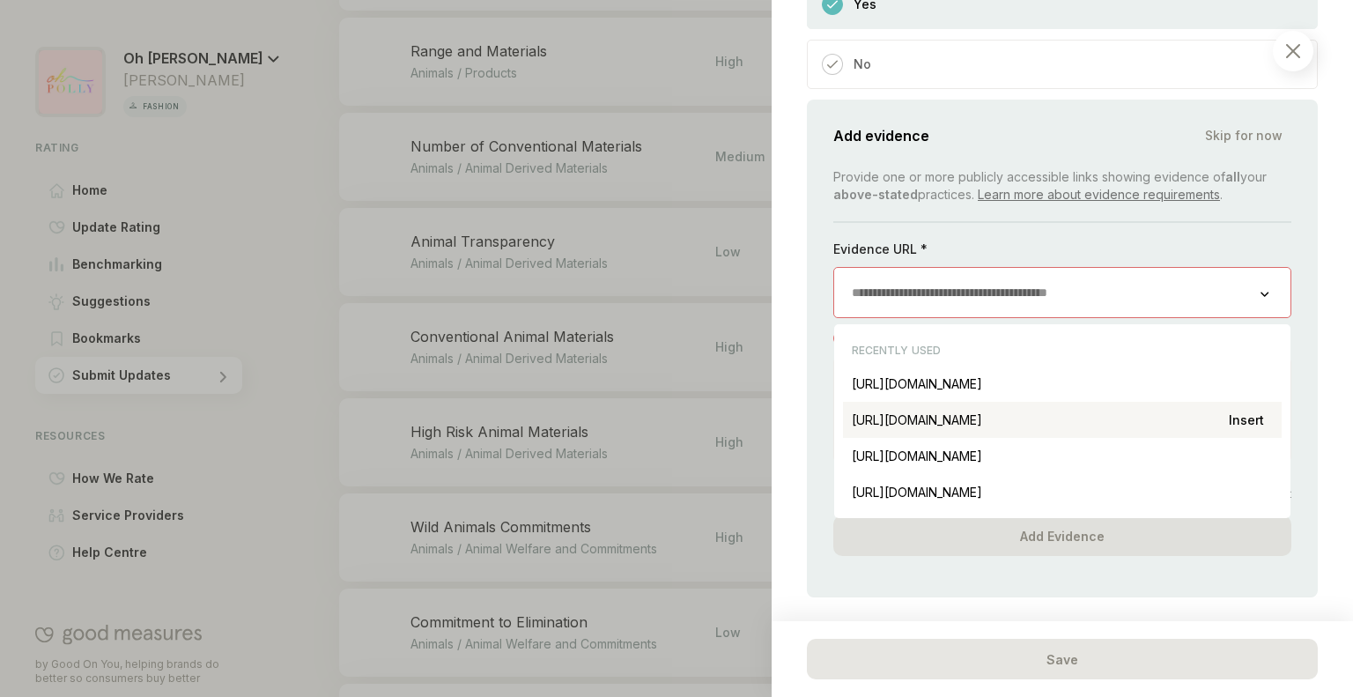
click at [982, 402] on div "https://www.ohpolly.com/pages/discover-our-fabrics Insert" at bounding box center [1062, 420] width 439 height 36
type input "**********"
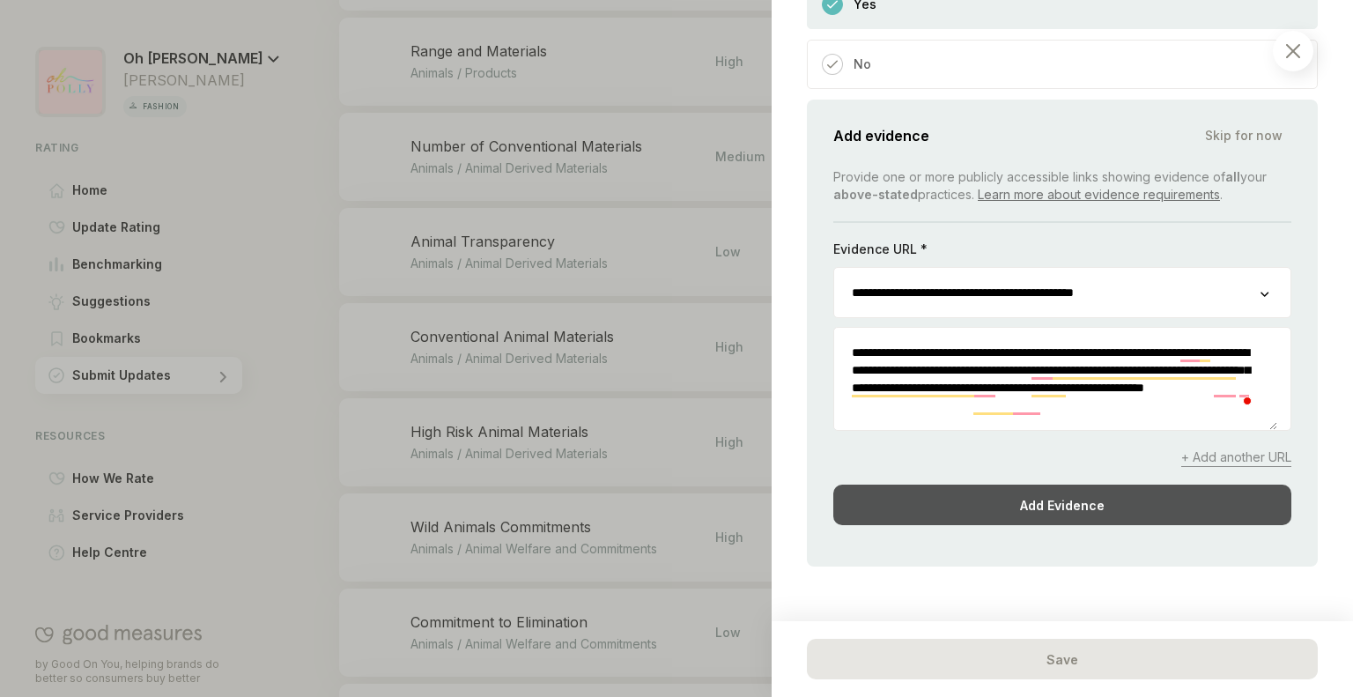
click at [956, 488] on div "Add Evidence" at bounding box center [1062, 505] width 458 height 41
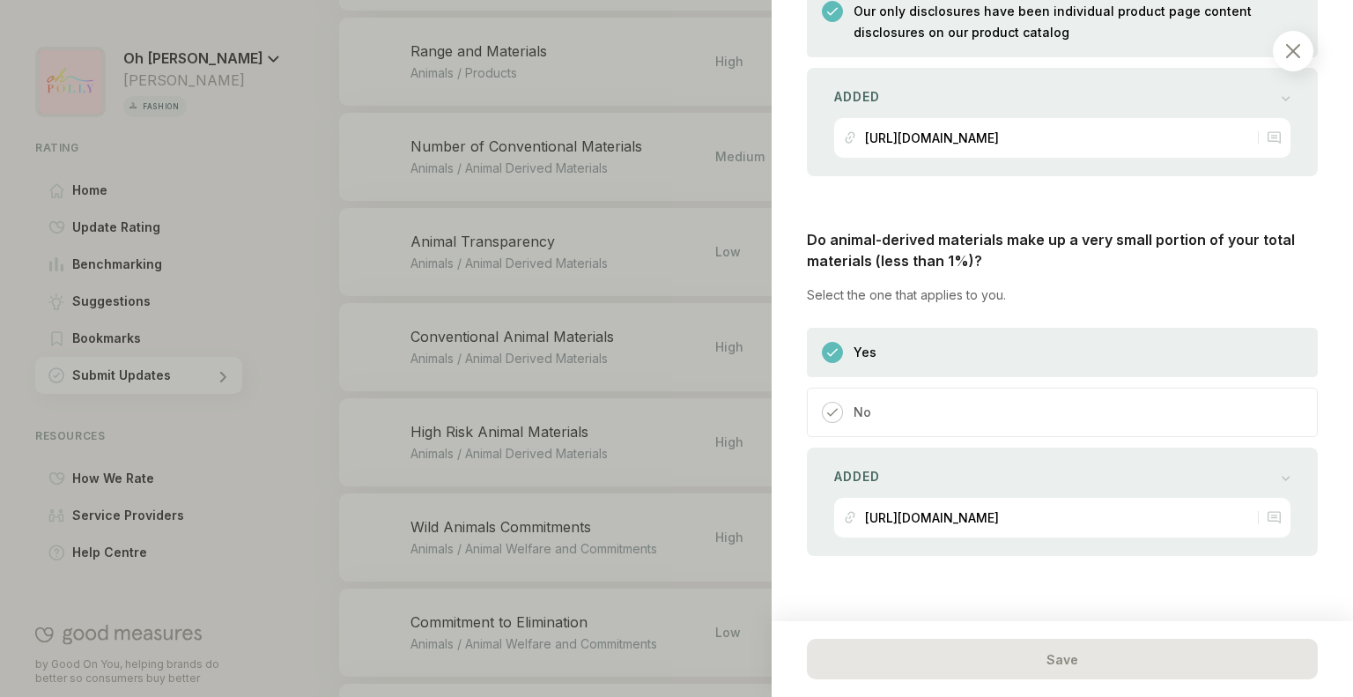
scroll to position [1315, 0]
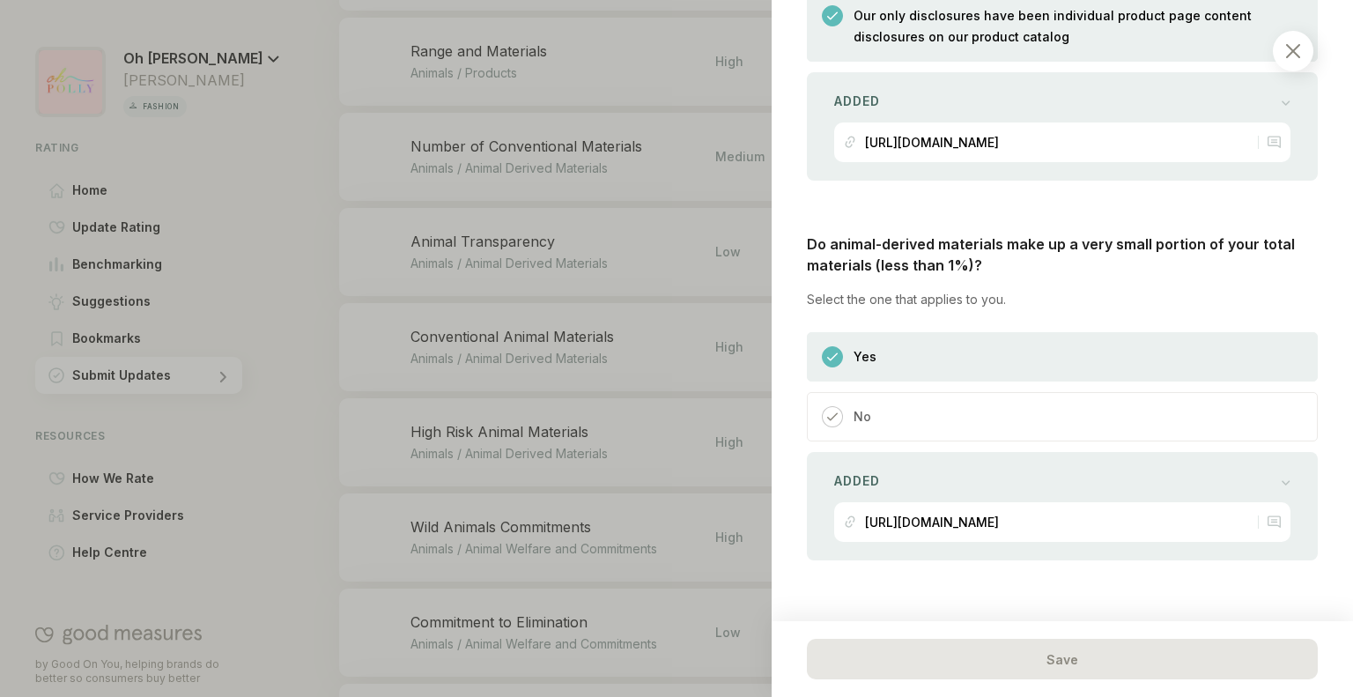
click at [1294, 45] on img at bounding box center [1293, 51] width 14 height 14
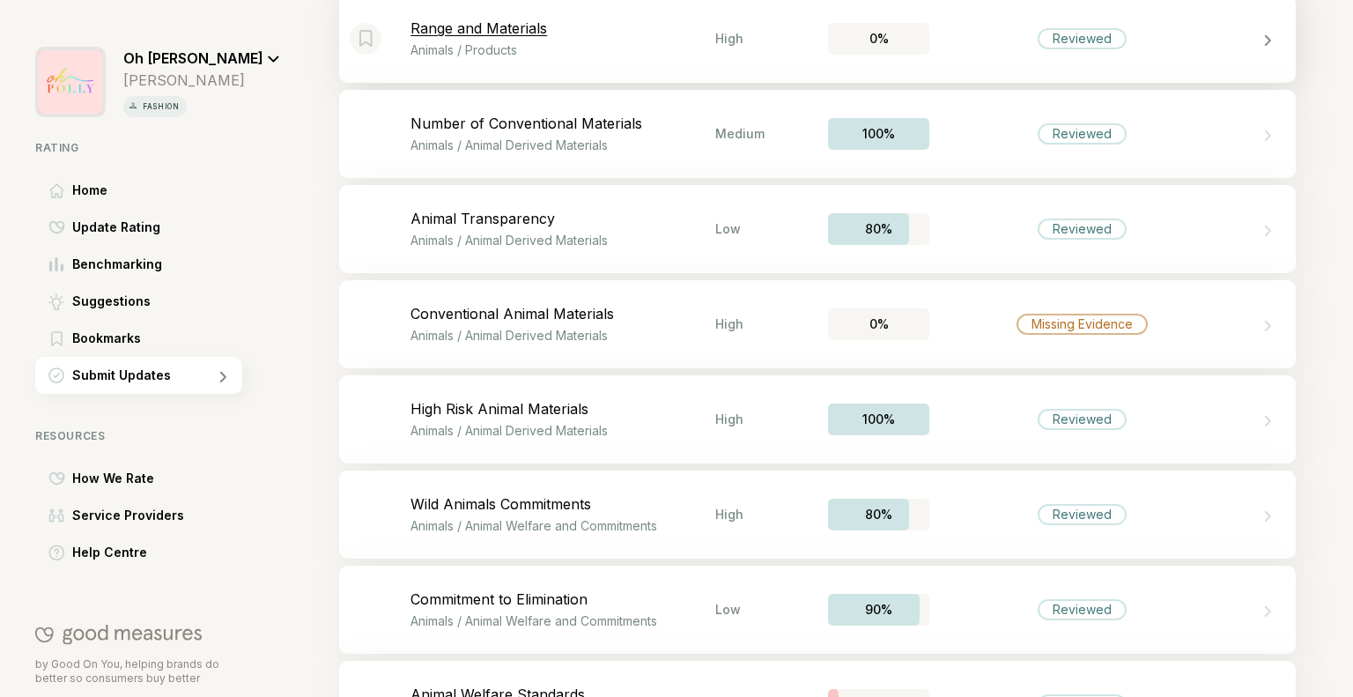
scroll to position [4356, 0]
click at [1182, 48] on div "Reviewed" at bounding box center [1082, 38] width 305 height 21
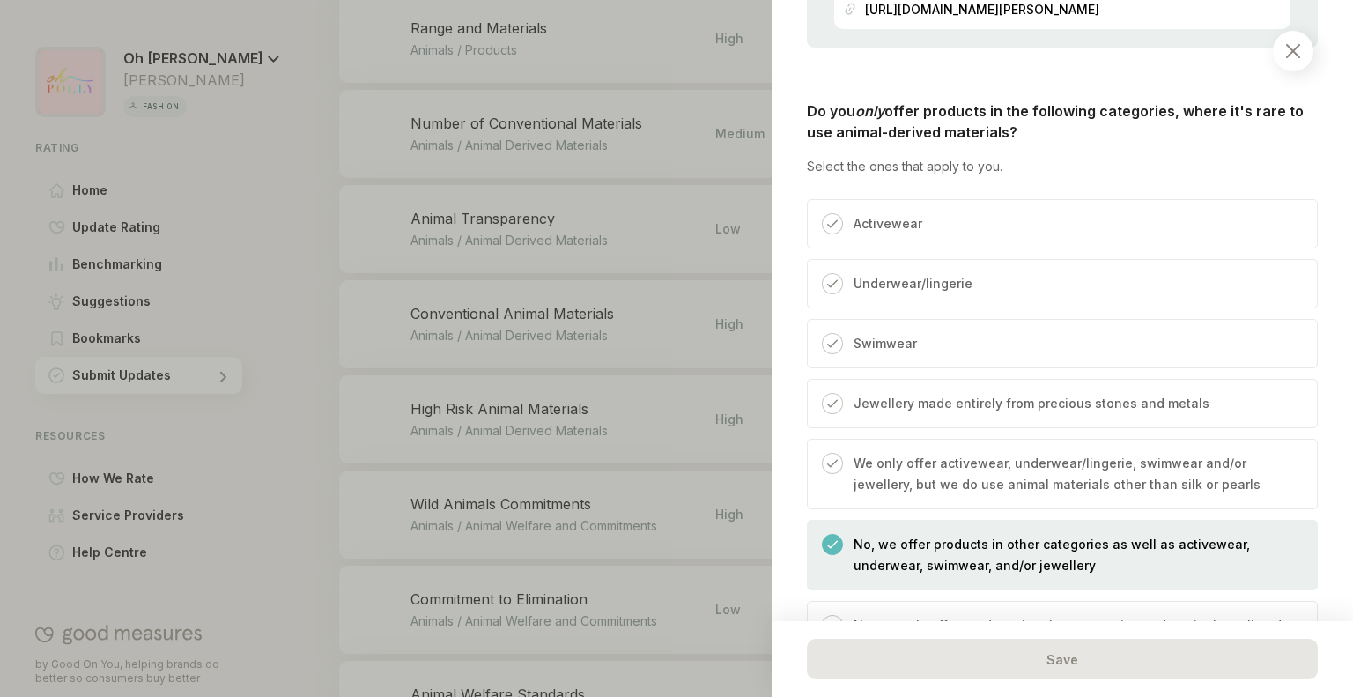
scroll to position [1364, 0]
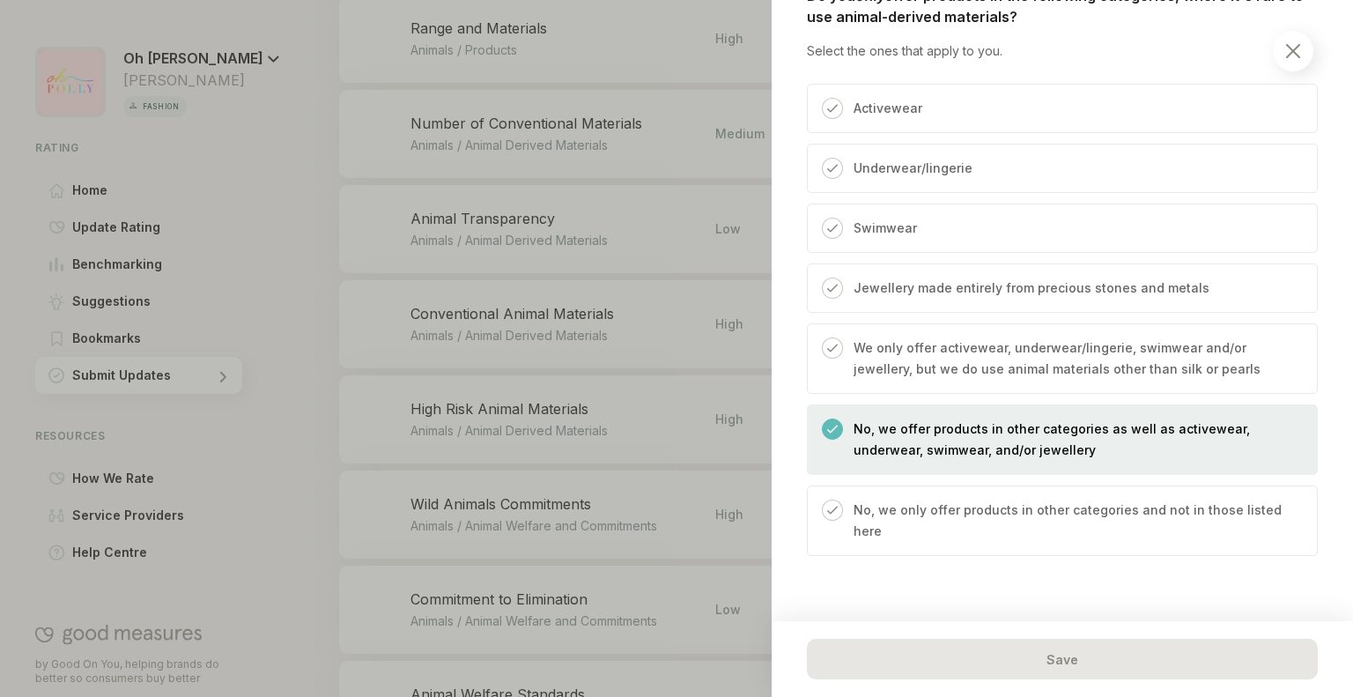
click at [1306, 46] on div at bounding box center [1293, 51] width 41 height 41
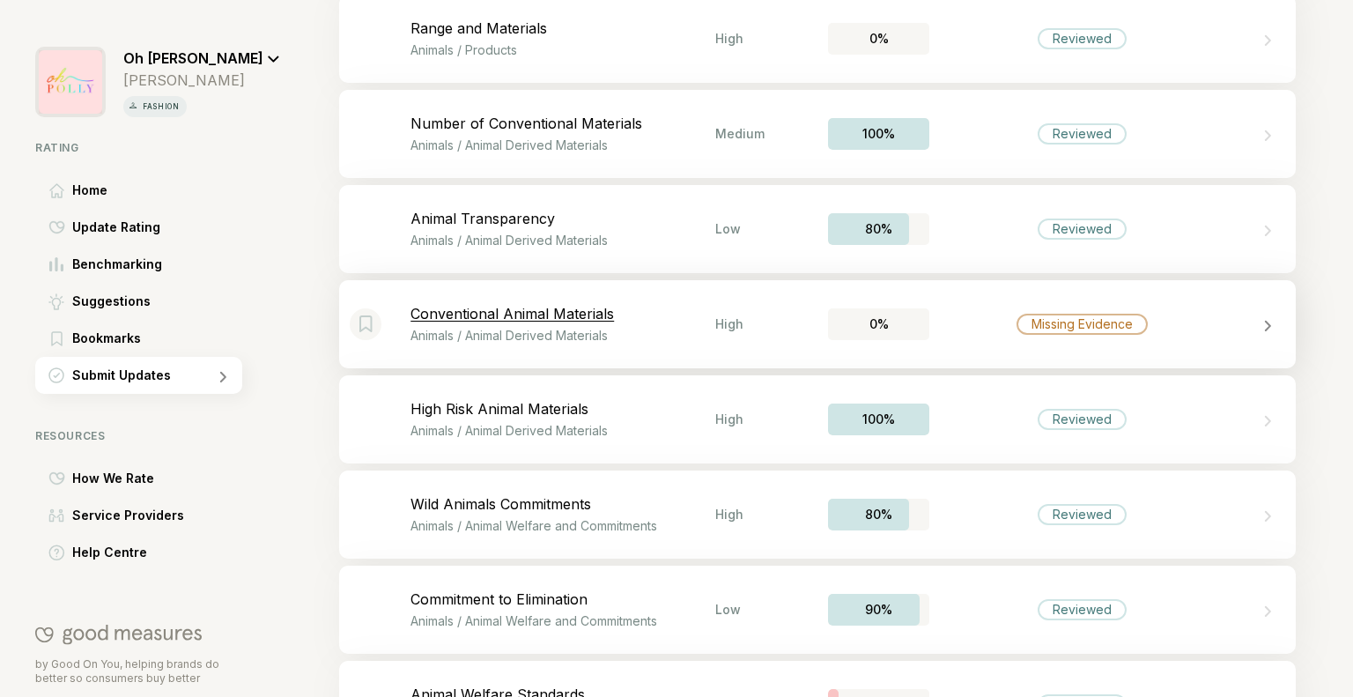
click at [986, 309] on div "Bookmark this item Conventional Animal Materials Animals / Animal Derived Mater…" at bounding box center [817, 324] width 957 height 88
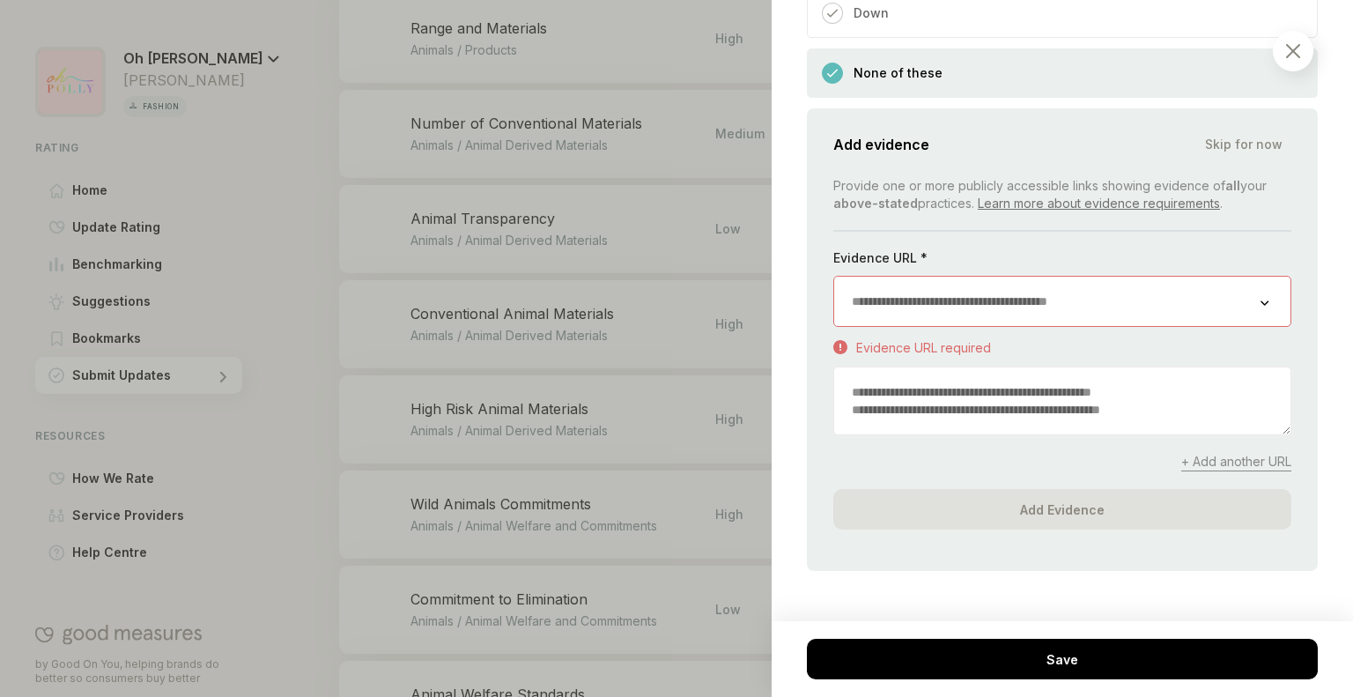
scroll to position [1011, 0]
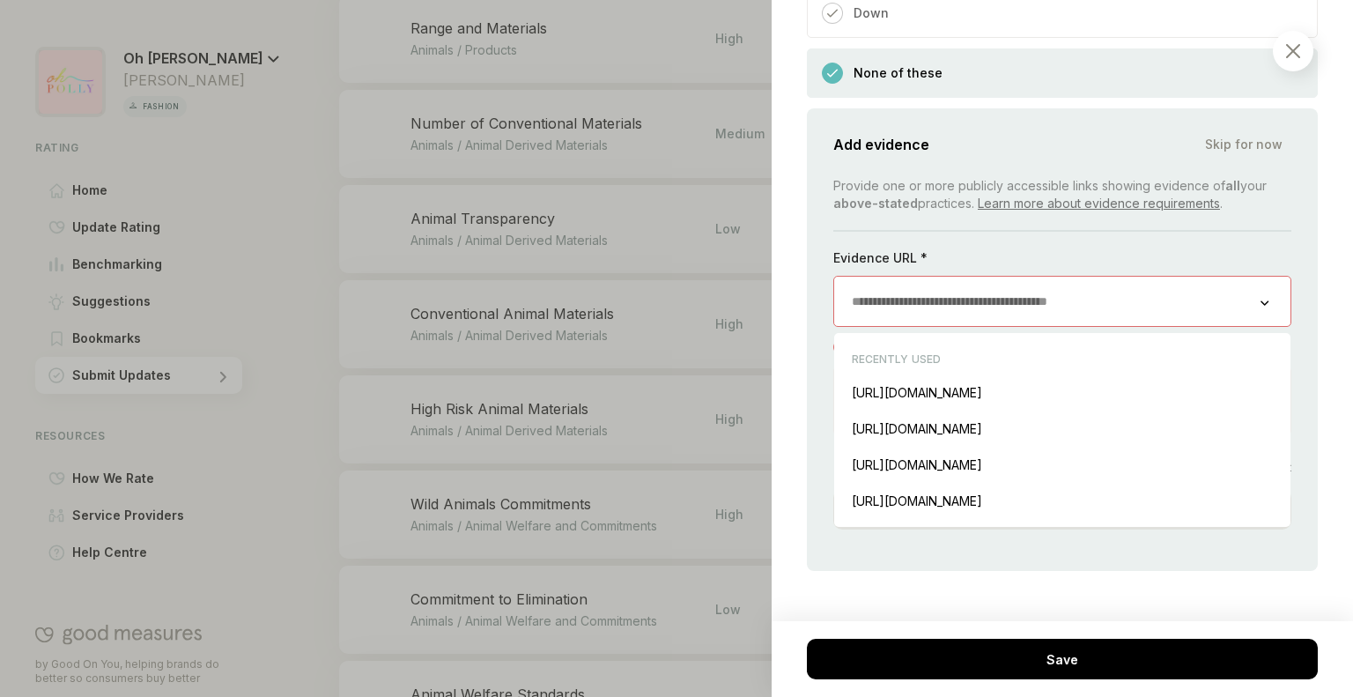
click at [952, 299] on input "url" at bounding box center [1047, 301] width 426 height 49
paste input "**********"
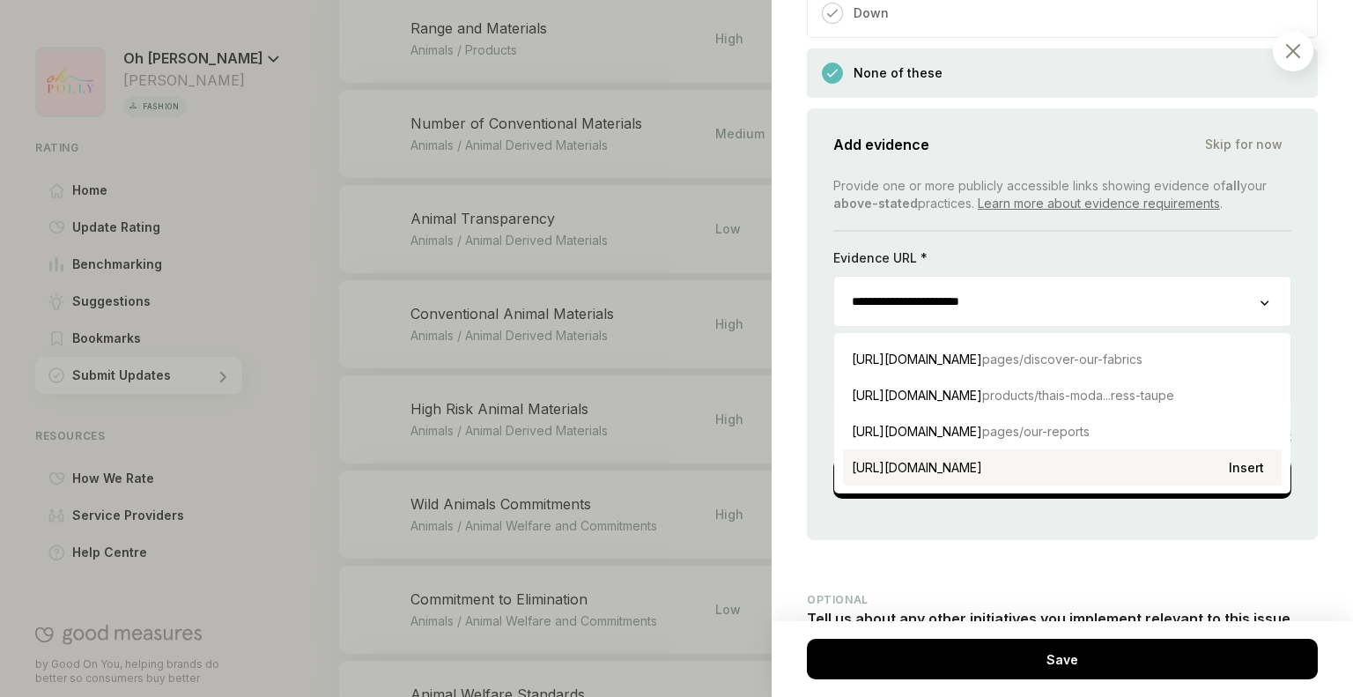
type input "**********"
click at [936, 452] on div "[URL][DOMAIN_NAME] Insert" at bounding box center [1062, 467] width 439 height 36
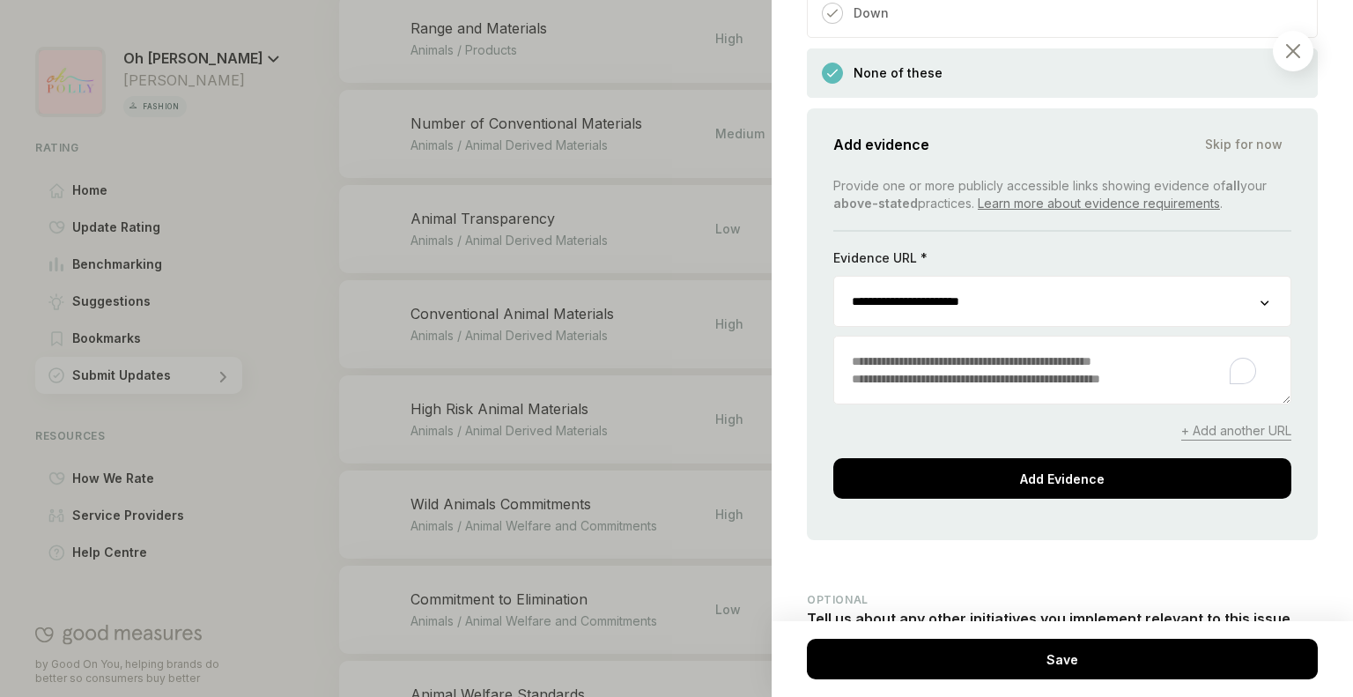
click at [949, 385] on textarea "To enrich screen reader interactions, please activate Accessibility in Grammarl…" at bounding box center [1062, 370] width 456 height 67
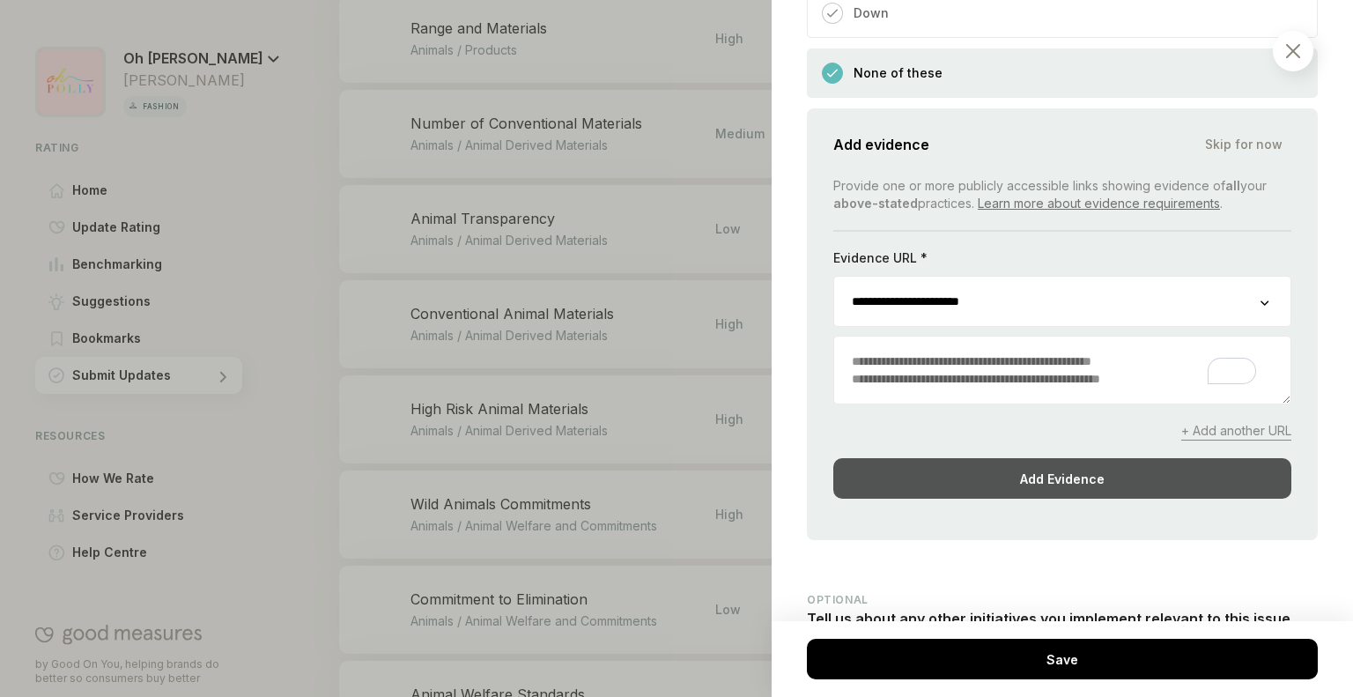
click at [954, 480] on div "Add Evidence" at bounding box center [1062, 478] width 458 height 41
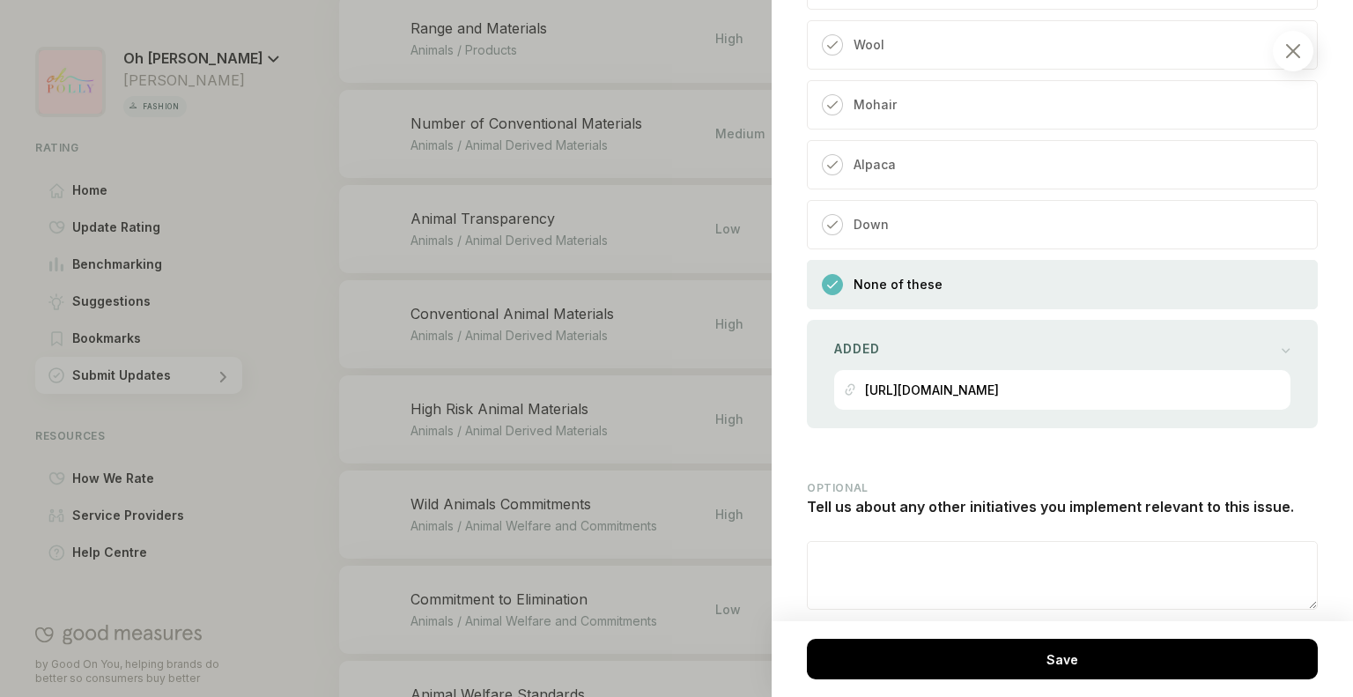
scroll to position [765, 0]
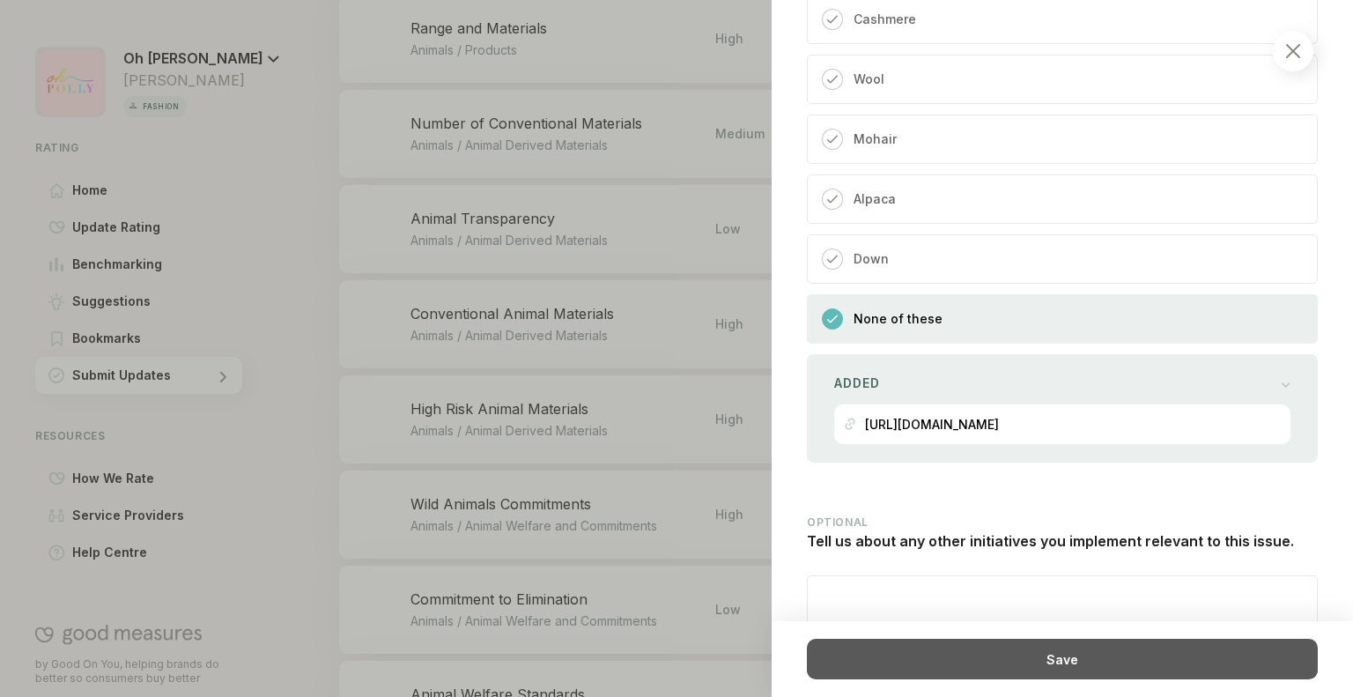
click at [955, 656] on div "Save" at bounding box center [1062, 659] width 511 height 41
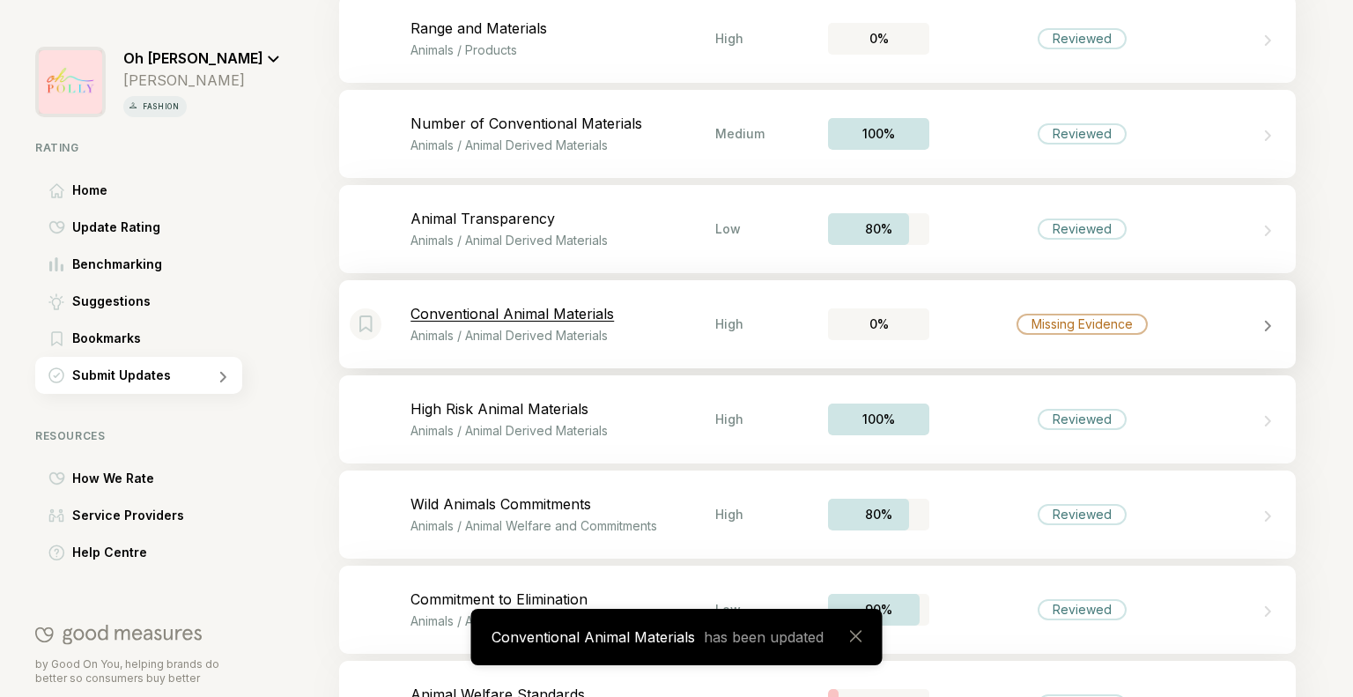
click at [1184, 323] on div "Missing Evidence" at bounding box center [1082, 324] width 305 height 21
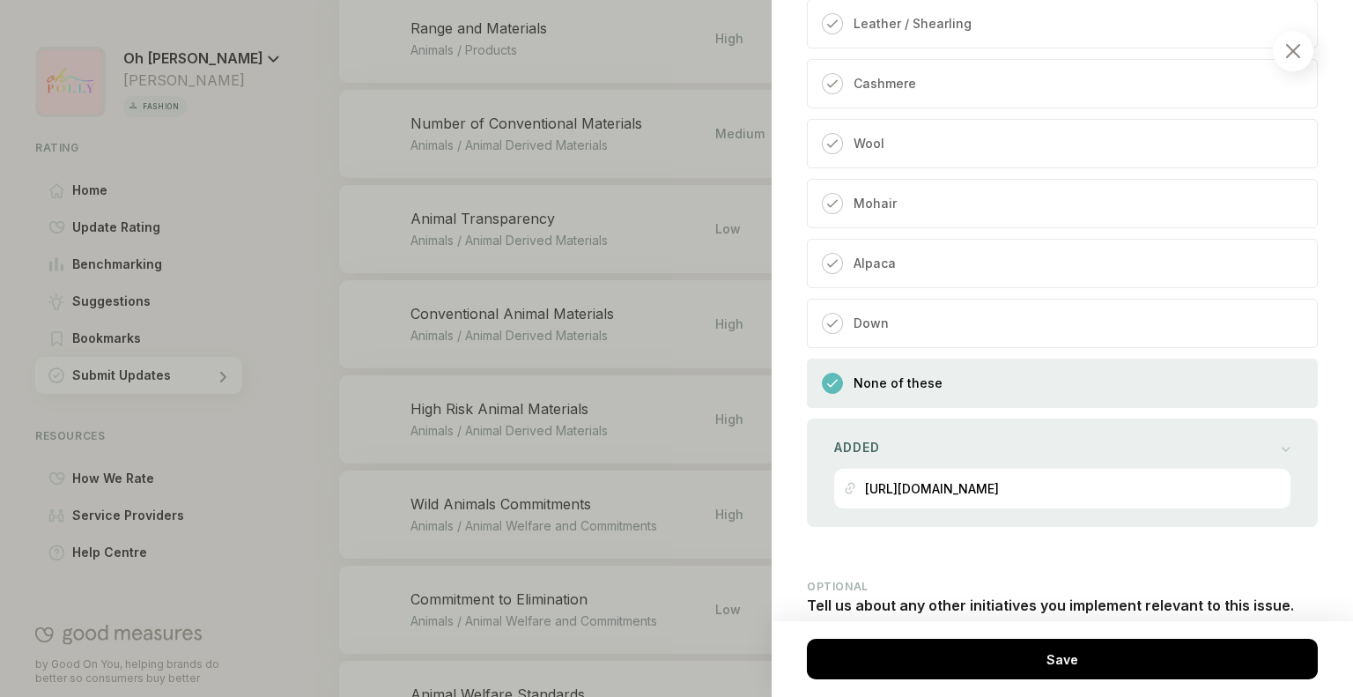
scroll to position [701, 0]
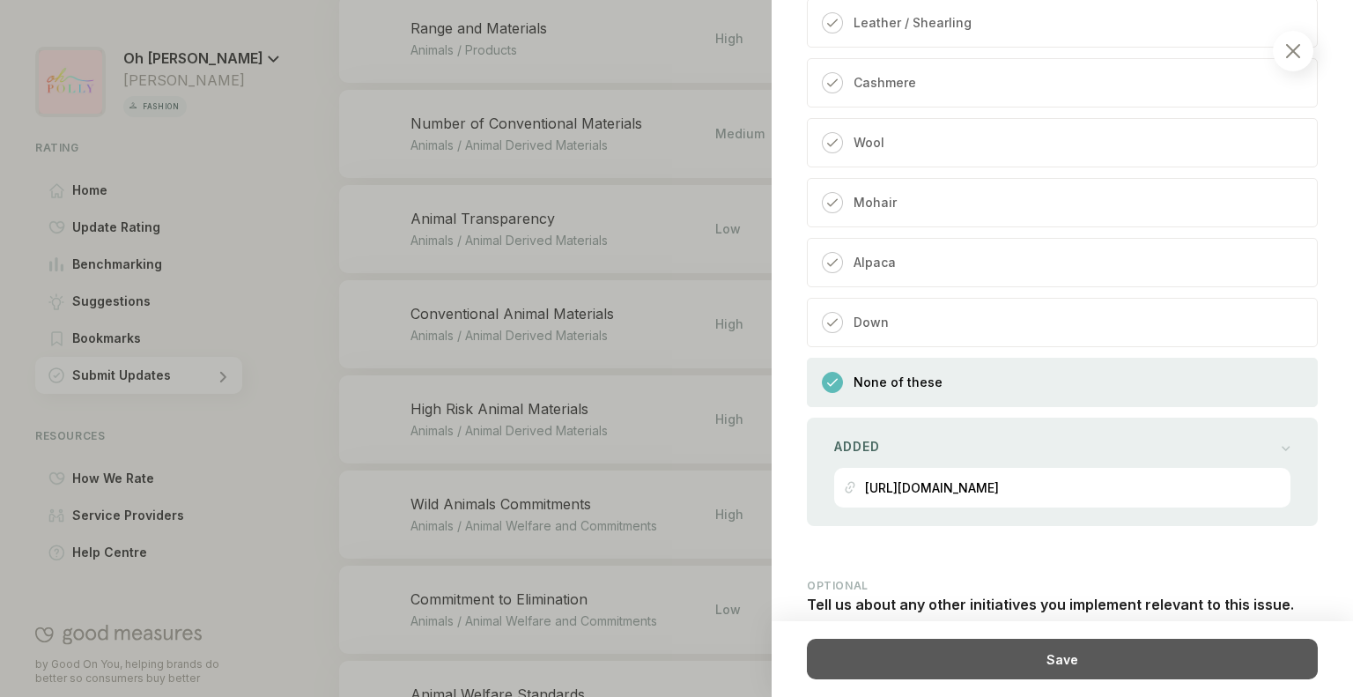
click at [1138, 645] on div "Save" at bounding box center [1062, 659] width 511 height 41
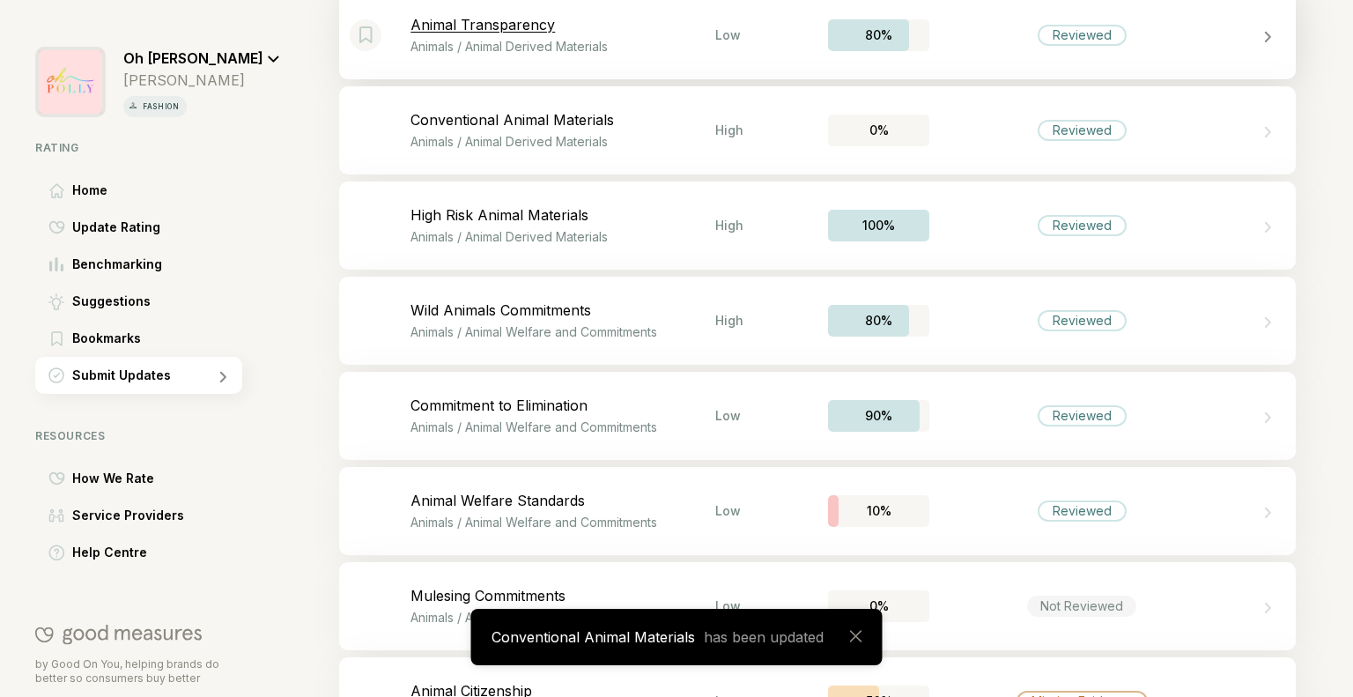
scroll to position [4624, 0]
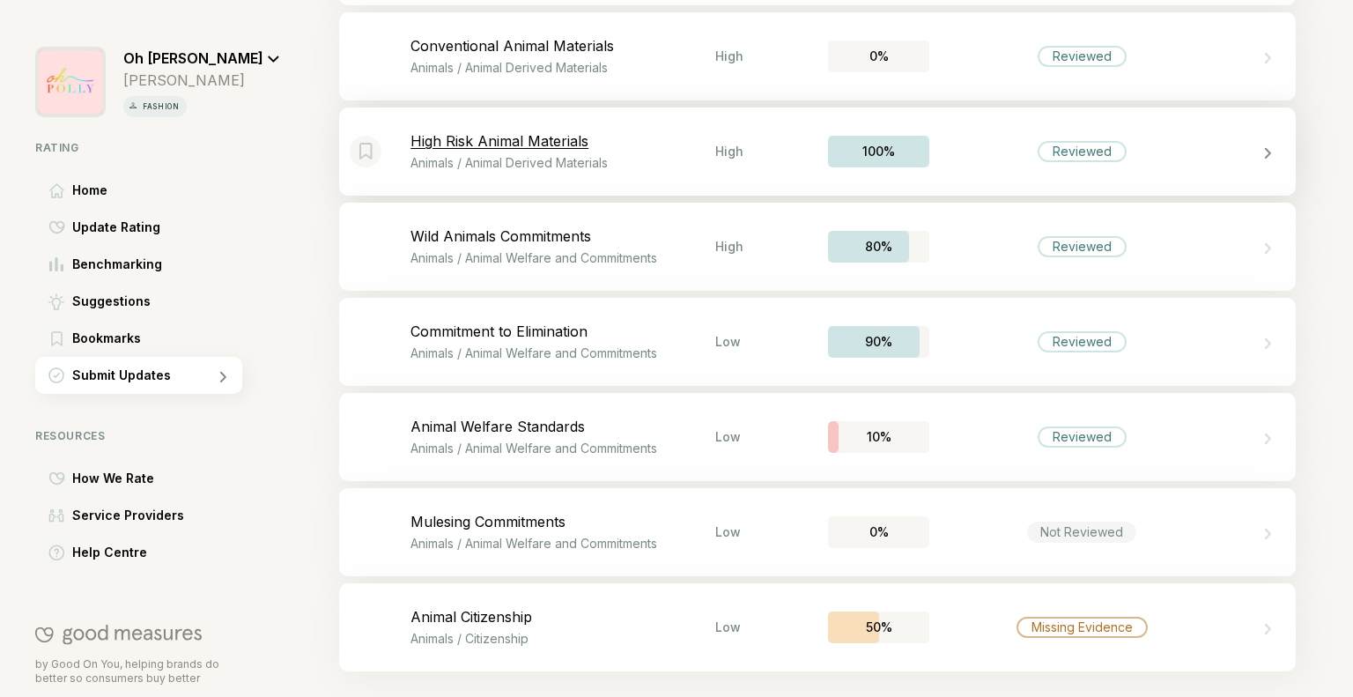
click at [1164, 162] on div "Bookmark this item High Risk Animal Materials Animals / Animal Derived Material…" at bounding box center [817, 151] width 957 height 88
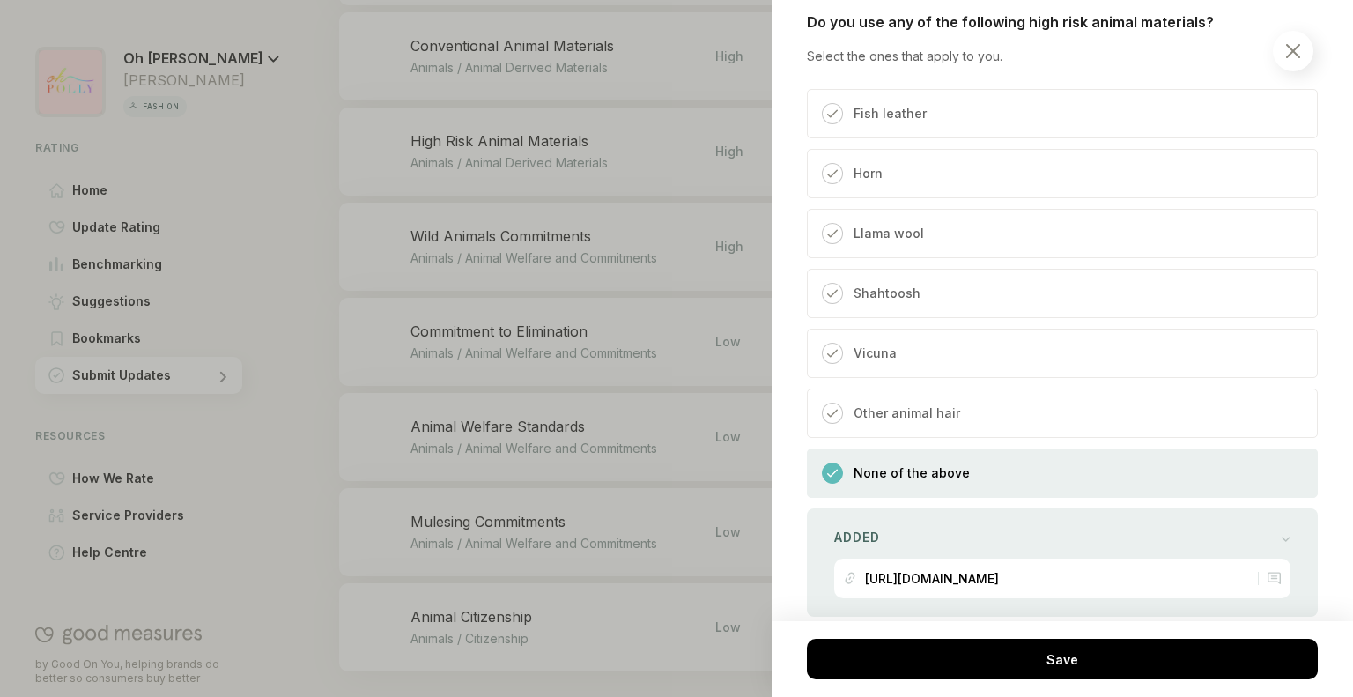
scroll to position [1604, 0]
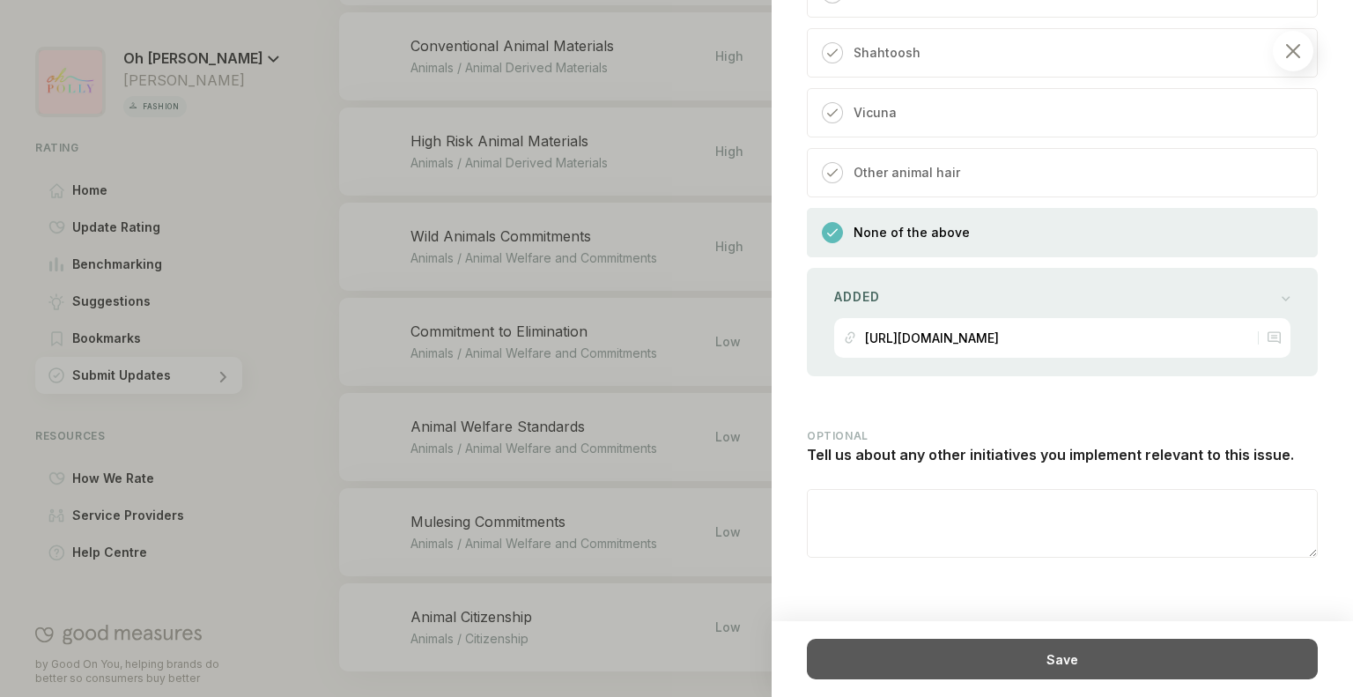
click at [1022, 662] on div "Save" at bounding box center [1062, 659] width 511 height 41
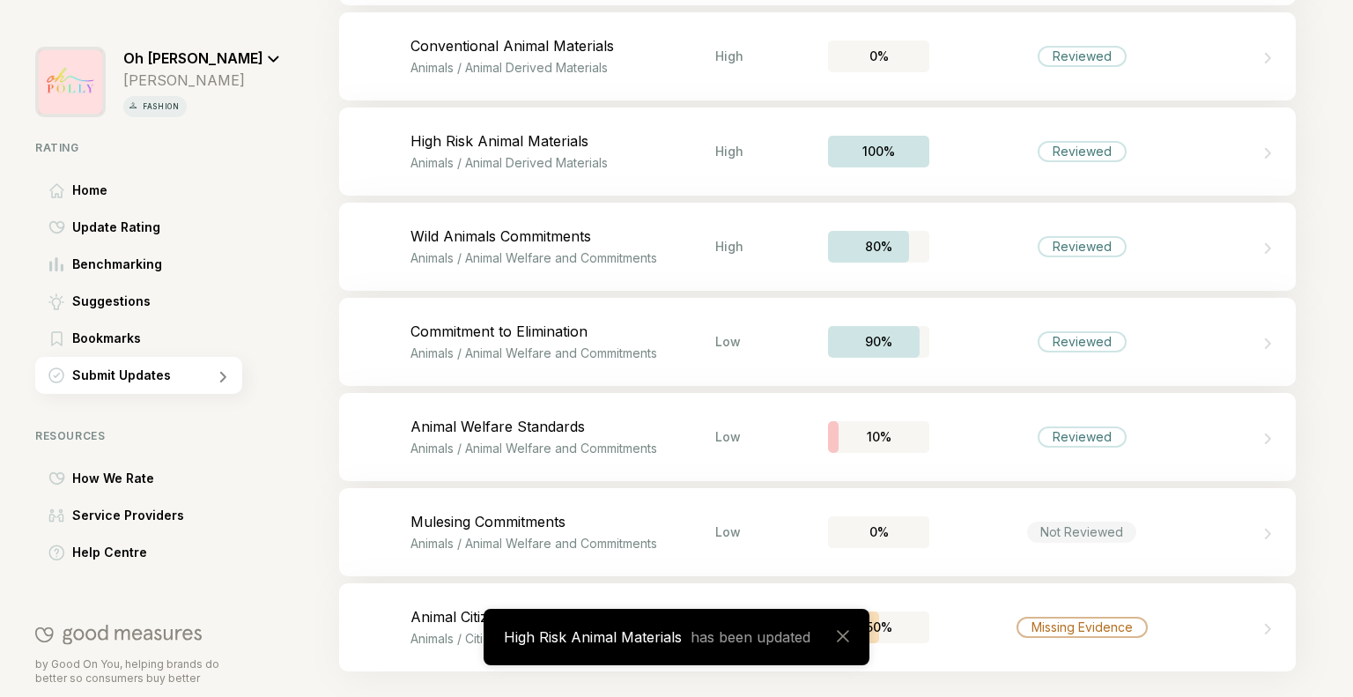
click at [604, 256] on p "Animals / Animal Welfare and Commitments" at bounding box center [563, 257] width 305 height 15
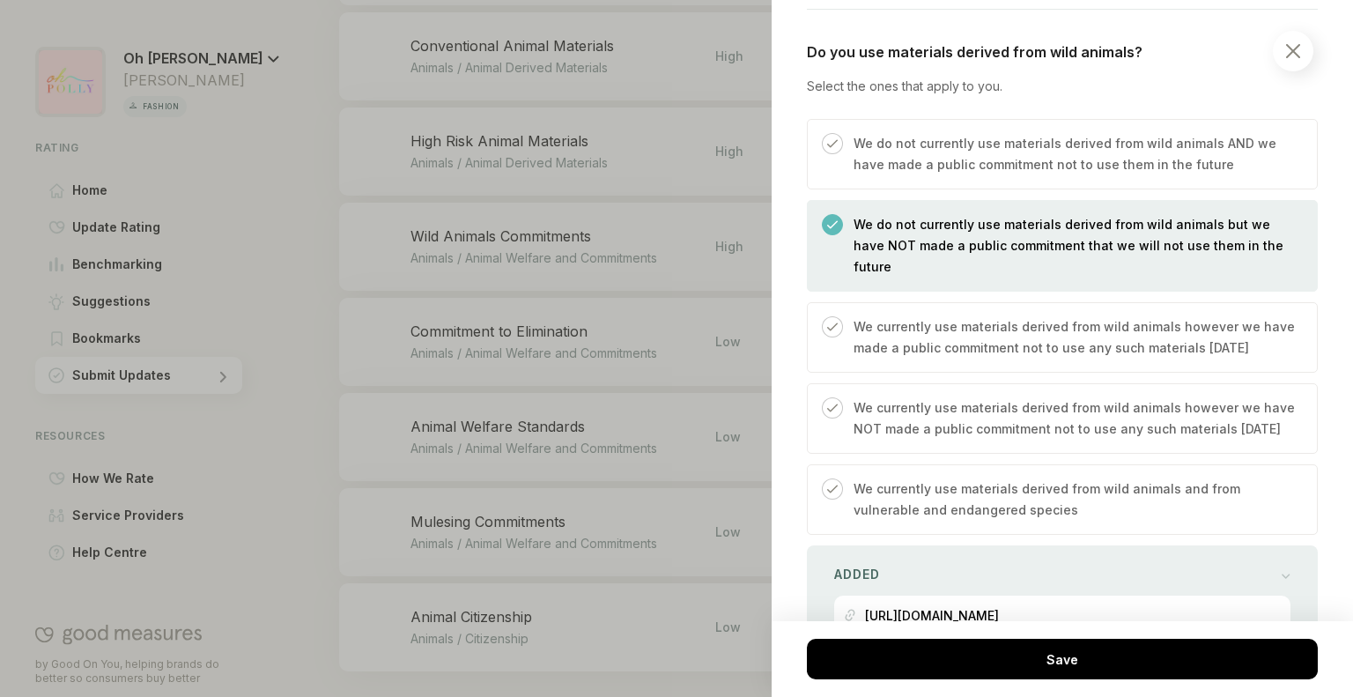
scroll to position [878, 0]
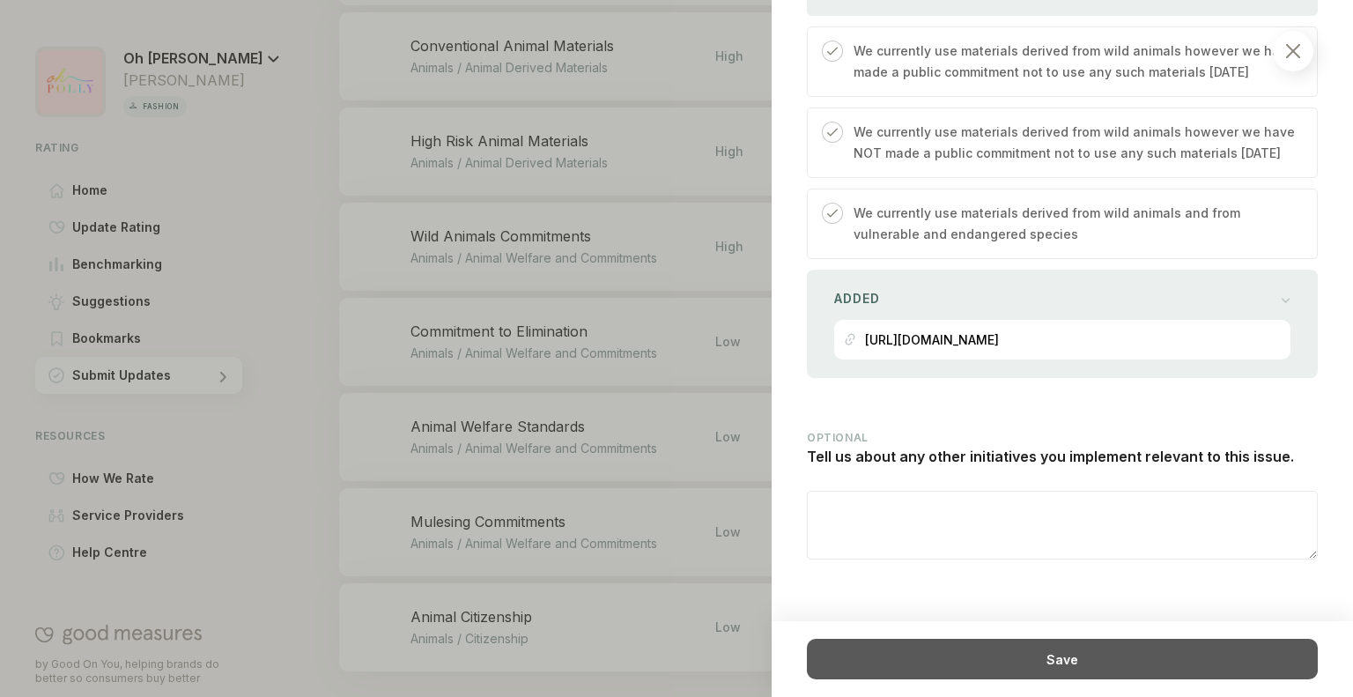
click at [1077, 660] on div "Save" at bounding box center [1062, 659] width 511 height 41
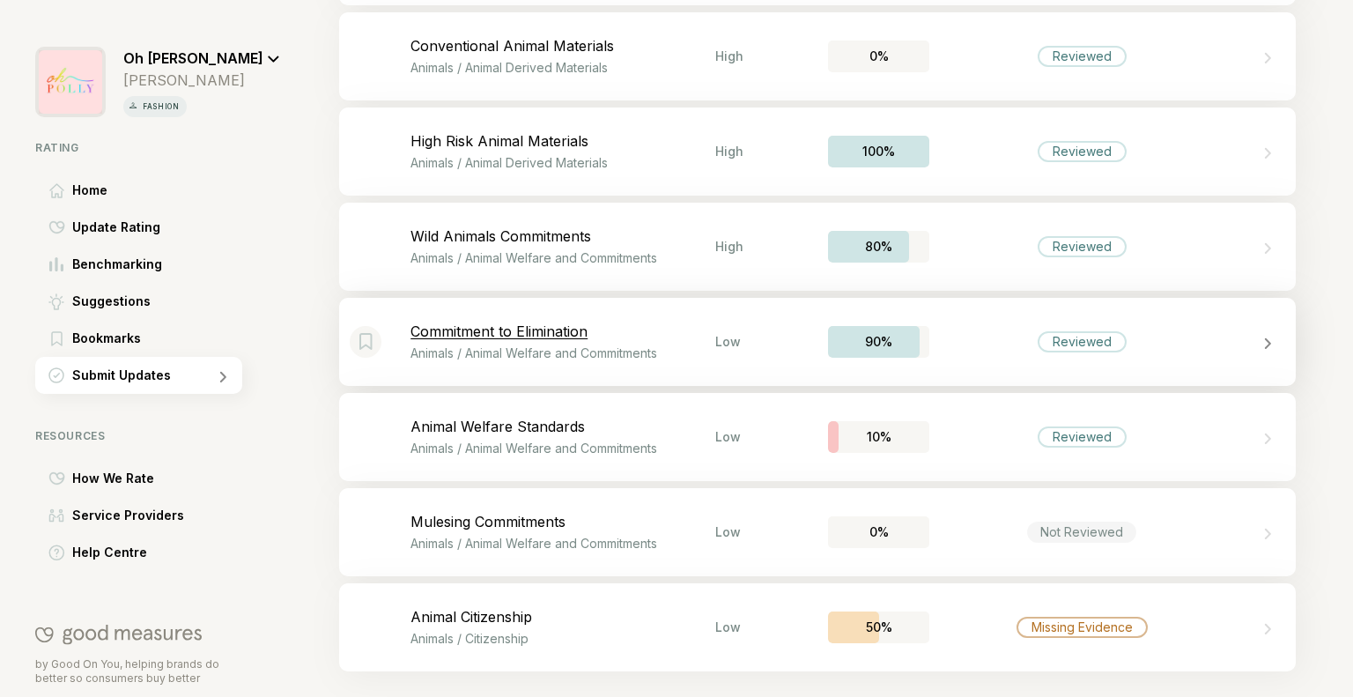
click at [1185, 353] on div "Bookmark this item Commitment to Elimination Animals / Animal Welfare and Commi…" at bounding box center [817, 342] width 957 height 88
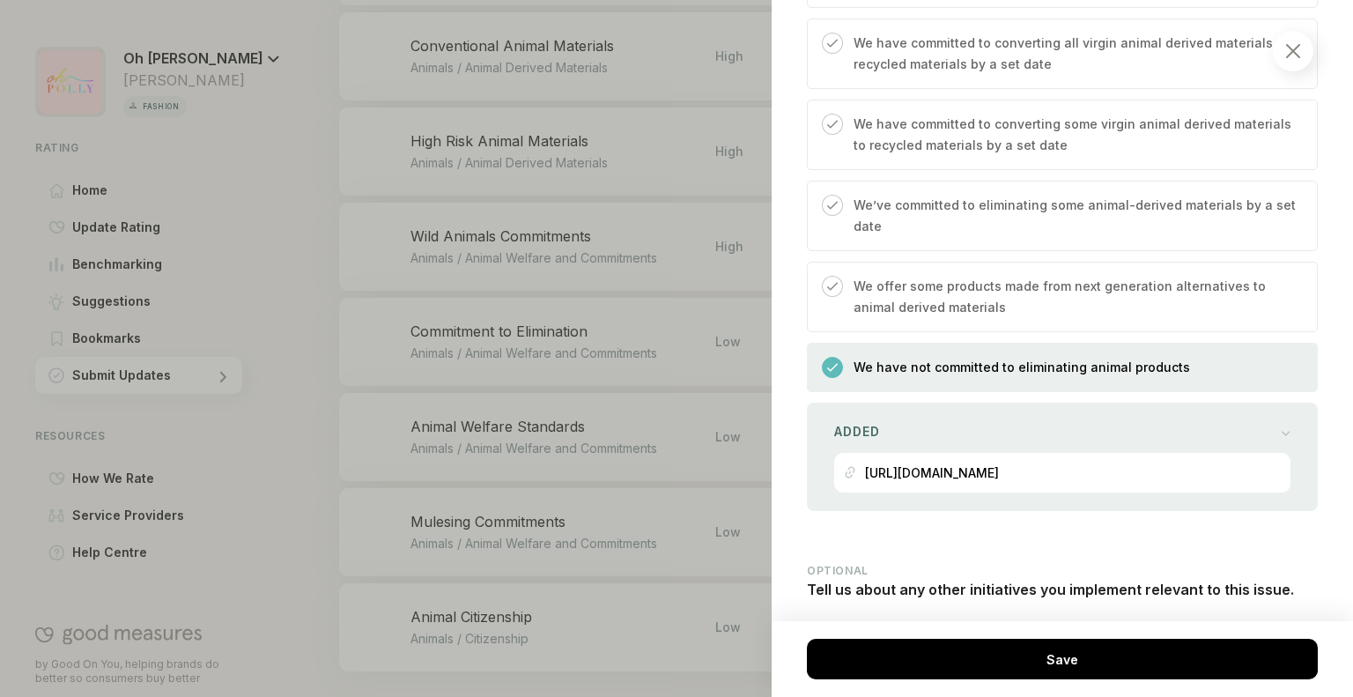
scroll to position [1700, 0]
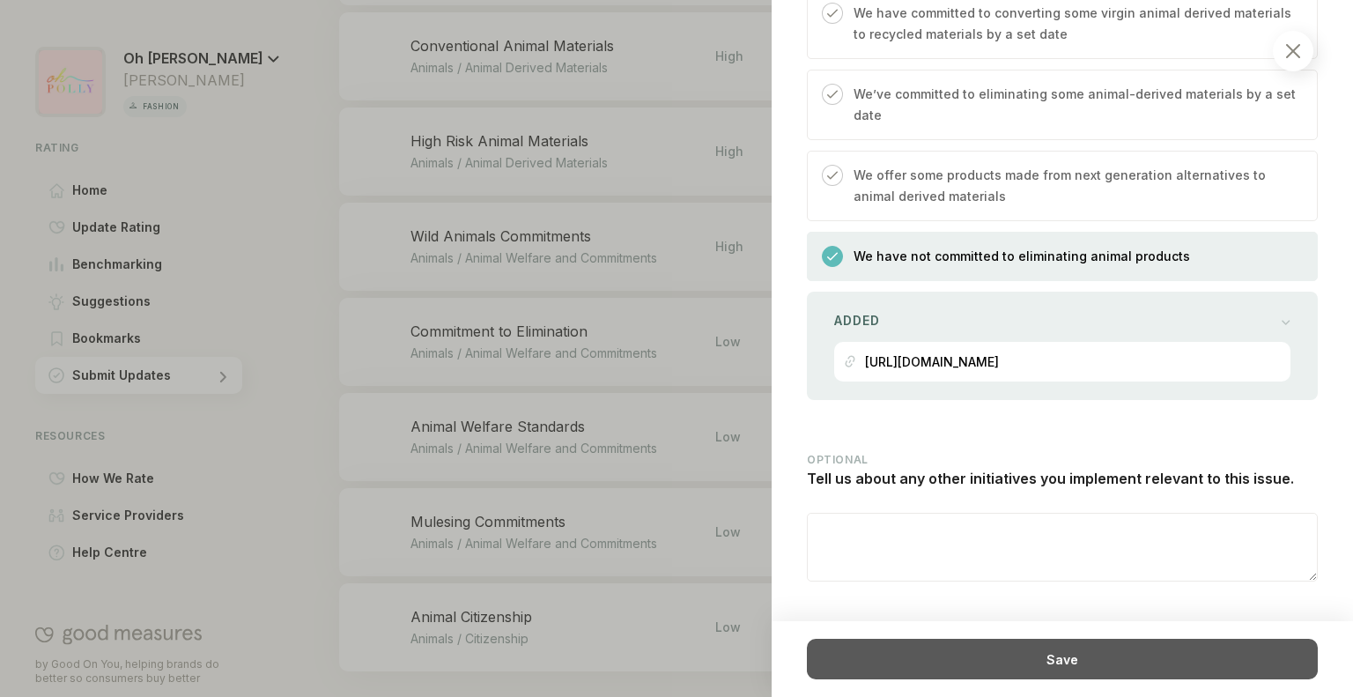
click at [1055, 663] on div "Save" at bounding box center [1062, 659] width 511 height 41
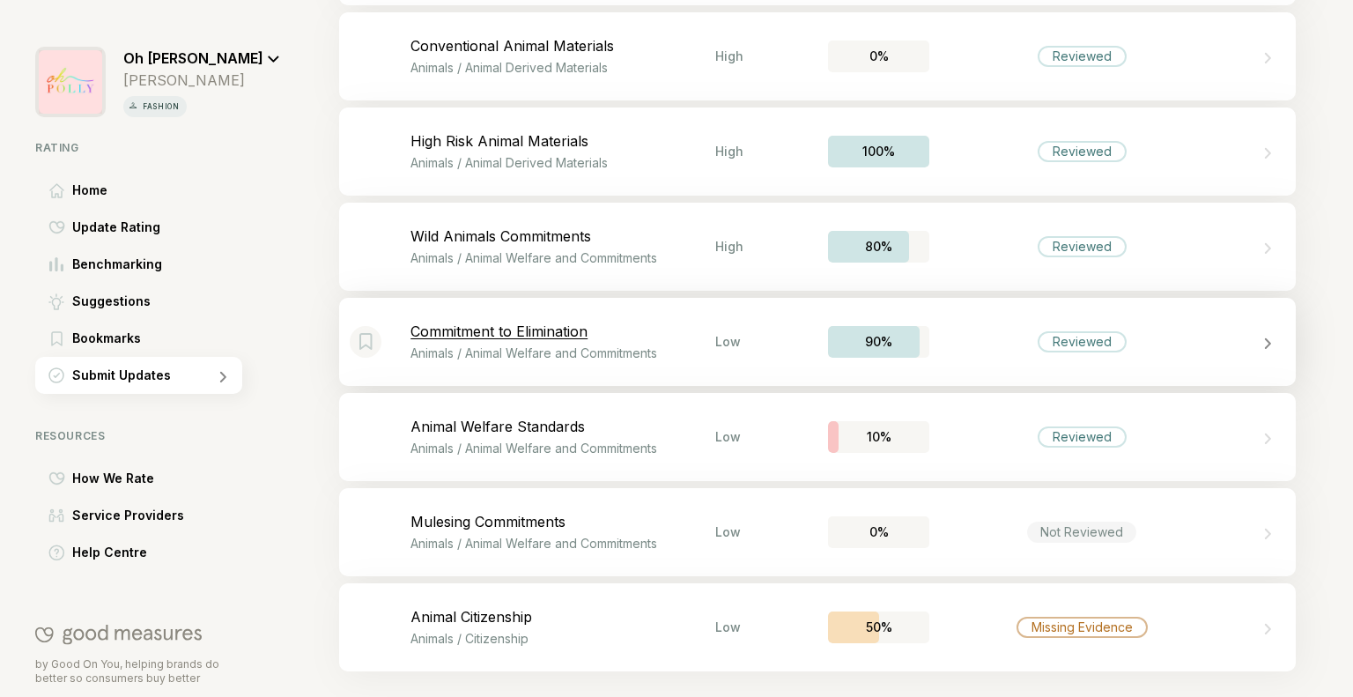
click at [1119, 367] on div "Bookmark this item Commitment to Elimination Animals / Animal Welfare and Commi…" at bounding box center [817, 342] width 957 height 88
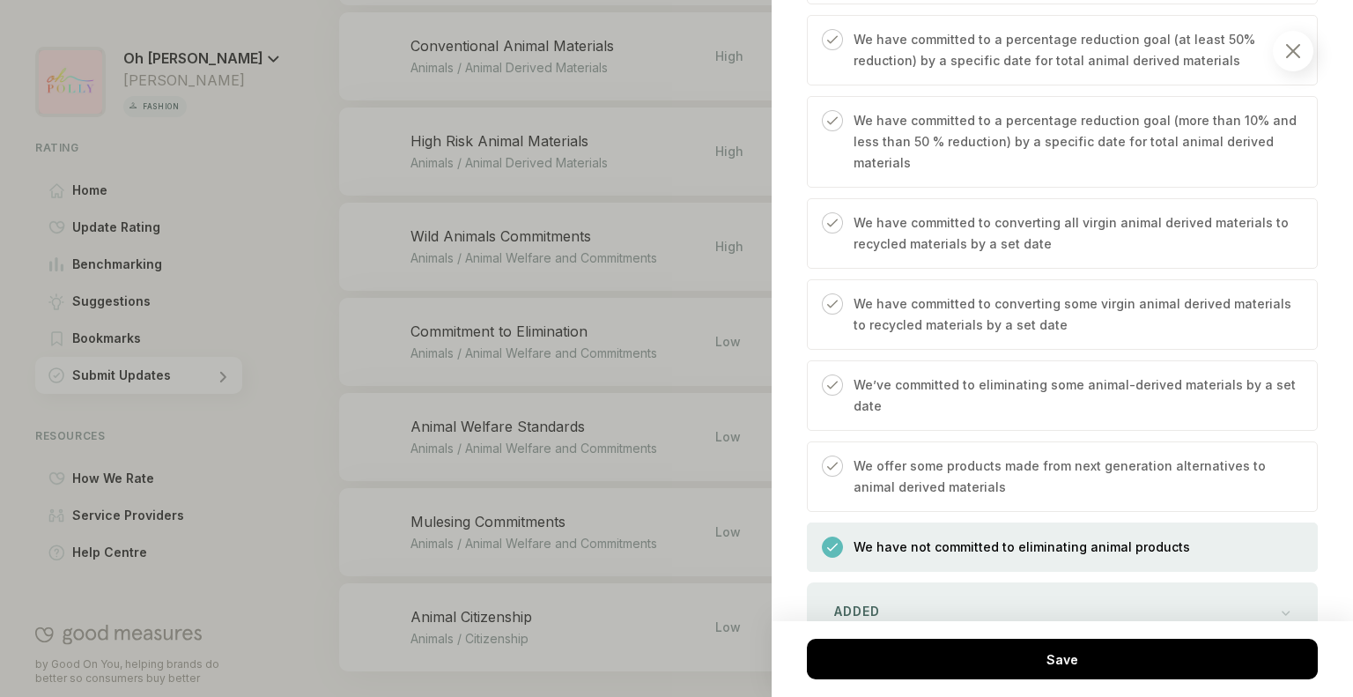
scroll to position [1523, 0]
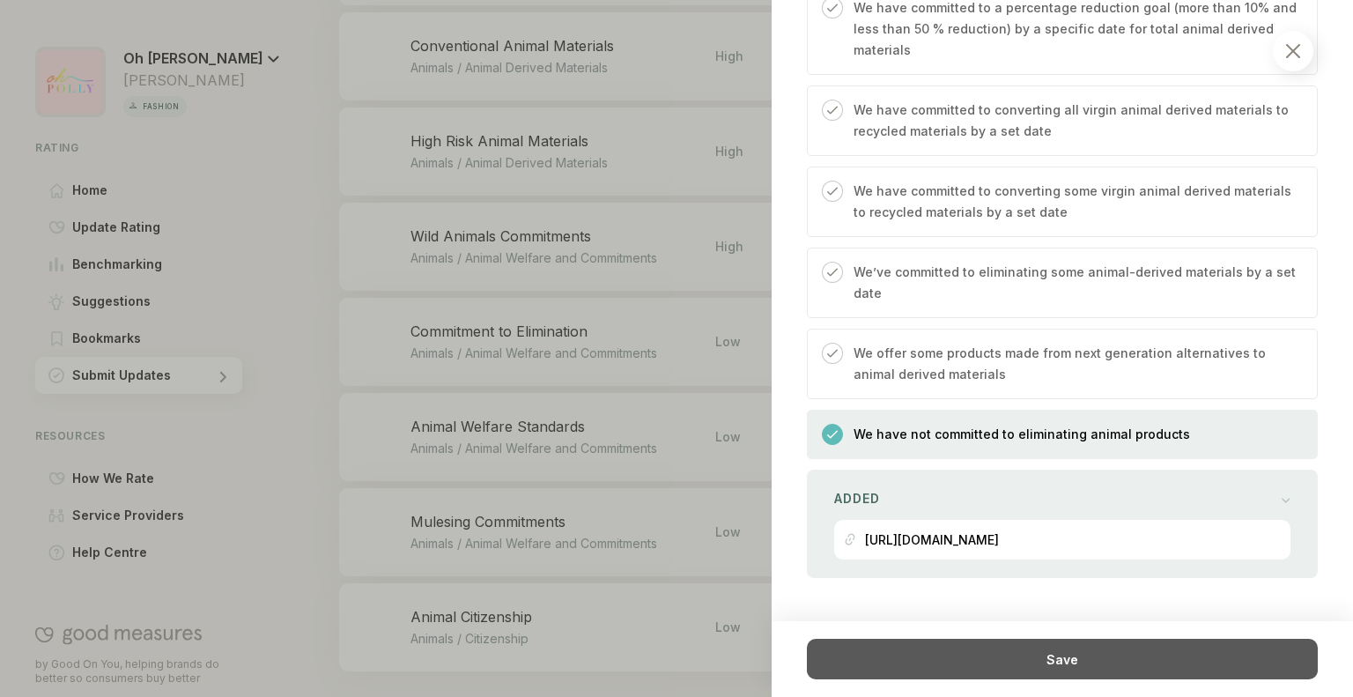
click at [1005, 664] on div "Save" at bounding box center [1062, 659] width 511 height 41
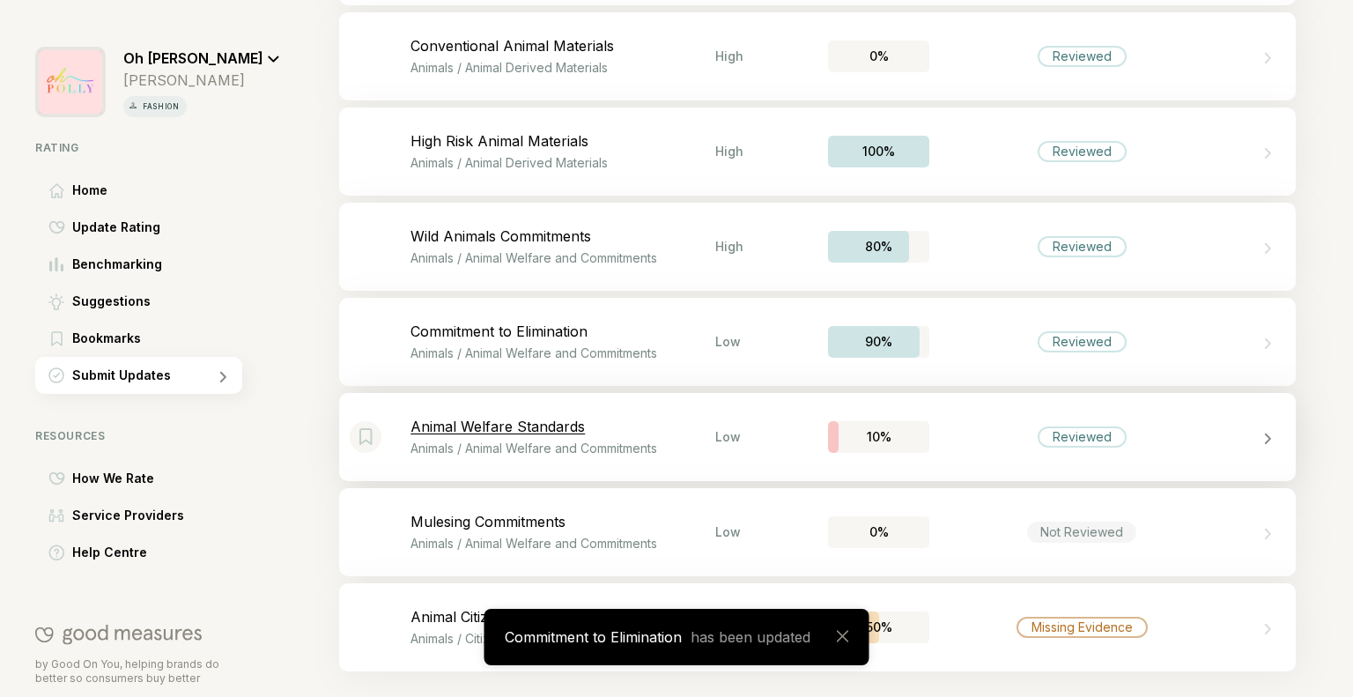
click at [986, 443] on div "Reviewed" at bounding box center [1082, 436] width 305 height 21
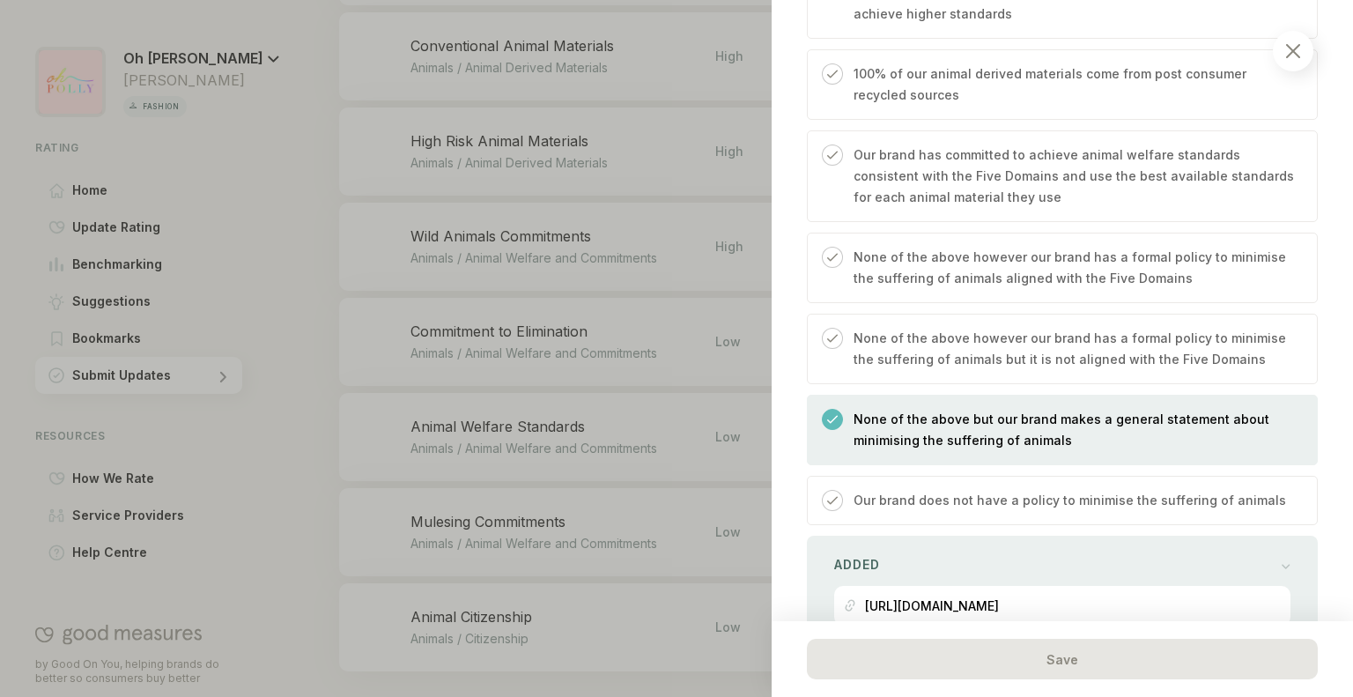
scroll to position [733, 0]
click at [1019, 271] on p "None of the above however our brand has a formal policy to minimise the sufferi…" at bounding box center [1077, 266] width 446 height 42
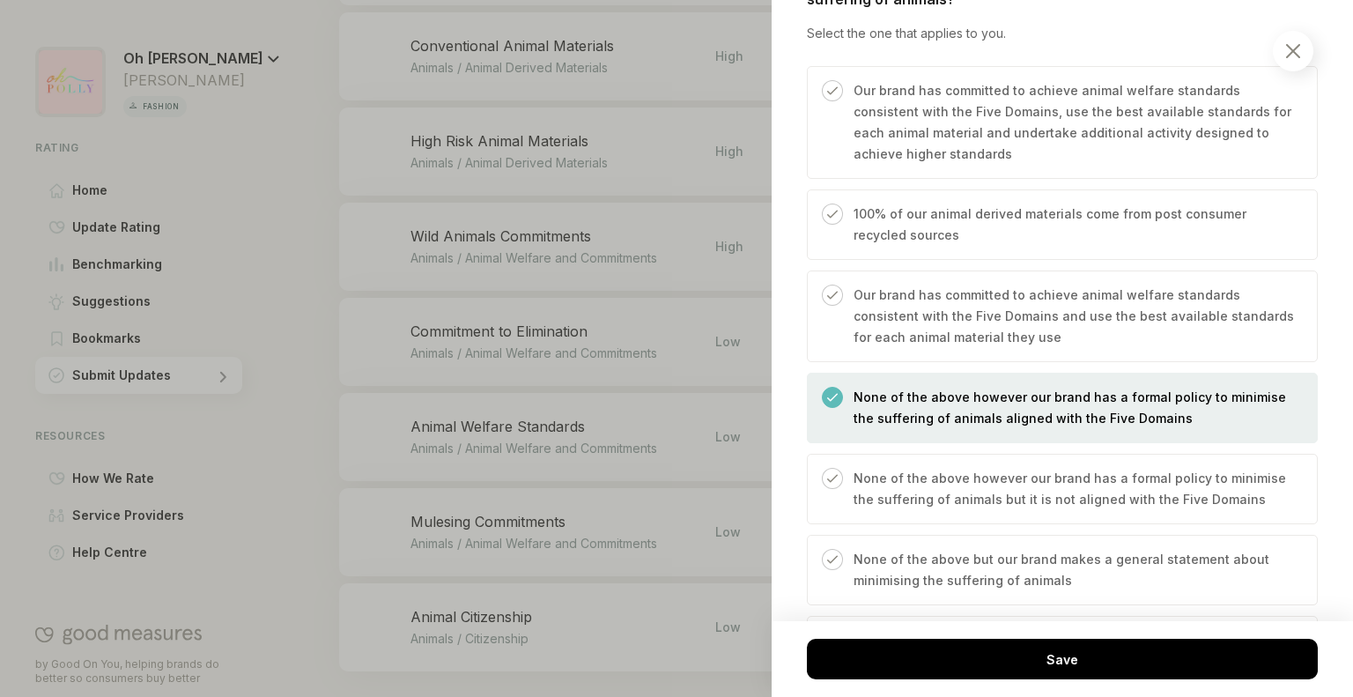
scroll to position [585, 0]
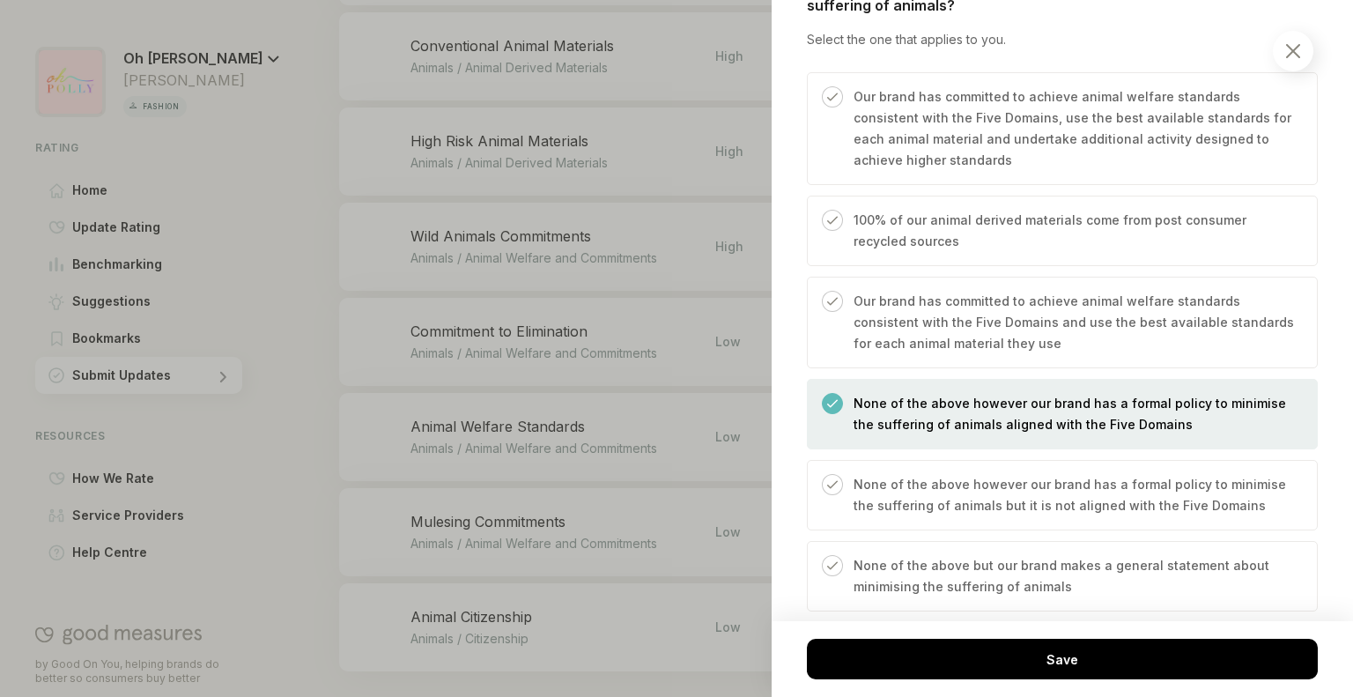
click at [963, 342] on p "Our brand has committed to achieve animal welfare standards consistent with the…" at bounding box center [1077, 322] width 446 height 63
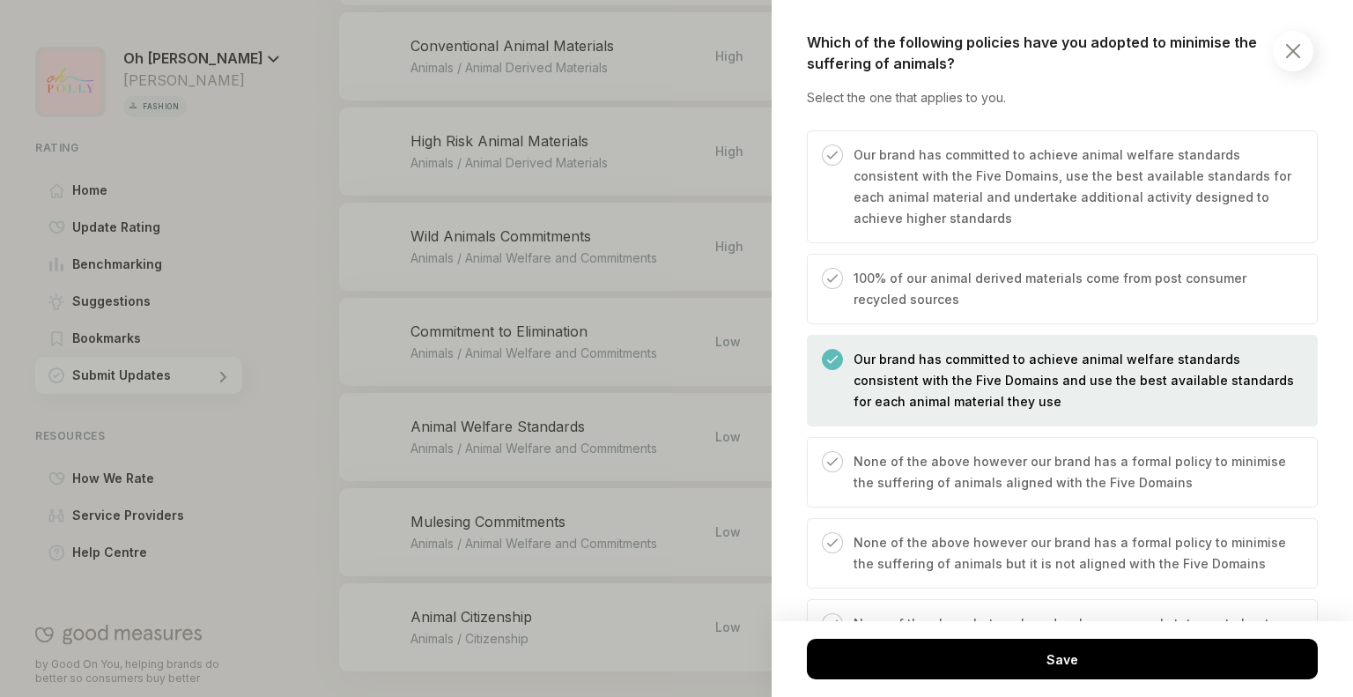
scroll to position [816, 0]
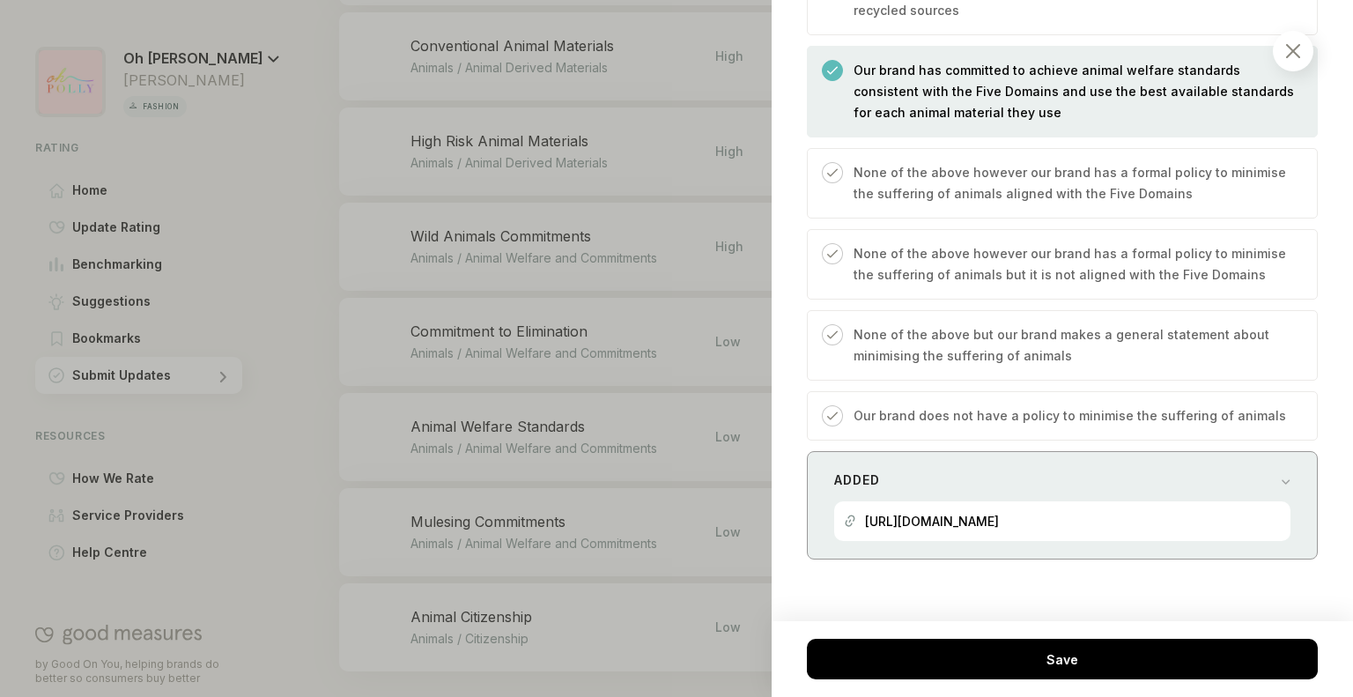
click at [1234, 468] on div "Added" at bounding box center [1062, 480] width 456 height 25
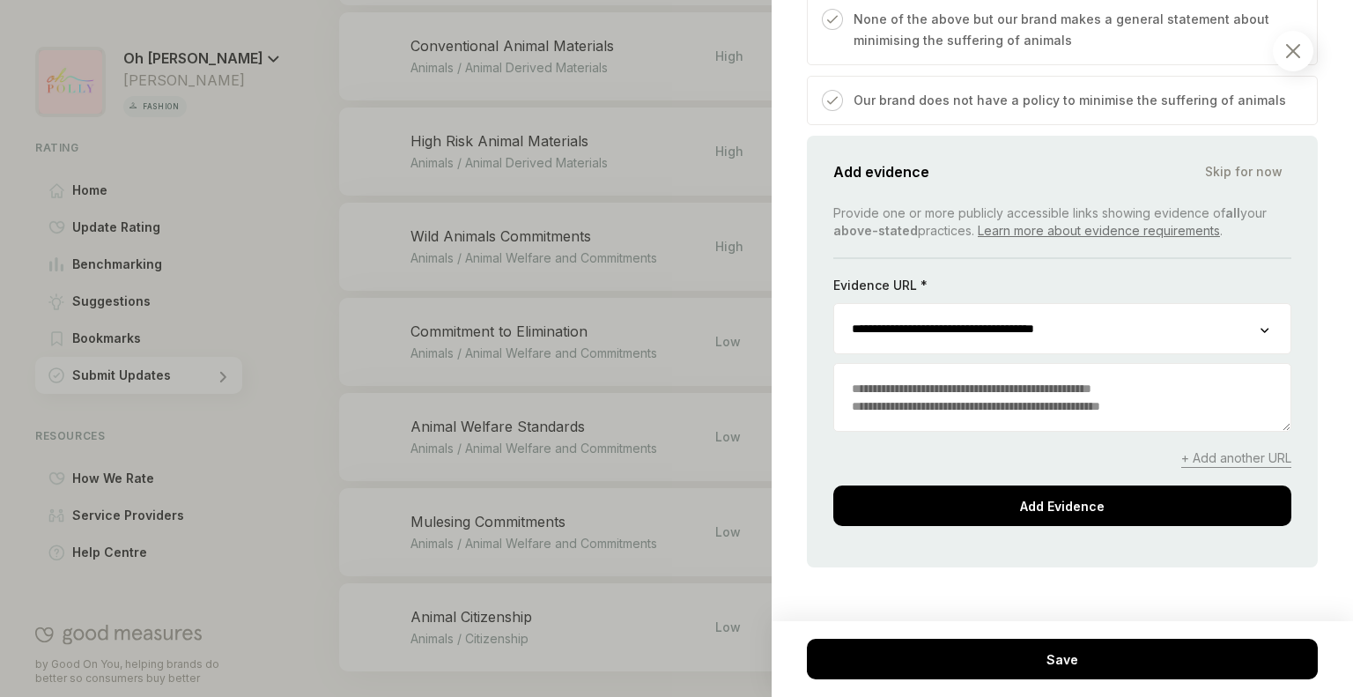
scroll to position [1138, 0]
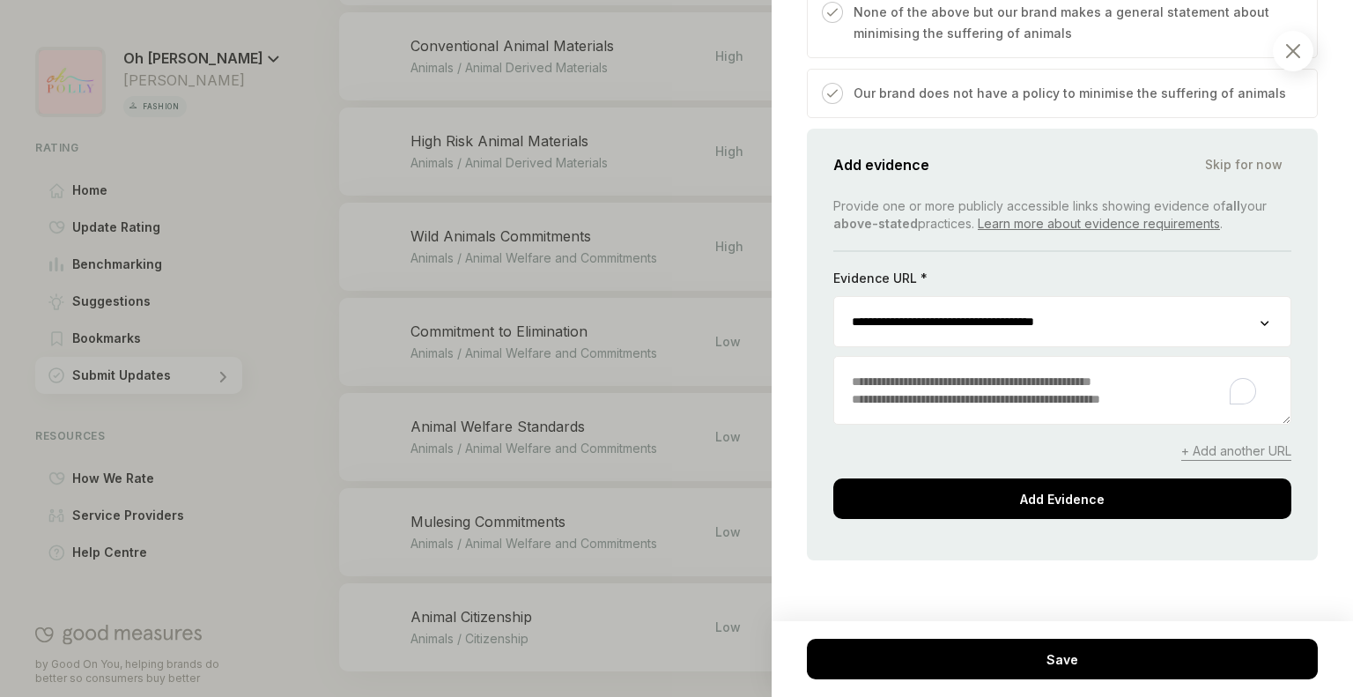
click at [1001, 371] on textarea "To enrich screen reader interactions, please activate Accessibility in Grammarl…" at bounding box center [1062, 390] width 456 height 67
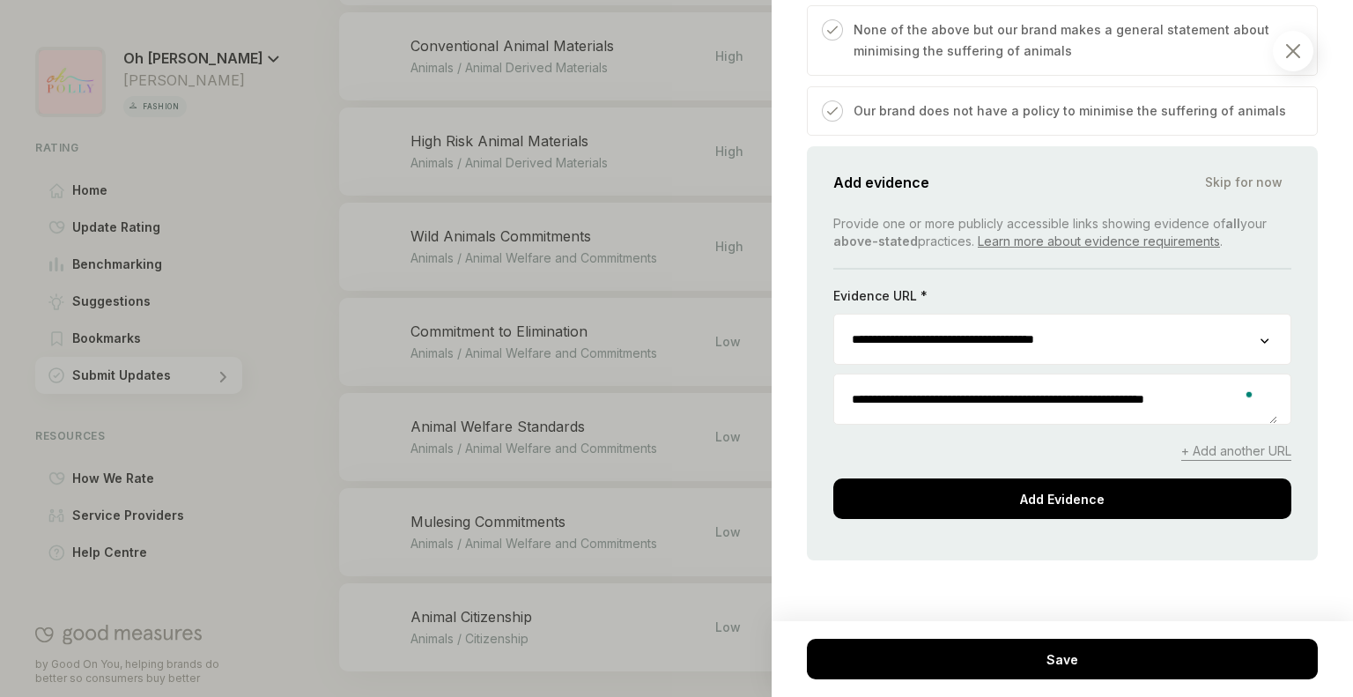
scroll to position [1138, 0]
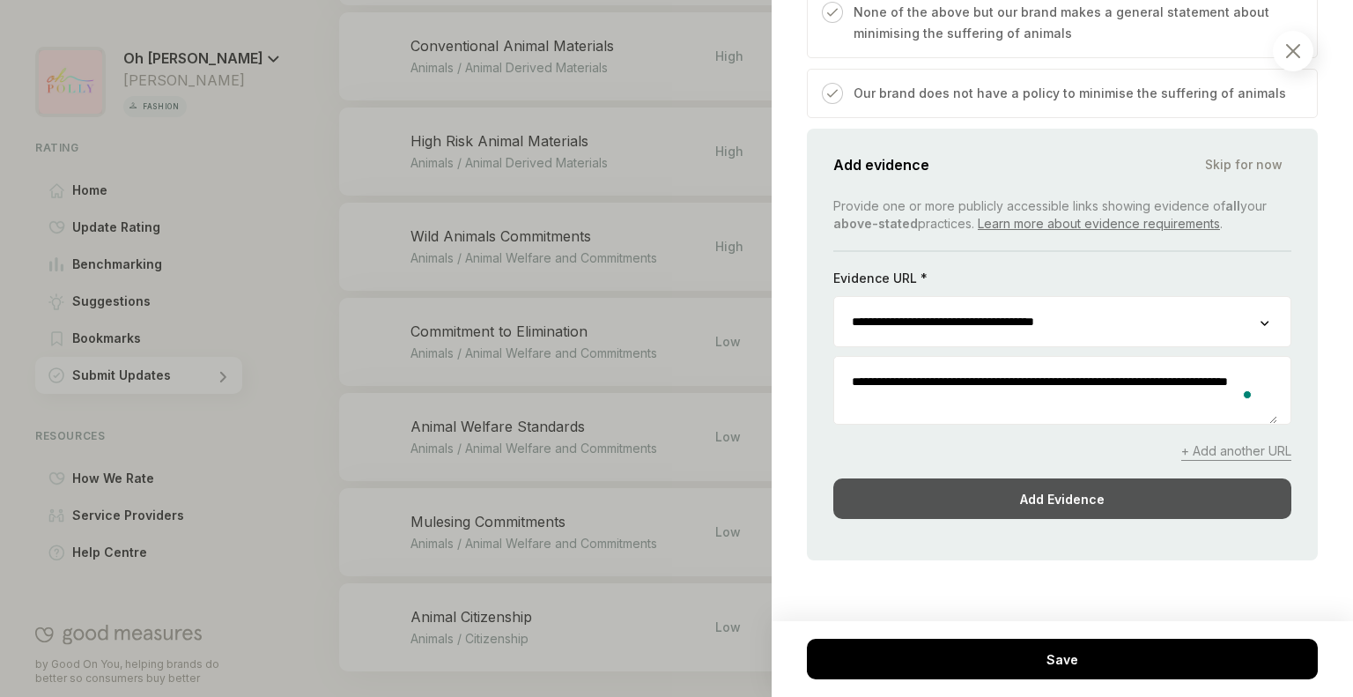
type textarea "**********"
click at [1059, 499] on div "Add Evidence" at bounding box center [1062, 498] width 458 height 41
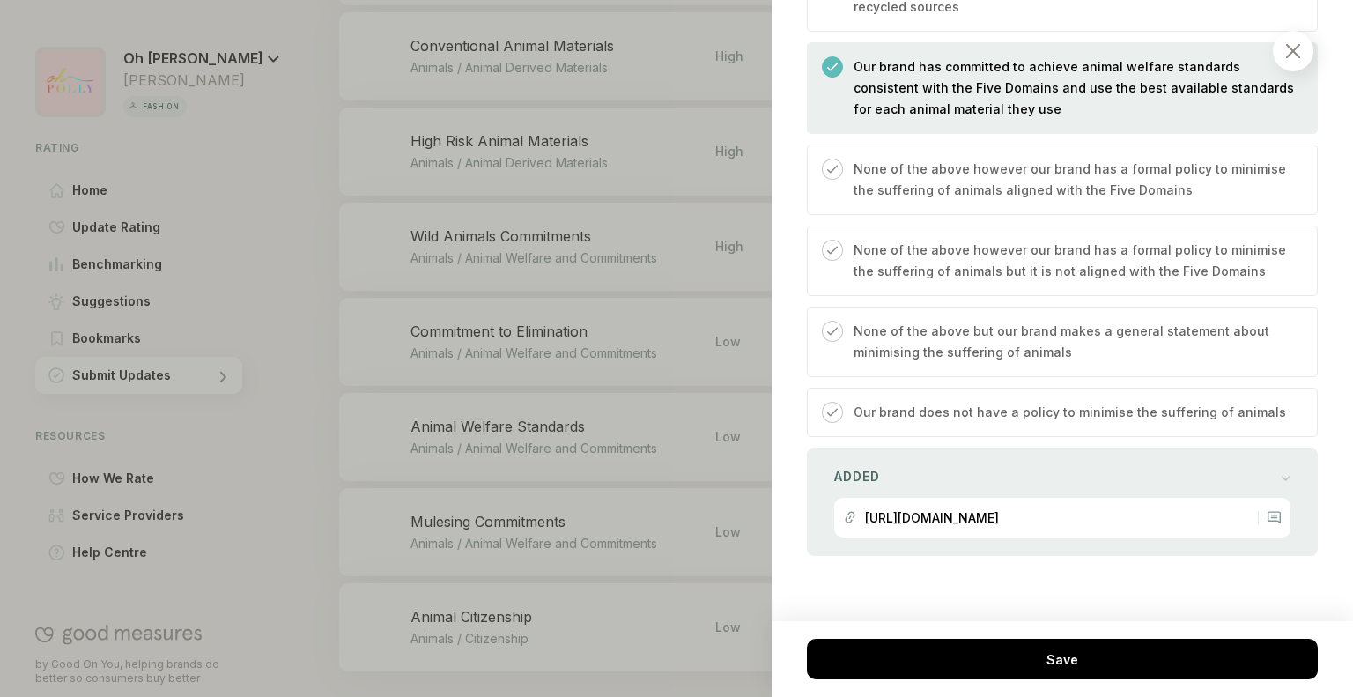
scroll to position [816, 0]
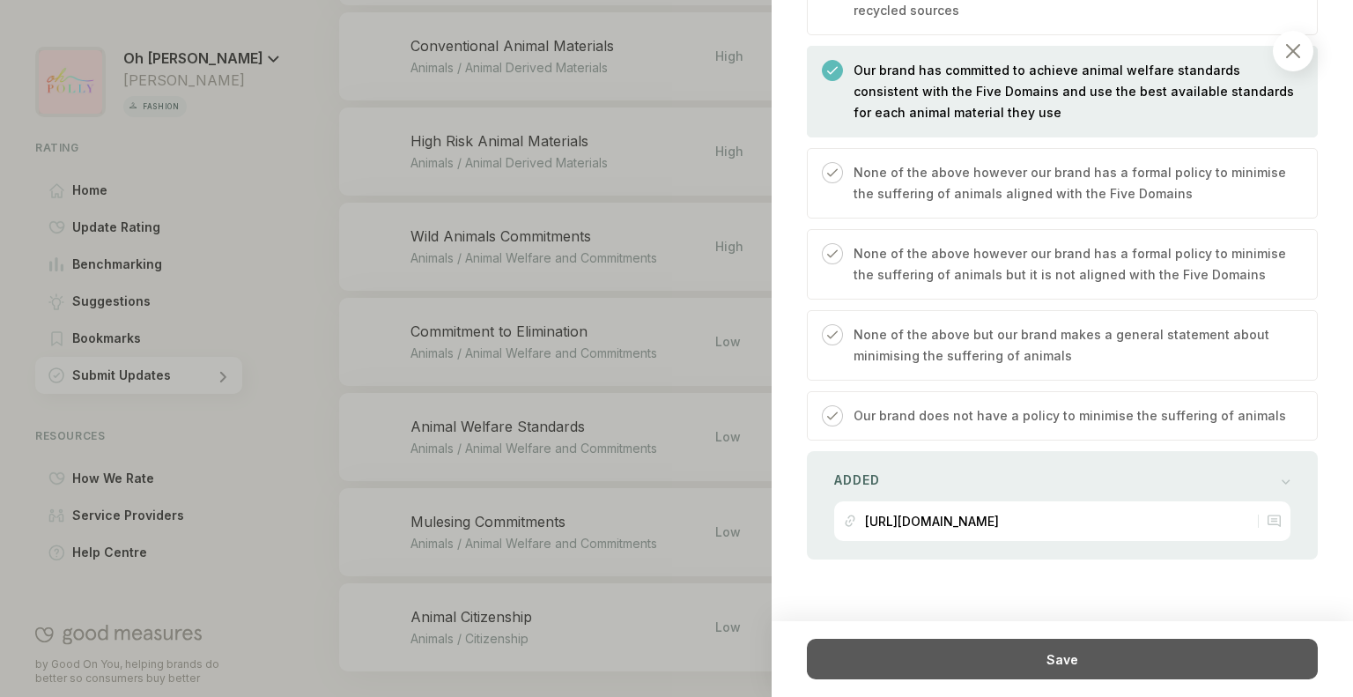
click at [1025, 671] on div "Save" at bounding box center [1062, 659] width 511 height 41
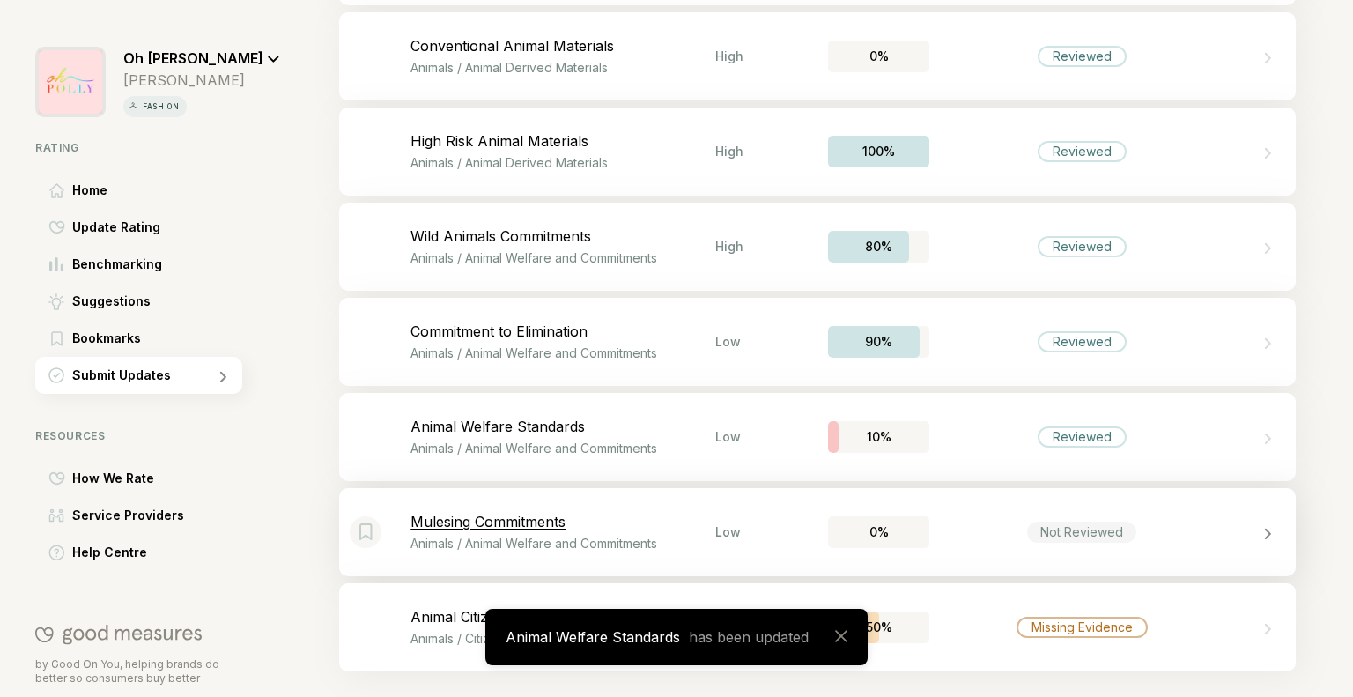
click at [1172, 553] on div "Bookmark this item Mulesing Commitments Animals / Animal Welfare and Commitment…" at bounding box center [817, 532] width 957 height 88
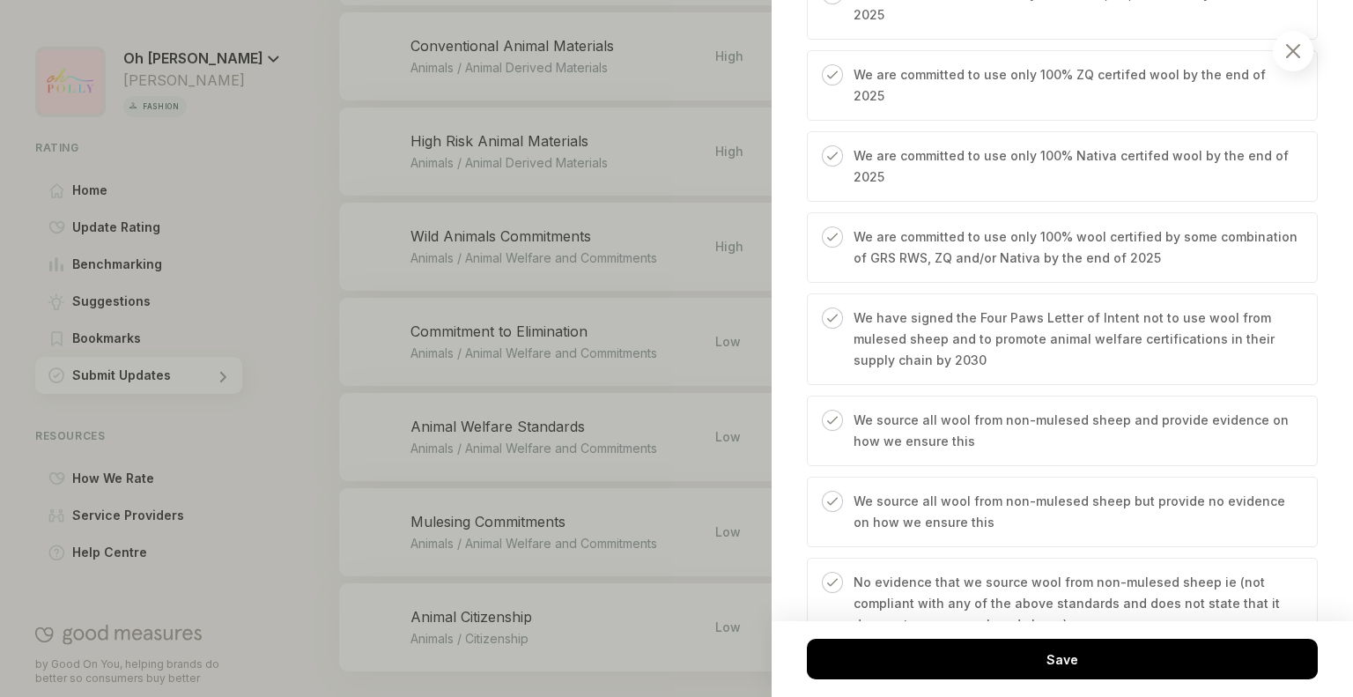
scroll to position [1012, 0]
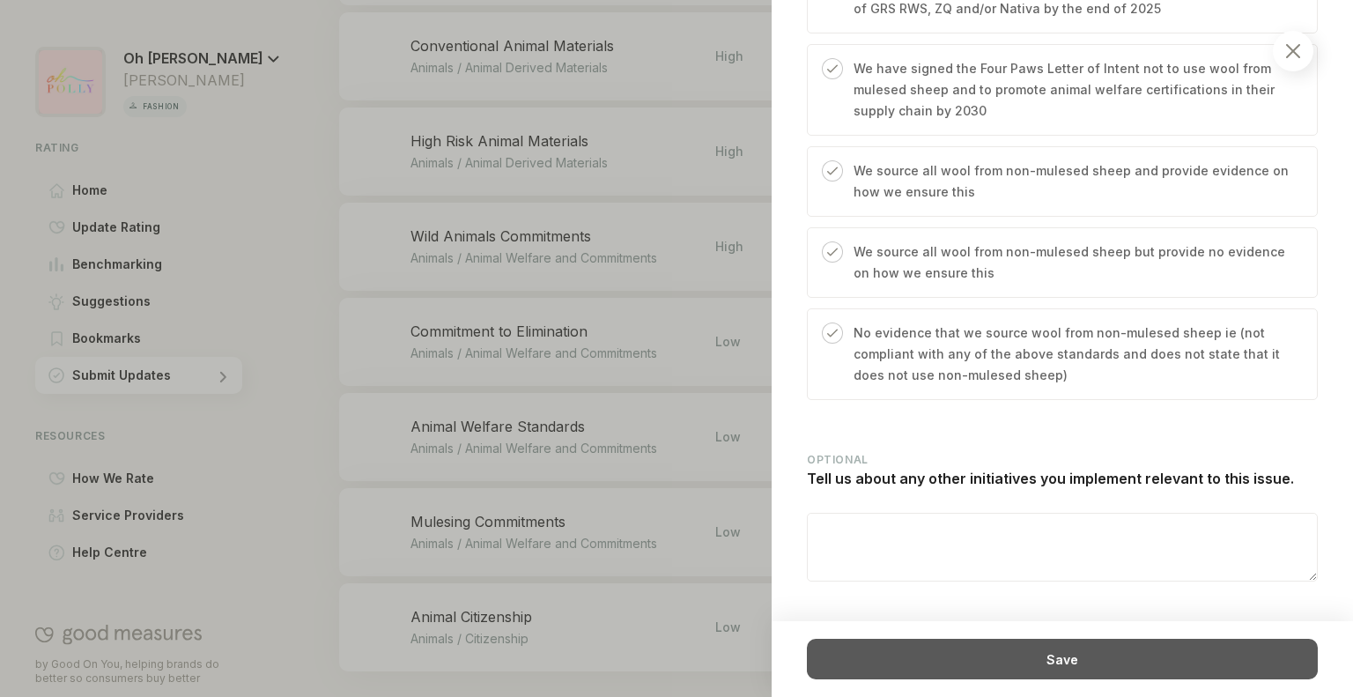
click at [1152, 649] on div "Save" at bounding box center [1062, 659] width 511 height 41
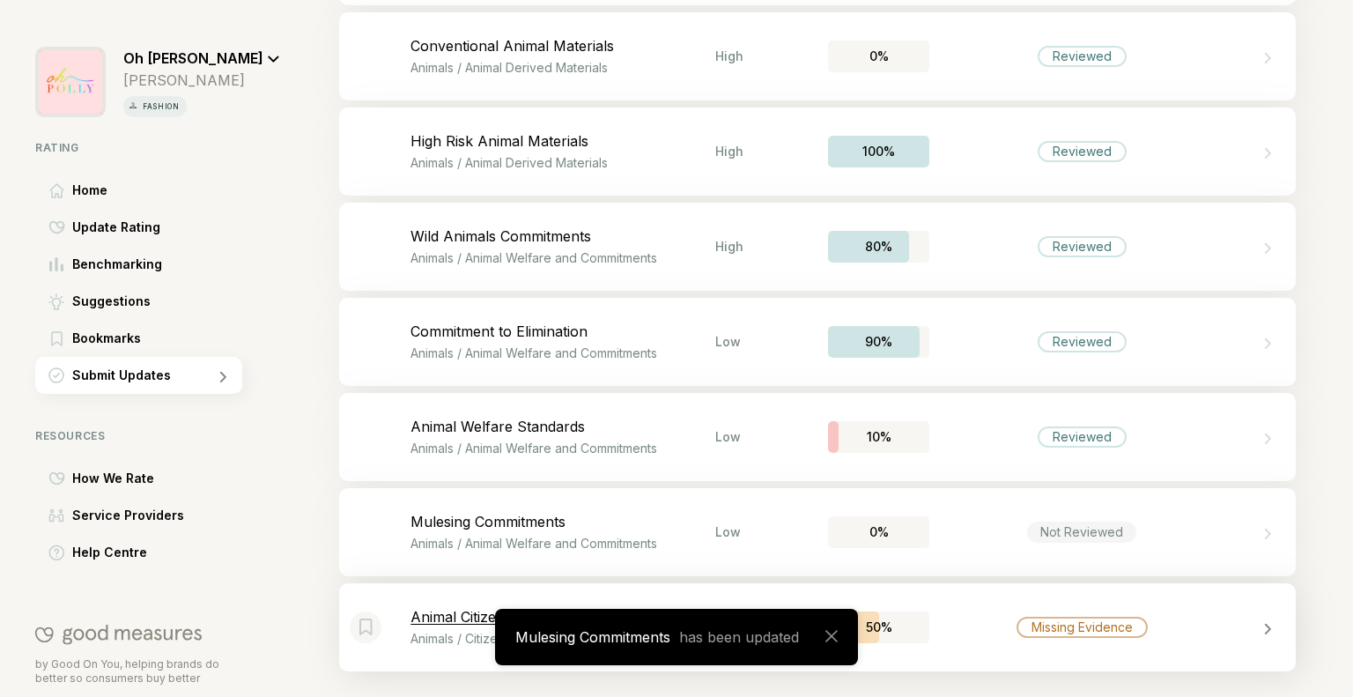
click at [1168, 646] on div "Bookmark this item Animal Citizenship Animals / Citizenship Low 50% Missing Evi…" at bounding box center [817, 627] width 957 height 88
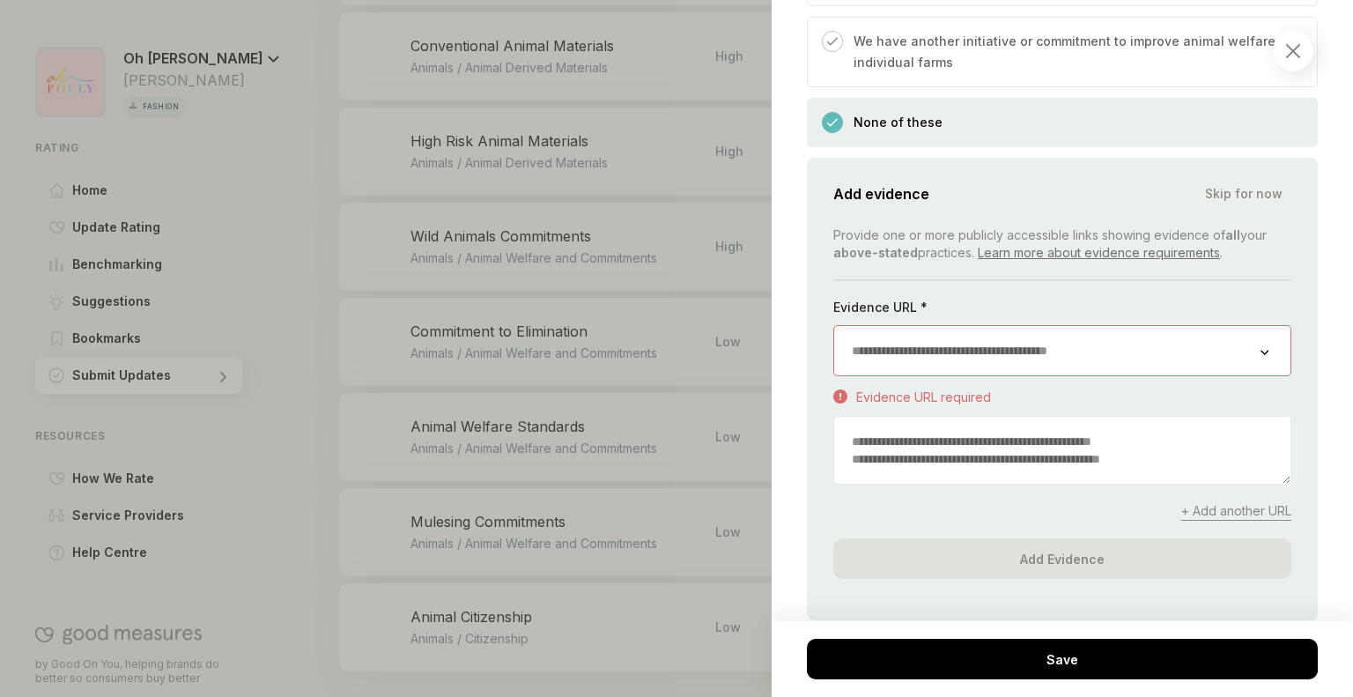
scroll to position [2122, 0]
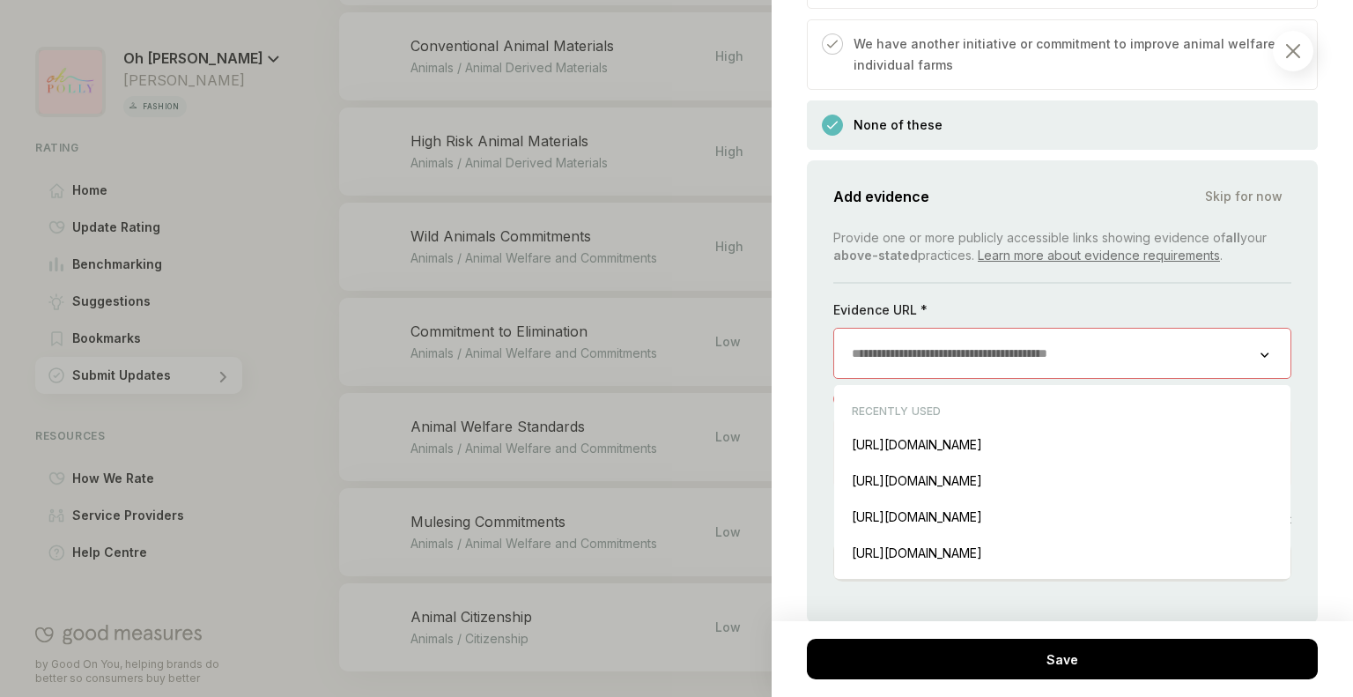
click at [1011, 329] on input "url" at bounding box center [1047, 353] width 426 height 49
click at [1024, 463] on div "[URL][DOMAIN_NAME] Insert" at bounding box center [1062, 481] width 439 height 36
type input "**********"
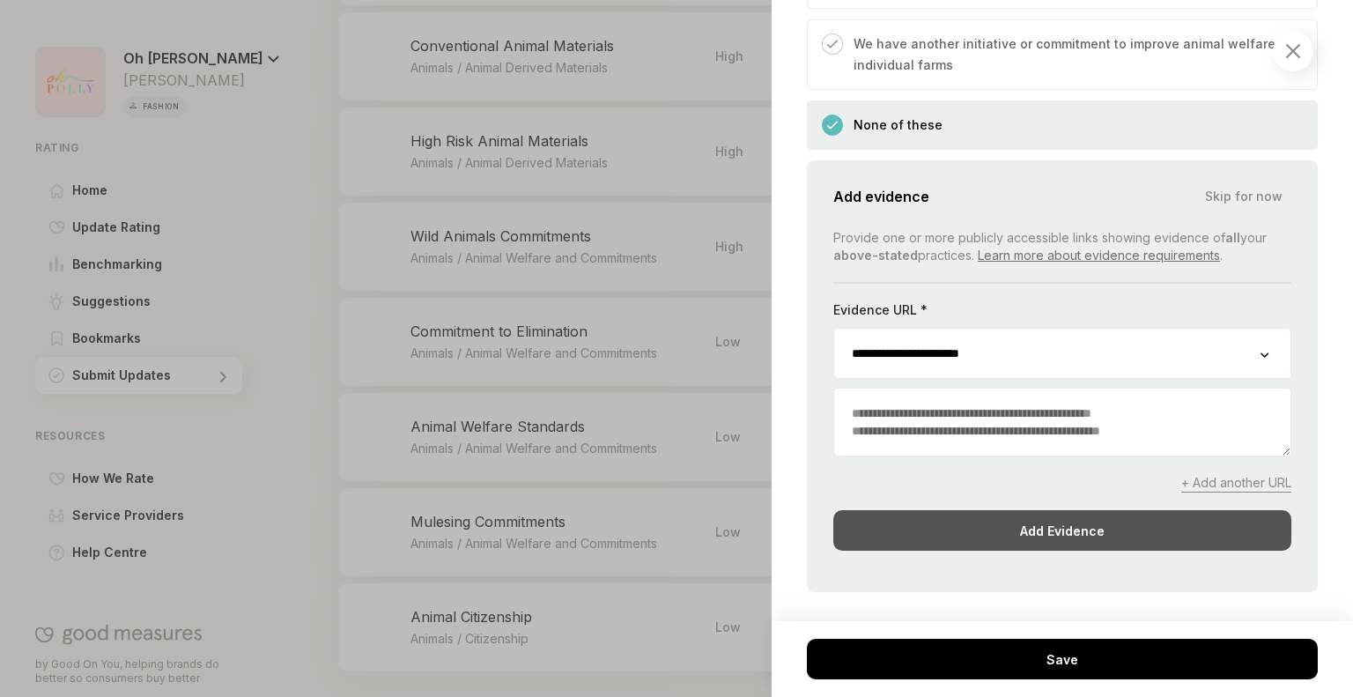
click at [1058, 510] on div "Add Evidence" at bounding box center [1062, 530] width 458 height 41
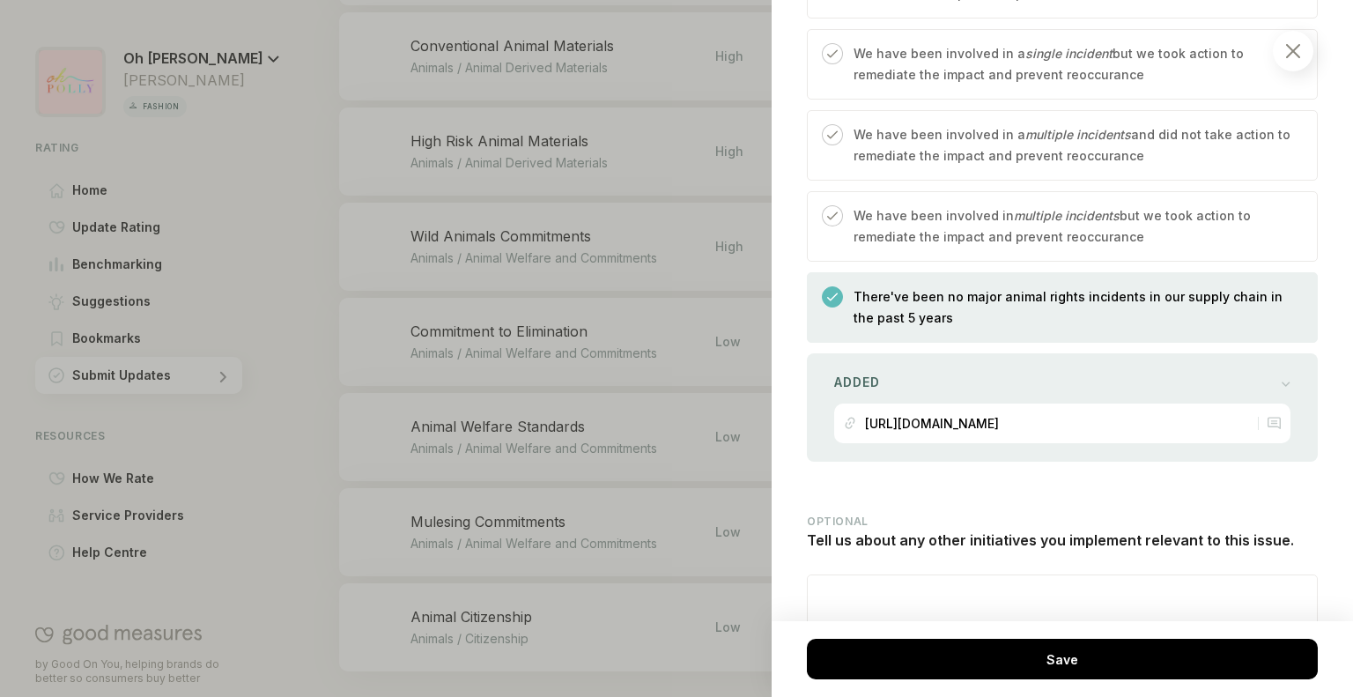
scroll to position [2654, 0]
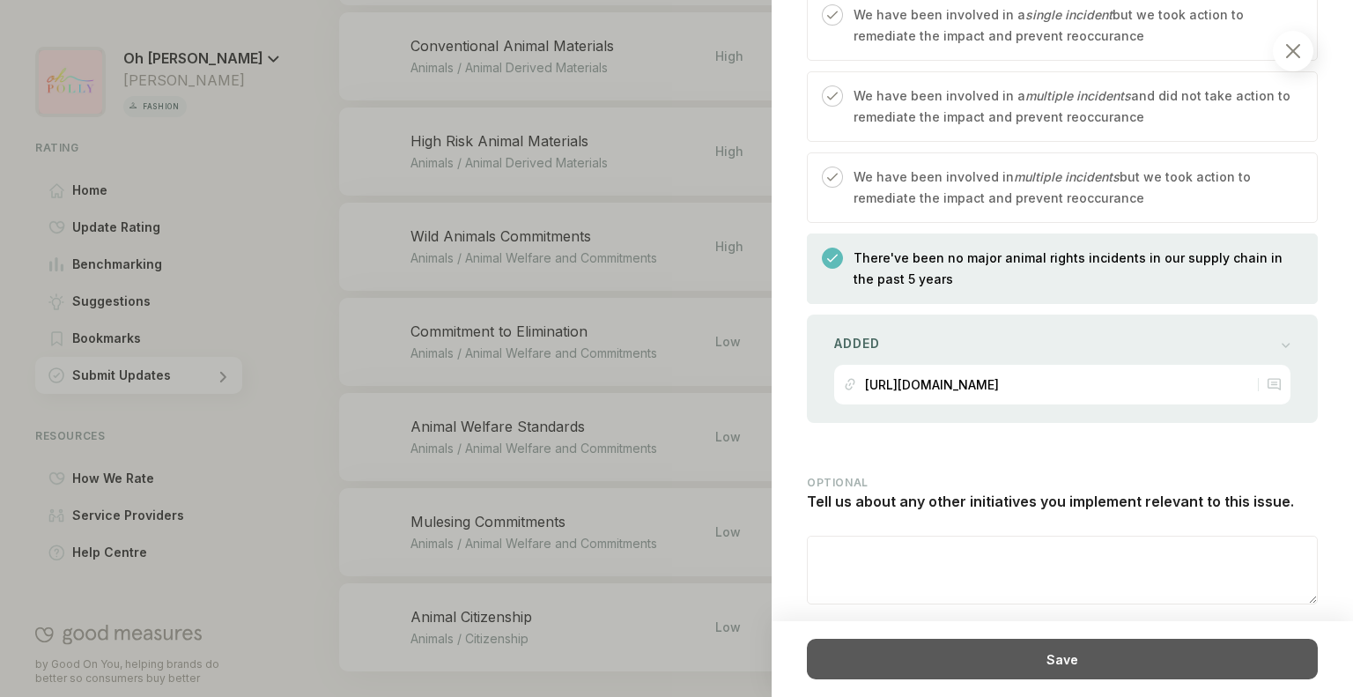
click at [1094, 663] on div "Save" at bounding box center [1062, 659] width 511 height 41
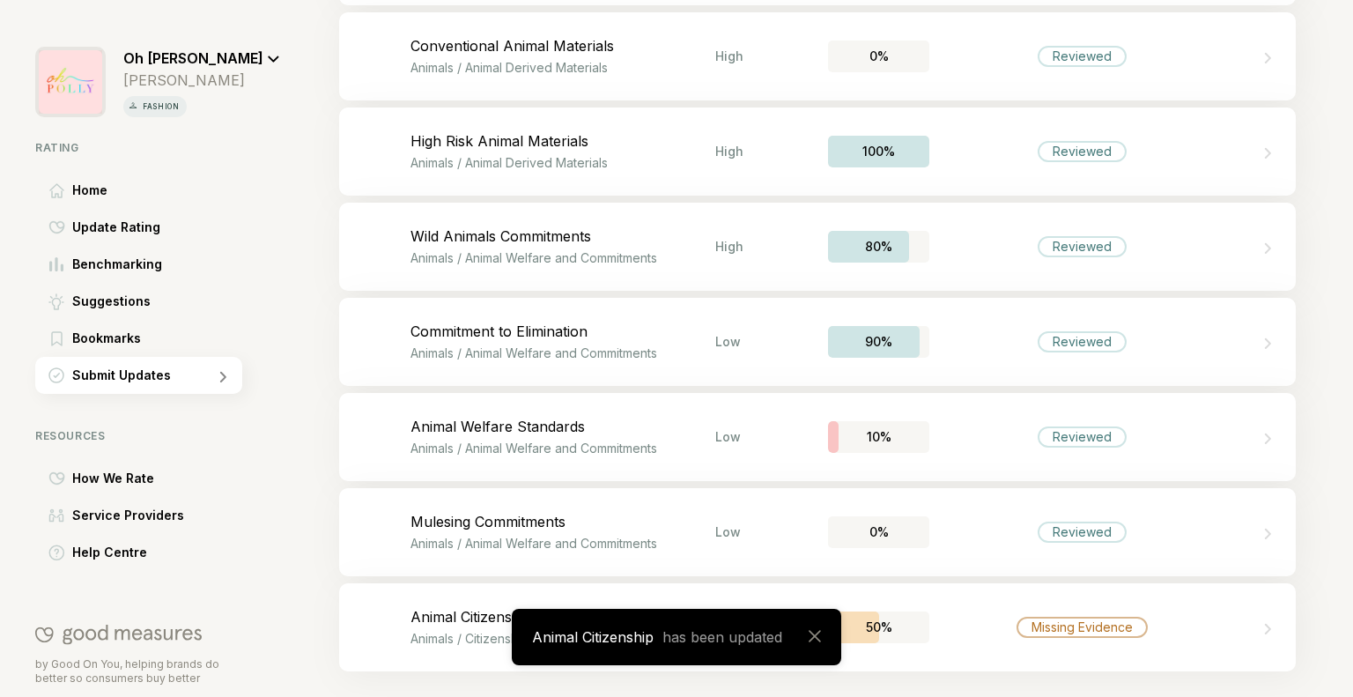
click at [1094, 663] on div "Bookmark this item Animal Citizenship Animals / Citizenship Low 50% Missing Evi…" at bounding box center [817, 627] width 957 height 88
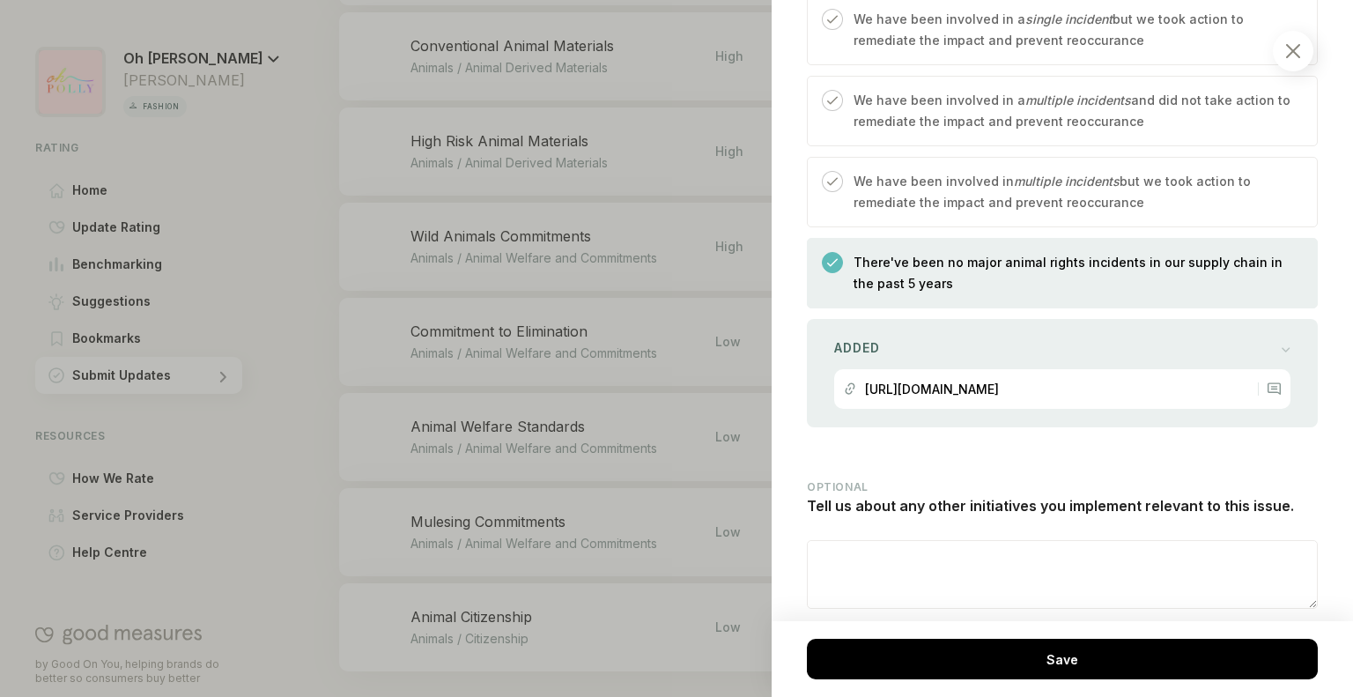
scroll to position [2654, 0]
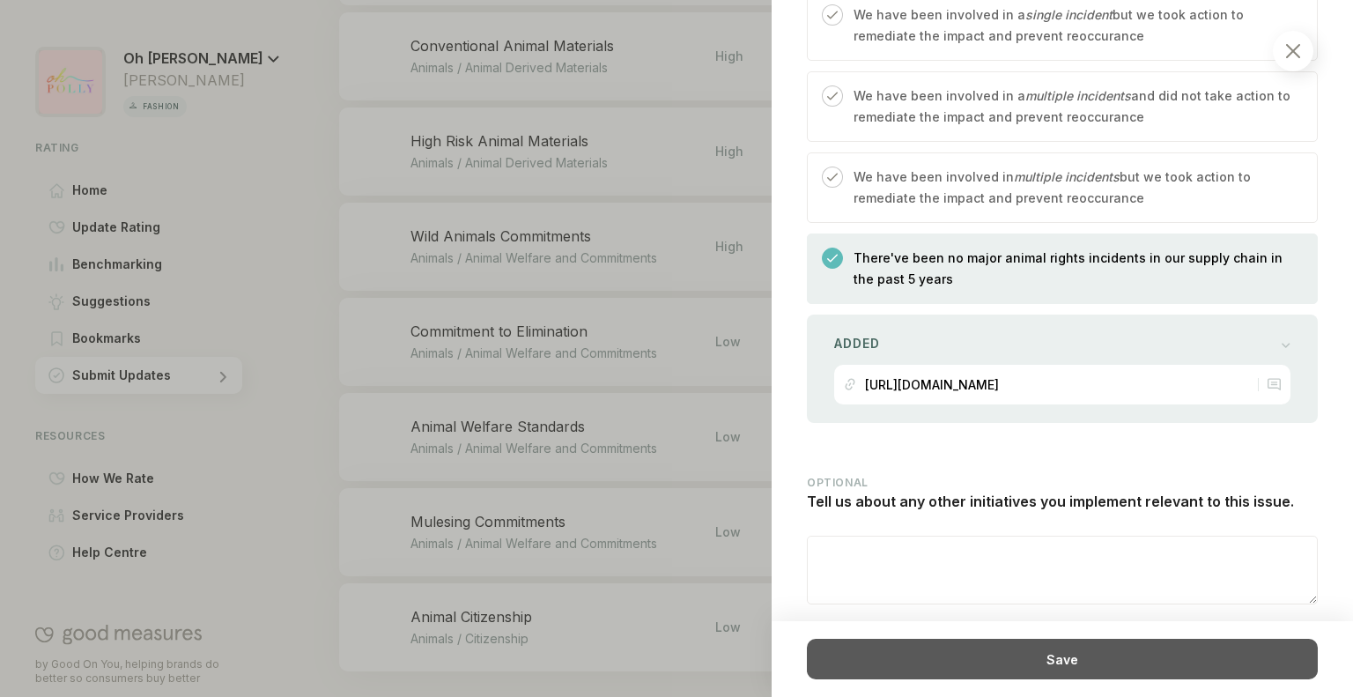
click at [1043, 663] on div "Save" at bounding box center [1062, 659] width 511 height 41
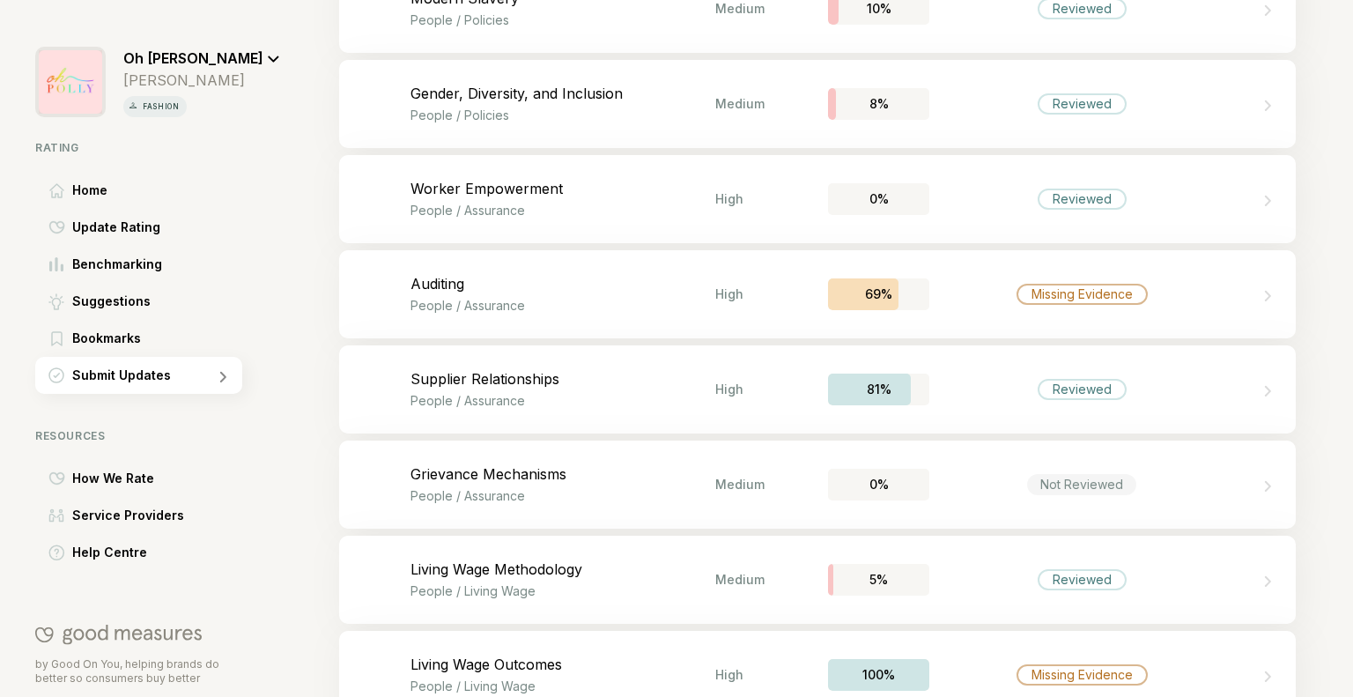
scroll to position [3436, 0]
